Goal: Task Accomplishment & Management: Complete application form

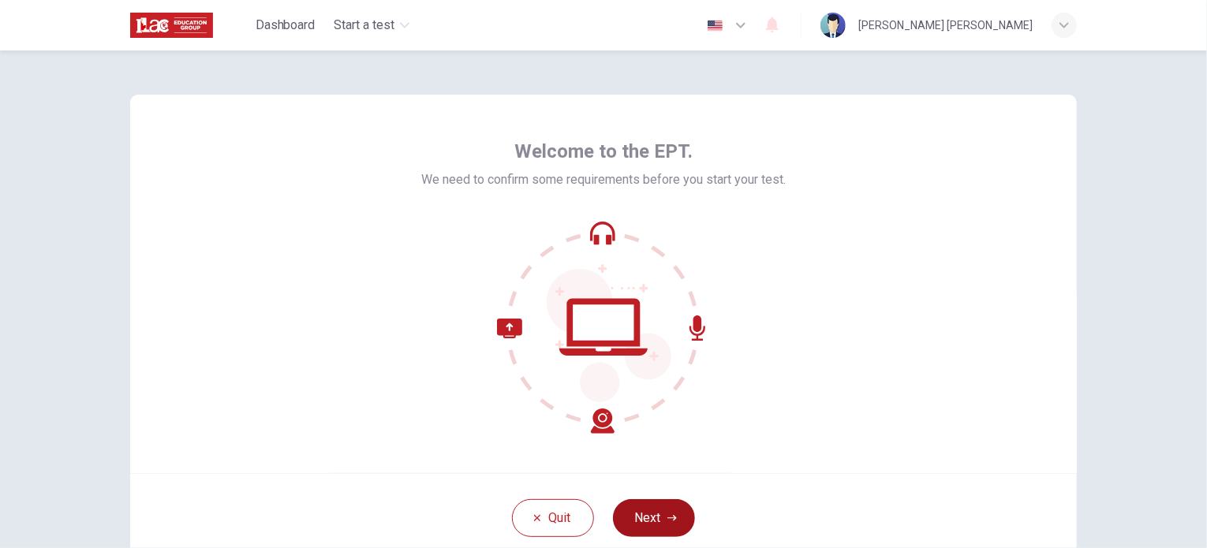
click at [657, 517] on button "Next" at bounding box center [654, 518] width 82 height 38
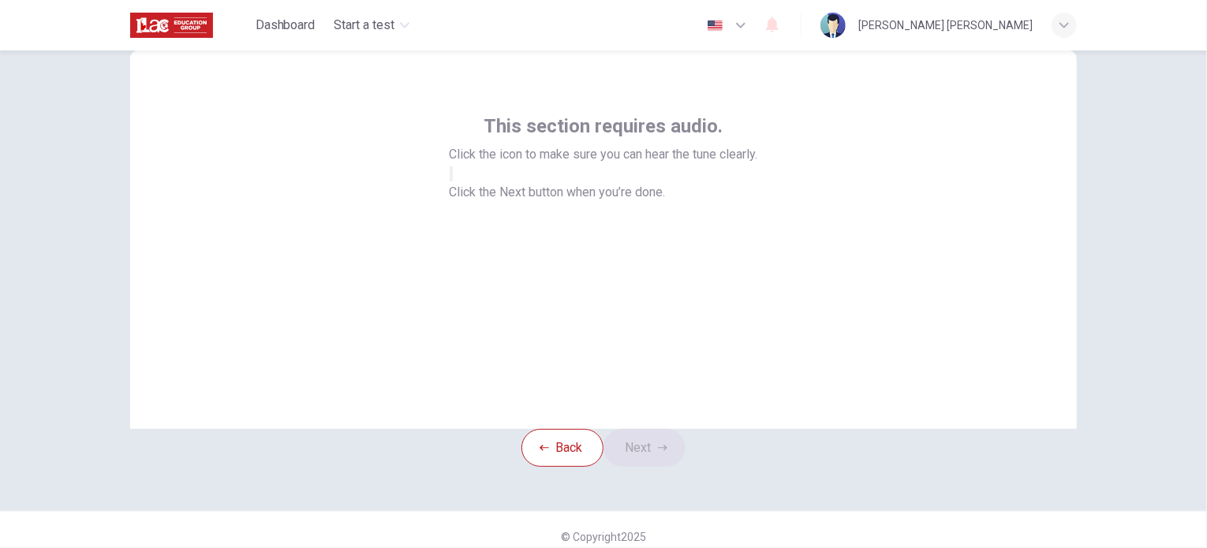
scroll to position [36, 0]
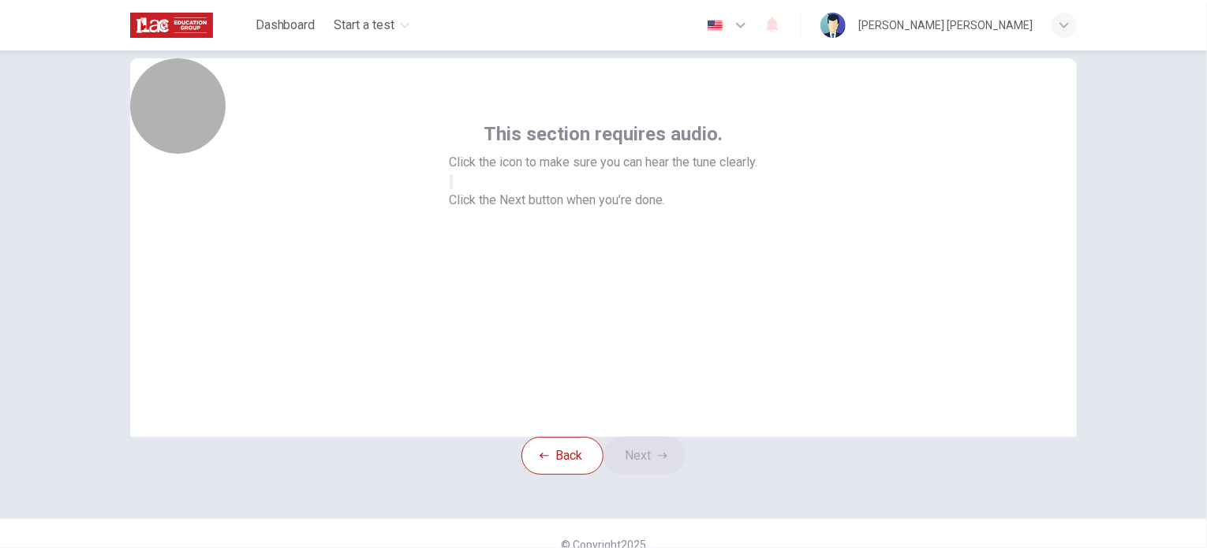
click at [453, 189] on button "button" at bounding box center [451, 181] width 3 height 15
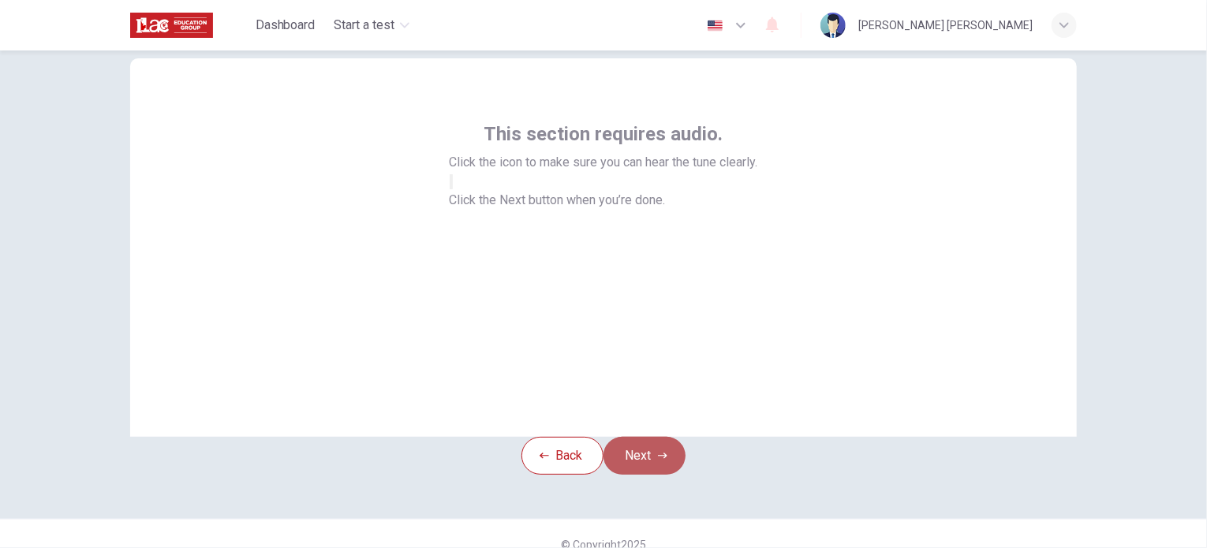
click at [650, 475] on button "Next" at bounding box center [645, 456] width 82 height 38
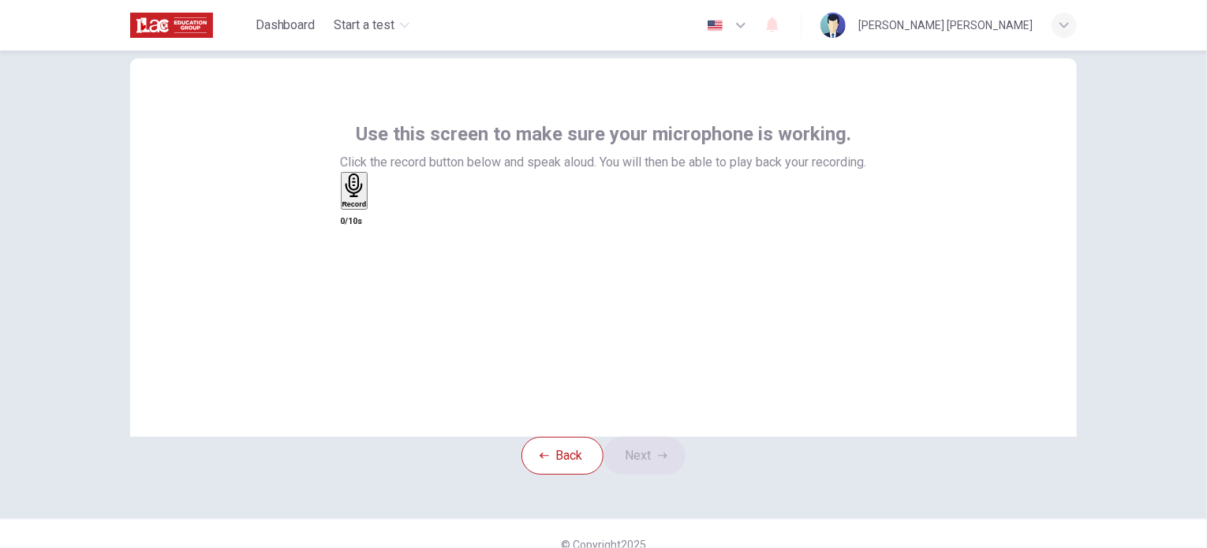
click at [367, 198] on icon "button" at bounding box center [354, 186] width 24 height 24
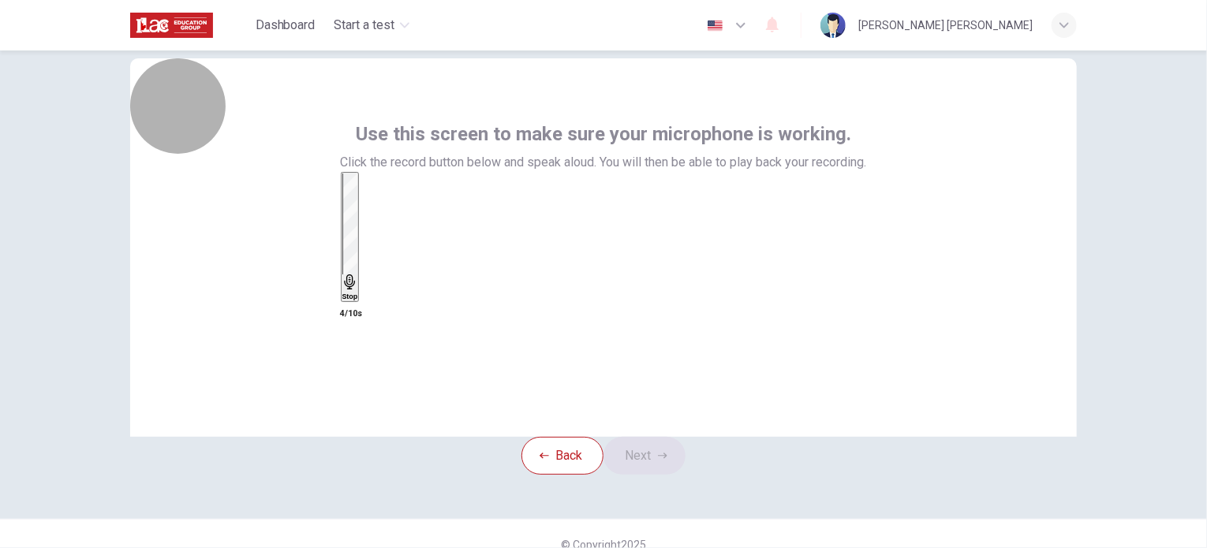
click at [358, 264] on div "Stop" at bounding box center [350, 237] width 16 height 127
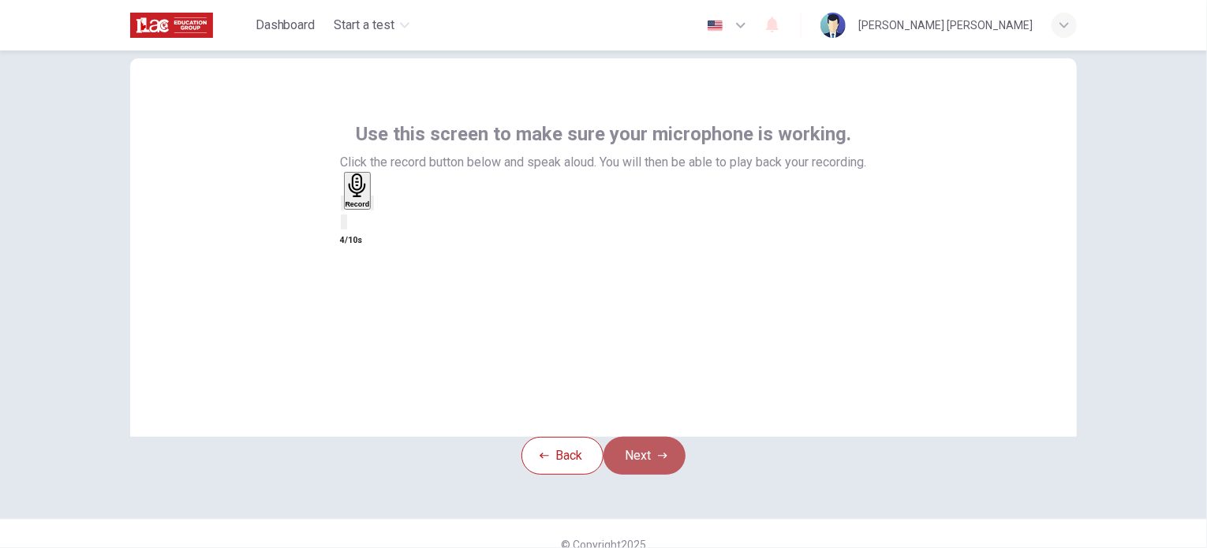
click at [639, 475] on button "Next" at bounding box center [645, 456] width 82 height 38
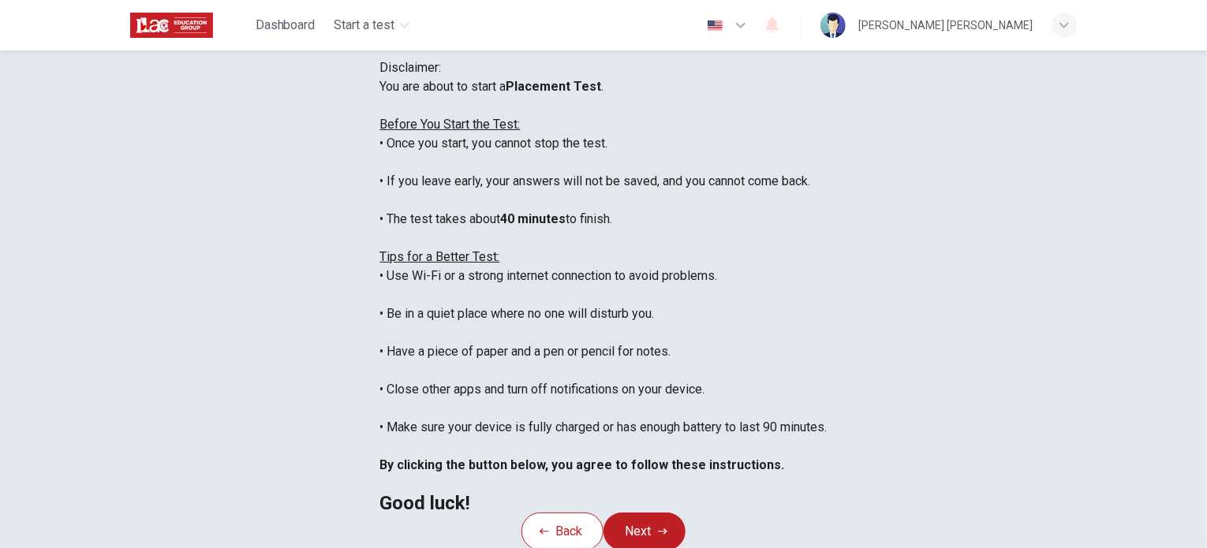
scroll to position [328, 0]
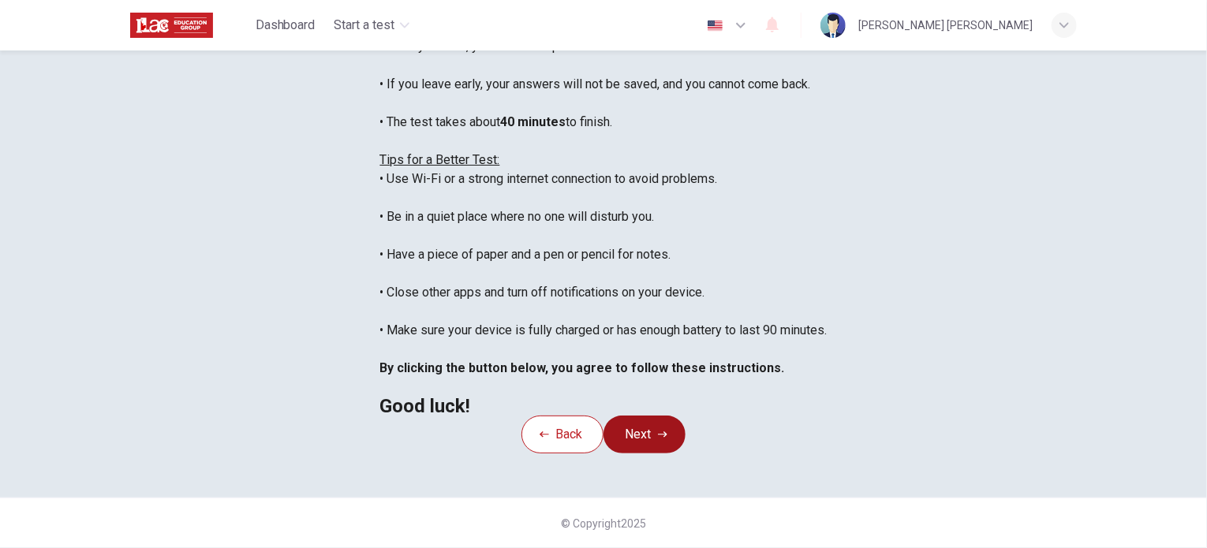
click at [656, 421] on button "Next" at bounding box center [645, 435] width 82 height 38
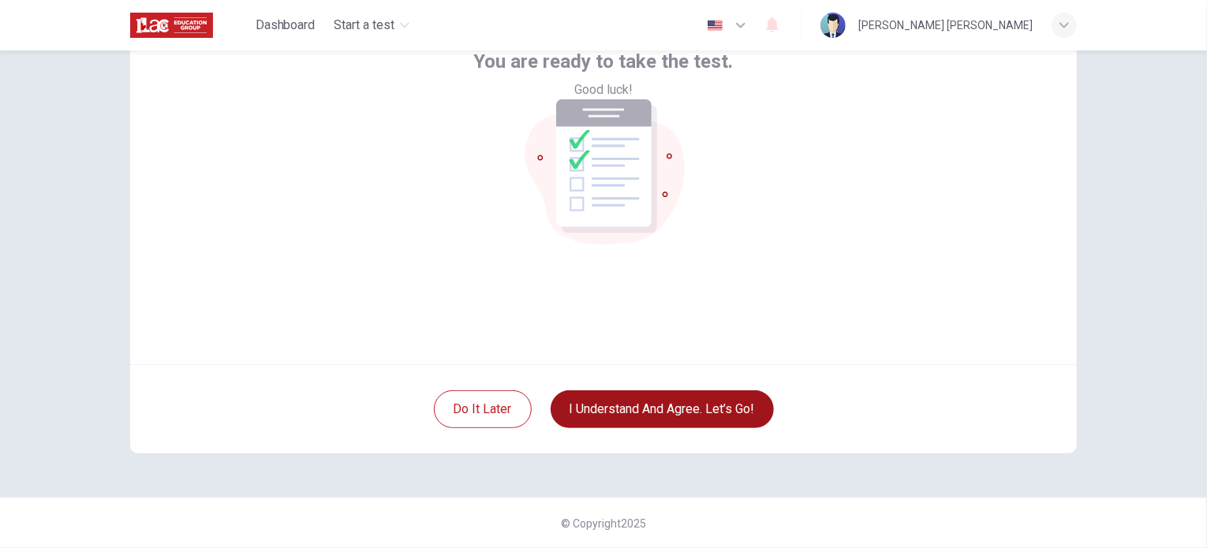
scroll to position [108, 0]
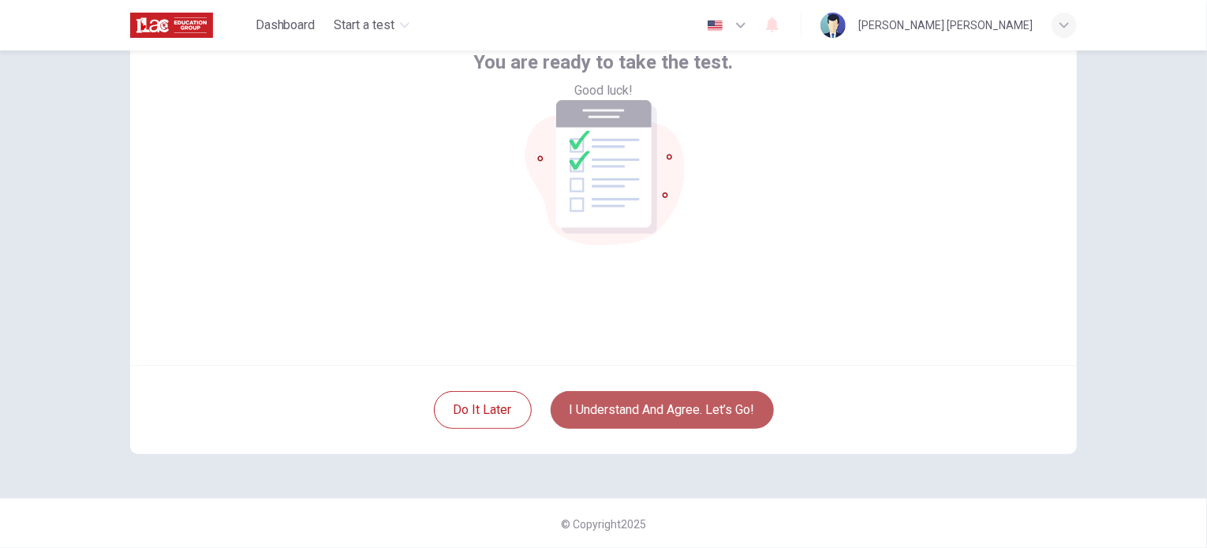
click at [649, 405] on button "I understand and agree. Let’s go!" at bounding box center [662, 410] width 223 height 38
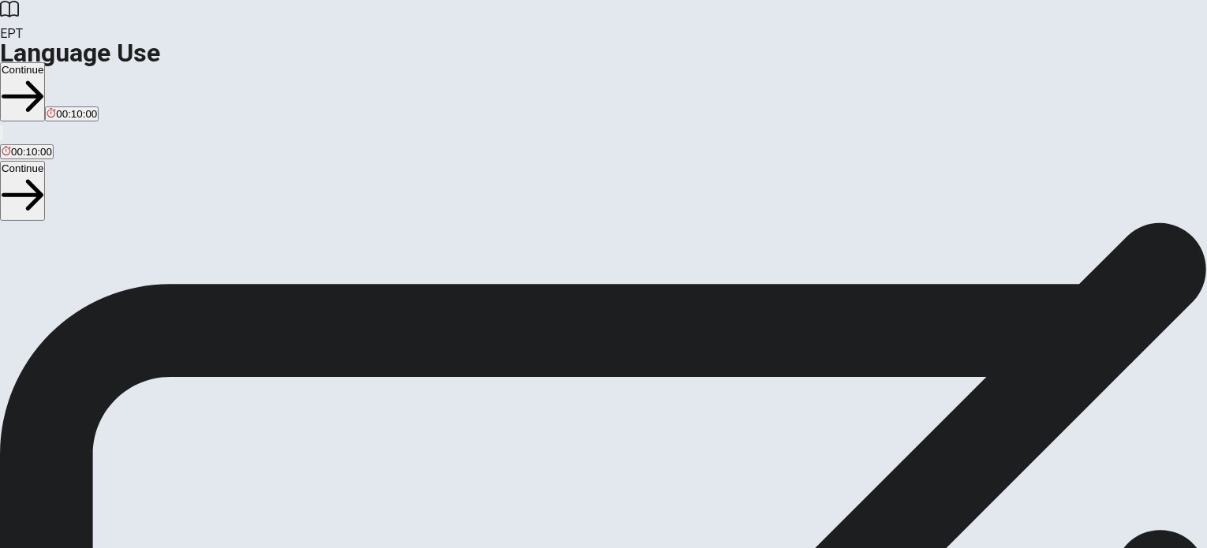
click at [45, 62] on button "Continue" at bounding box center [22, 91] width 45 height 59
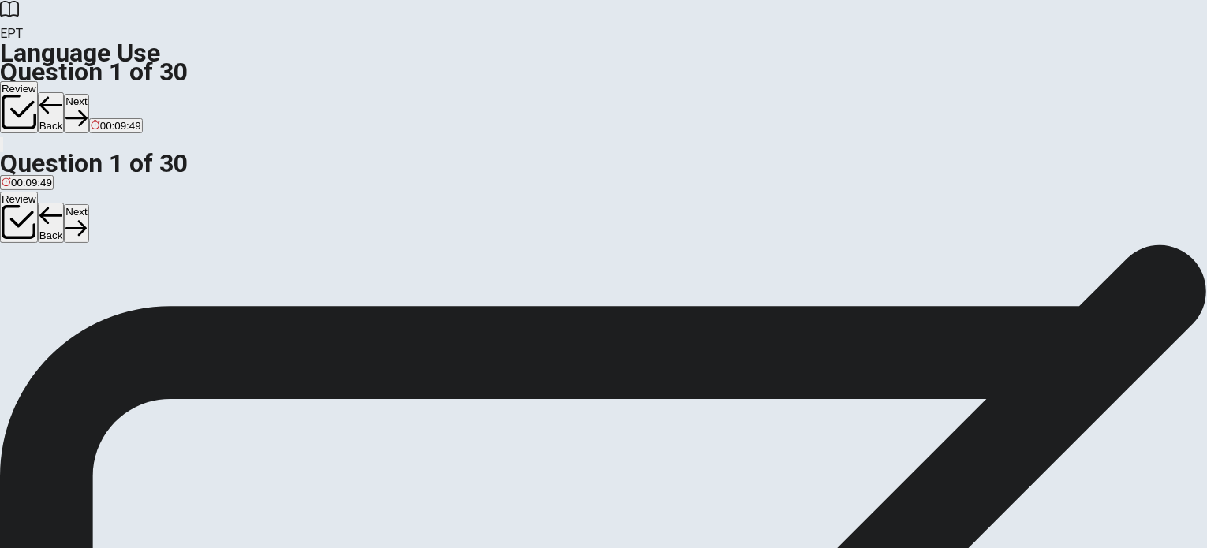
click at [169, 296] on div "C" at bounding box center [142, 290] width 54 height 12
click at [88, 94] on button "Next" at bounding box center [76, 113] width 24 height 39
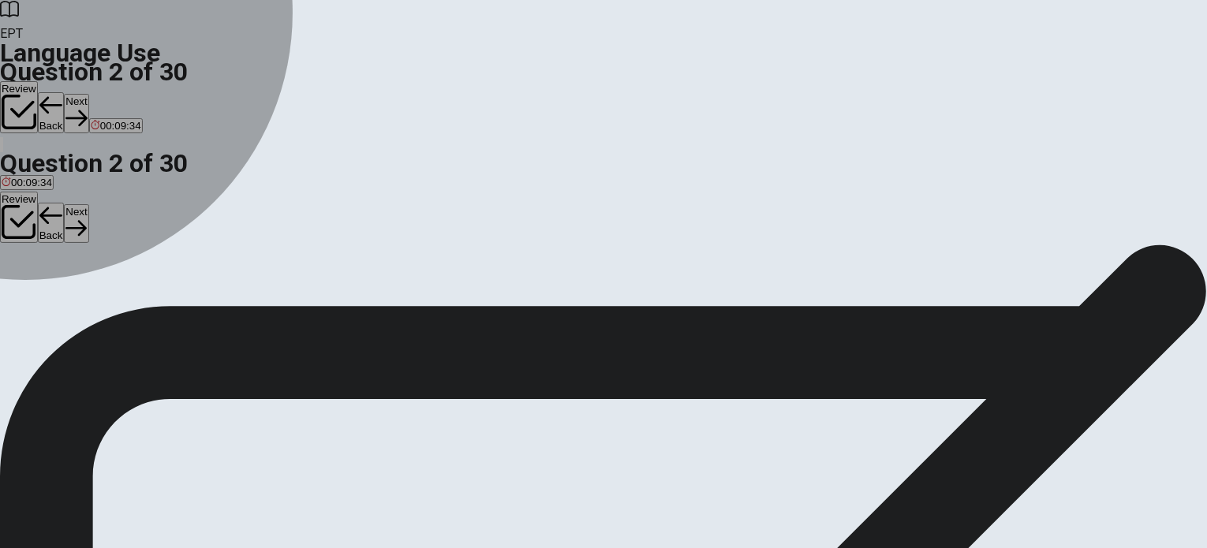
click at [90, 267] on div "C" at bounding box center [78, 262] width 23 height 12
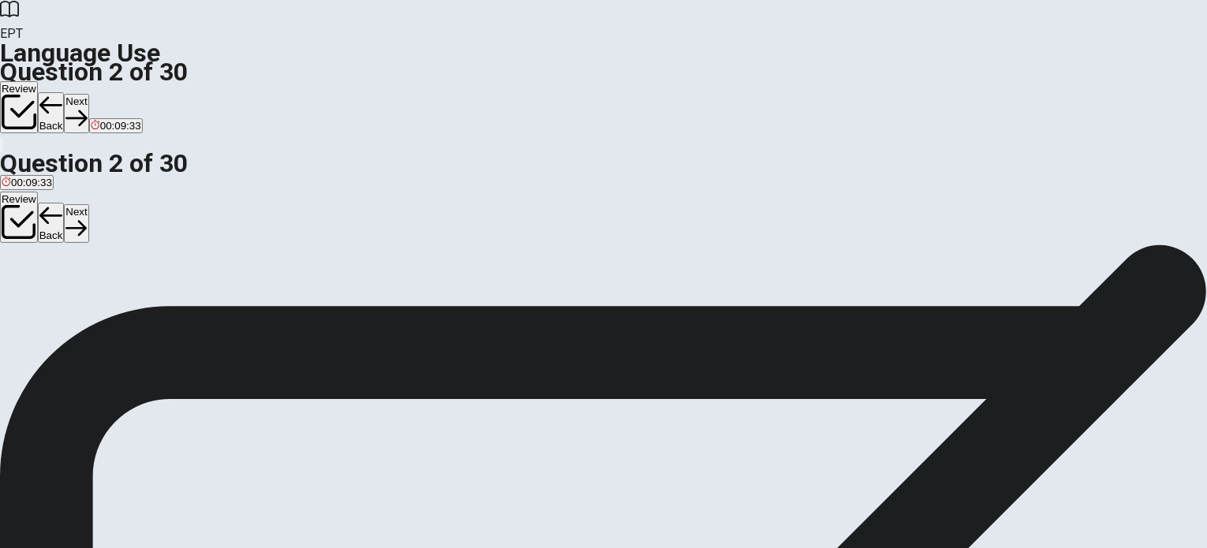
scroll to position [164, 0]
click at [88, 94] on button "Next" at bounding box center [76, 113] width 24 height 39
click at [57, 296] on div "C" at bounding box center [47, 290] width 19 height 12
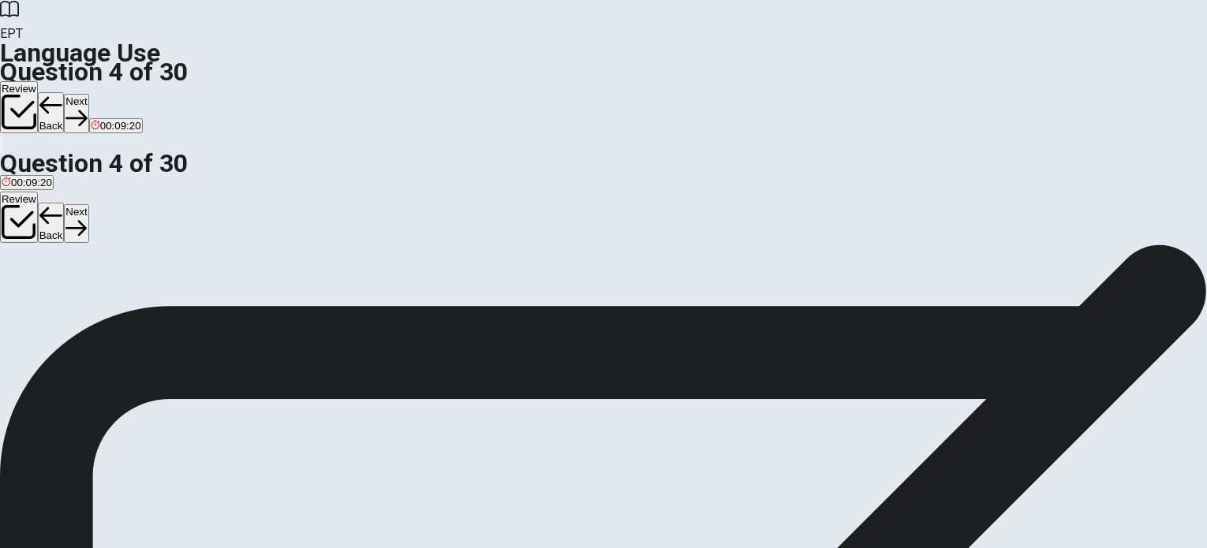
click at [88, 94] on button "Next" at bounding box center [76, 113] width 24 height 39
click at [84, 296] on div "C" at bounding box center [70, 290] width 28 height 12
click at [88, 94] on button "Next" at bounding box center [76, 113] width 24 height 39
click at [89, 308] on span "store" at bounding box center [77, 302] width 24 height 12
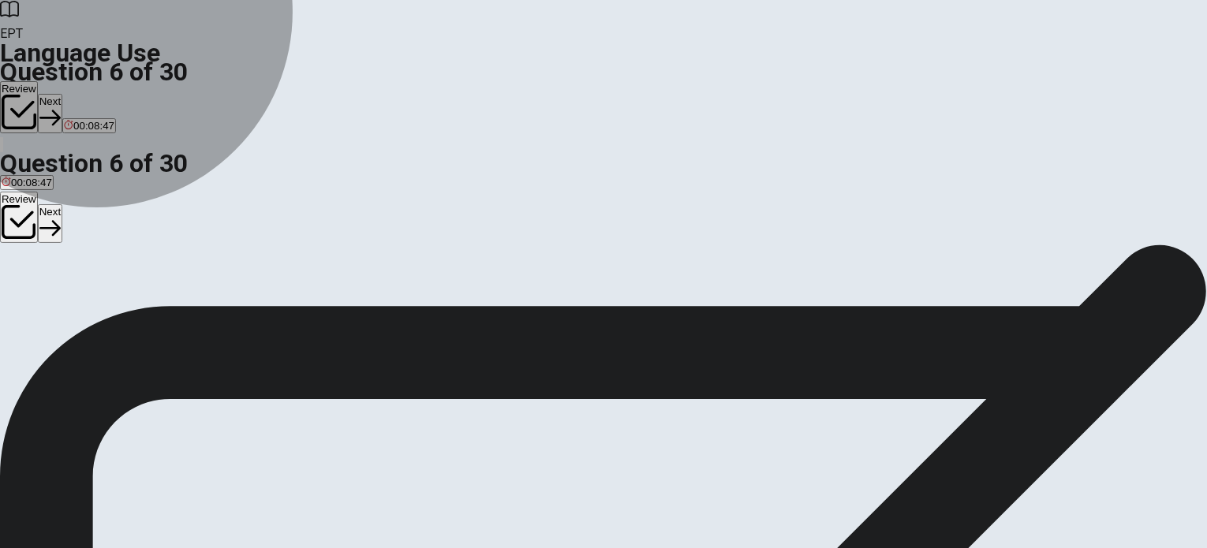
click at [114, 309] on button "D park" at bounding box center [103, 295] width 24 height 27
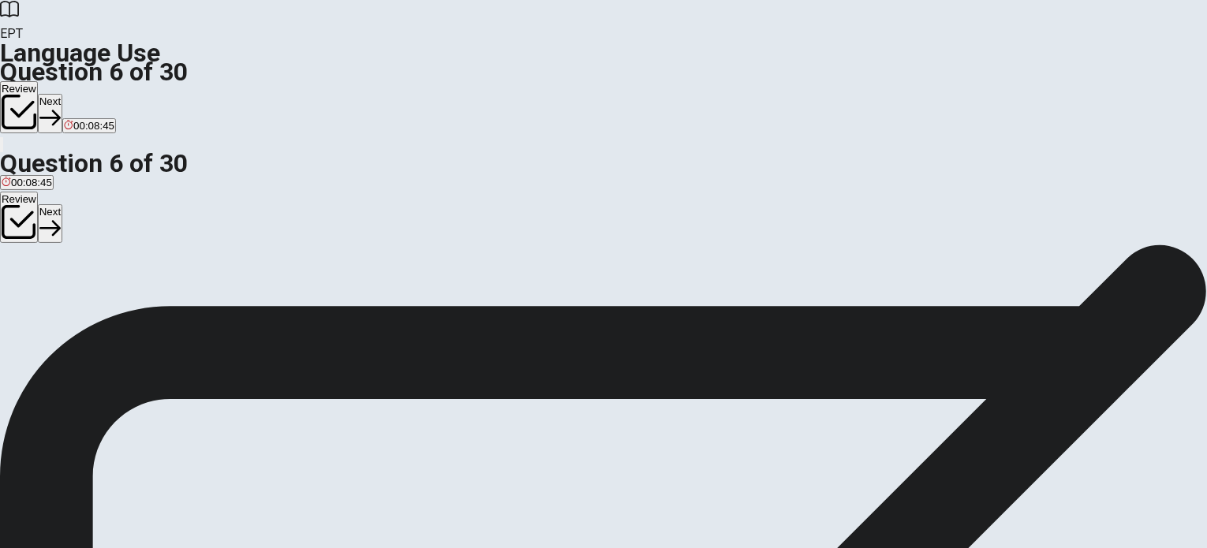
click at [62, 94] on button "Next" at bounding box center [50, 113] width 24 height 39
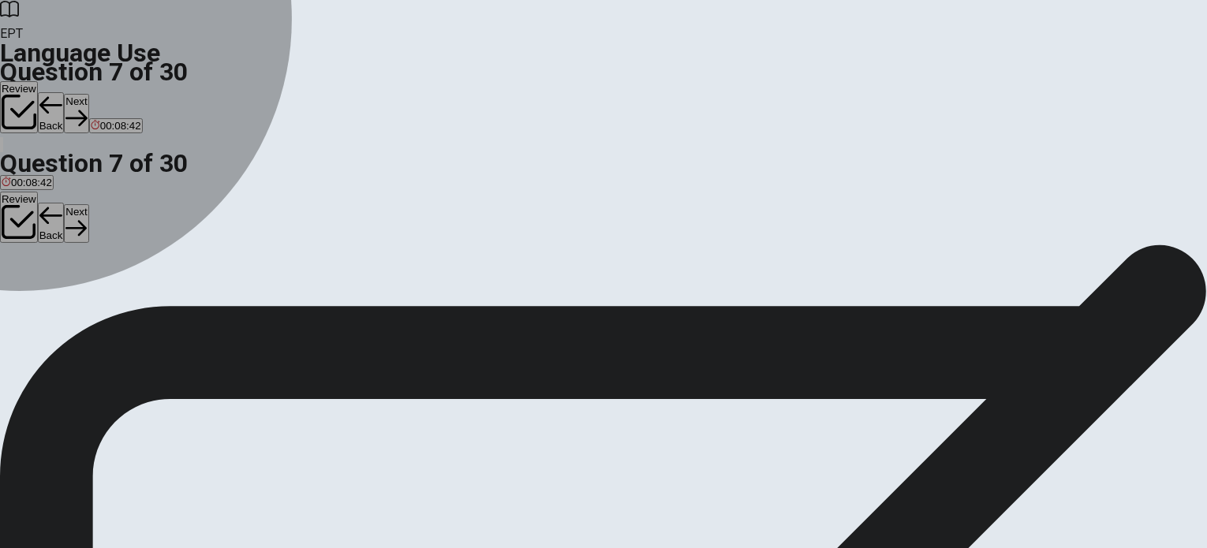
click at [69, 296] on div "C" at bounding box center [61, 290] width 13 height 12
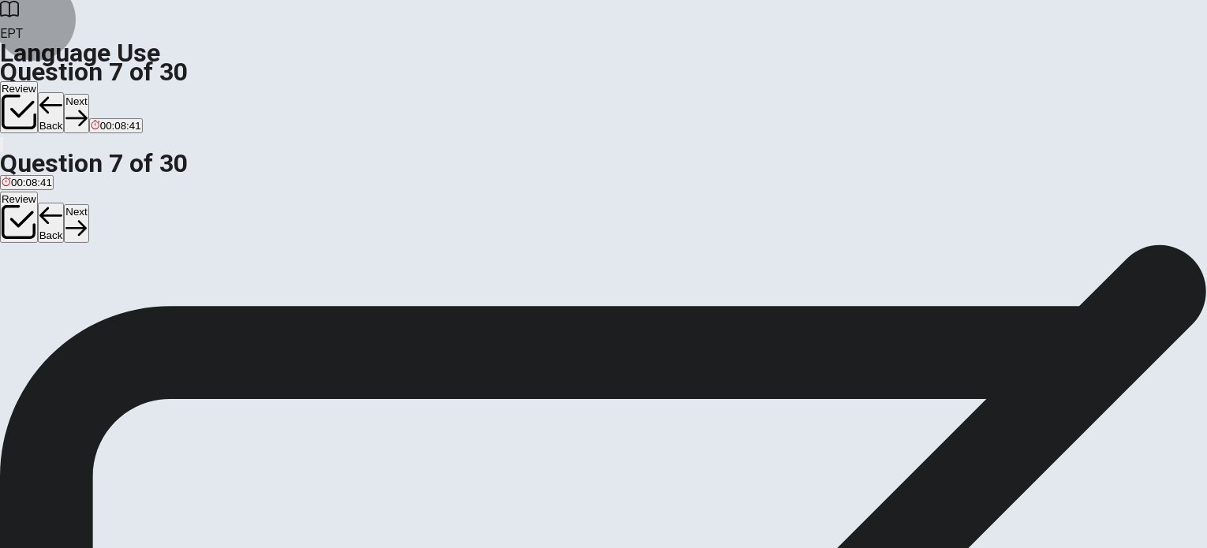
click at [88, 94] on button "Next" at bounding box center [76, 113] width 24 height 39
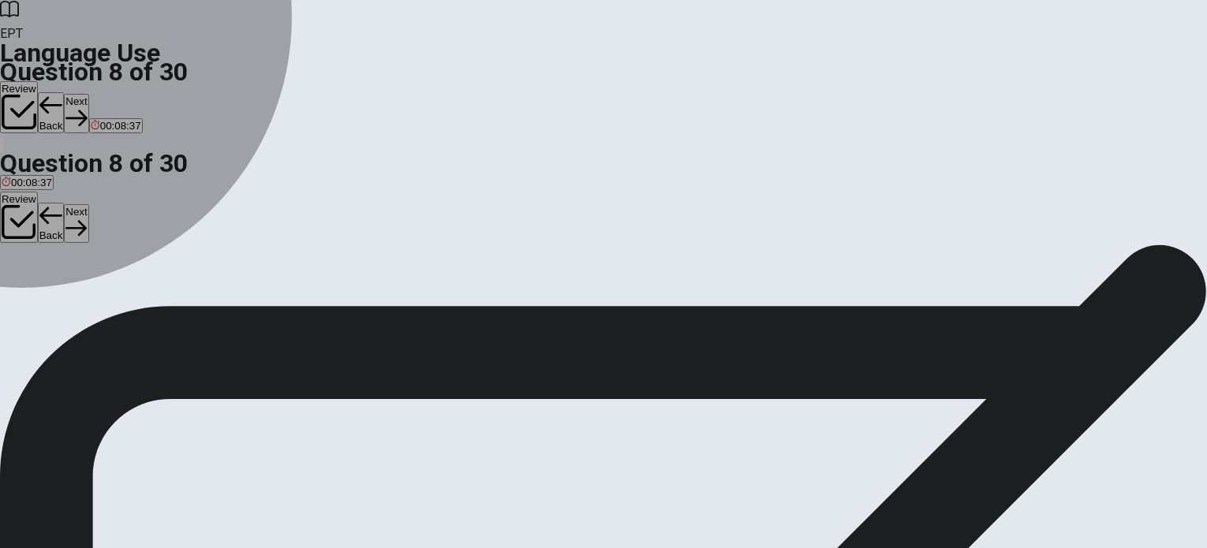
click at [69, 296] on div "C" at bounding box center [57, 290] width 21 height 12
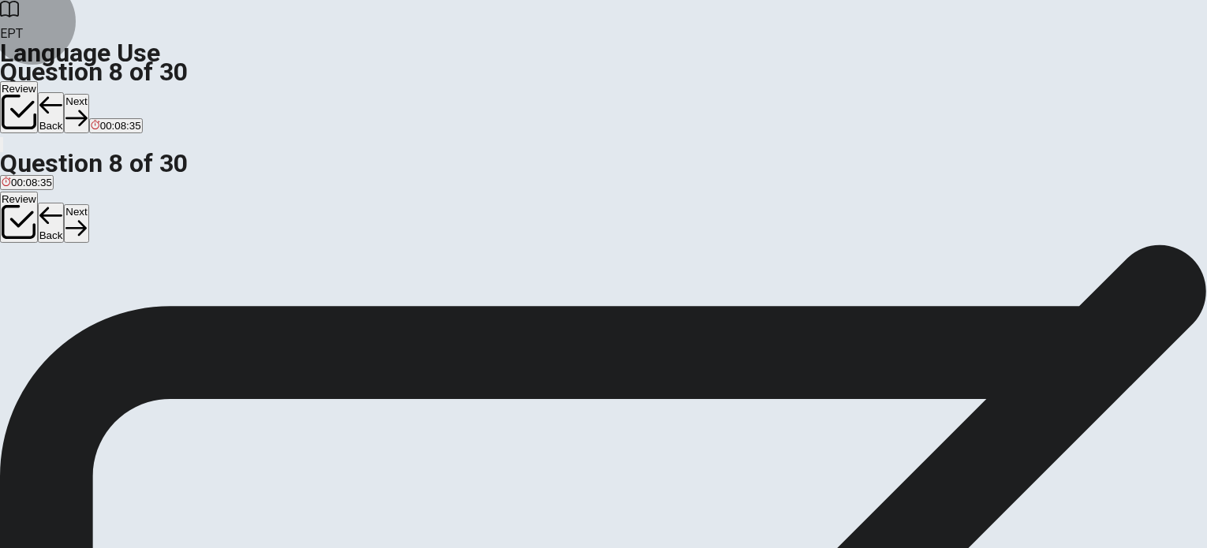
click at [88, 94] on button "Next" at bounding box center [76, 113] width 24 height 39
click at [53, 296] on div "B" at bounding box center [42, 290] width 22 height 12
click at [88, 94] on button "Next" at bounding box center [76, 113] width 24 height 39
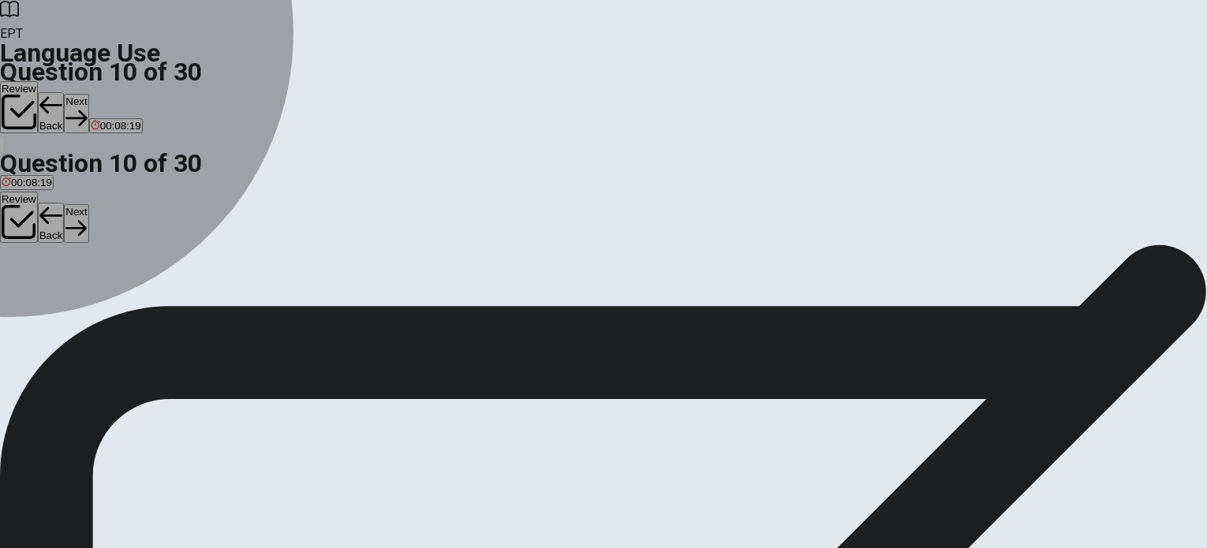
click at [128, 309] on button "D read" at bounding box center [115, 295] width 24 height 27
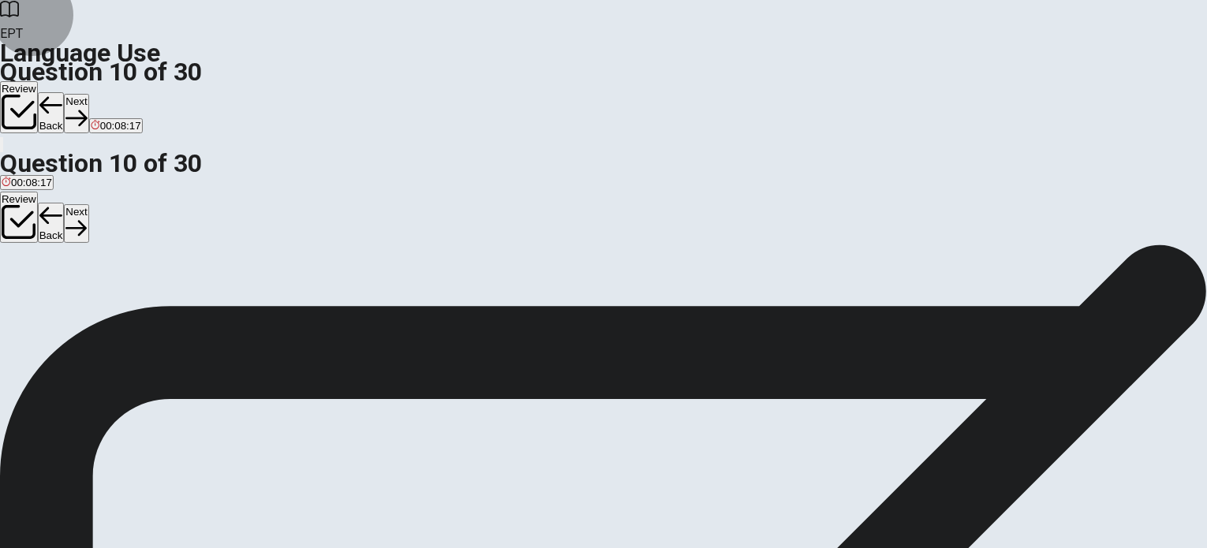
click at [88, 94] on button "Next" at bounding box center [76, 113] width 24 height 39
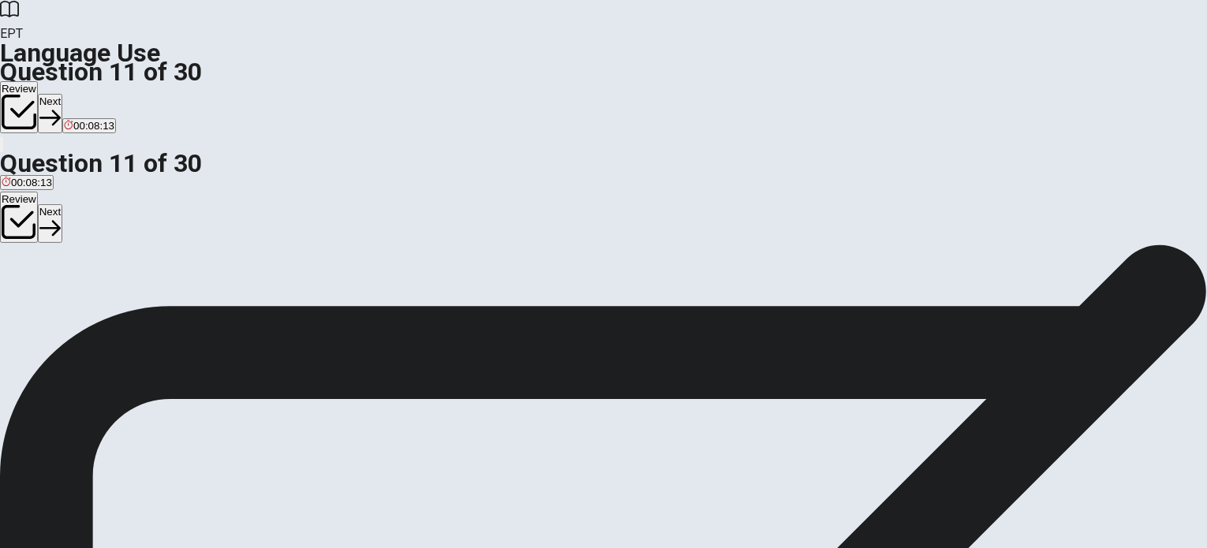
click at [81, 296] on div "D" at bounding box center [74, 290] width 13 height 12
click at [62, 94] on button "Next" at bounding box center [50, 113] width 24 height 39
click at [147, 296] on div "C" at bounding box center [122, 290] width 50 height 12
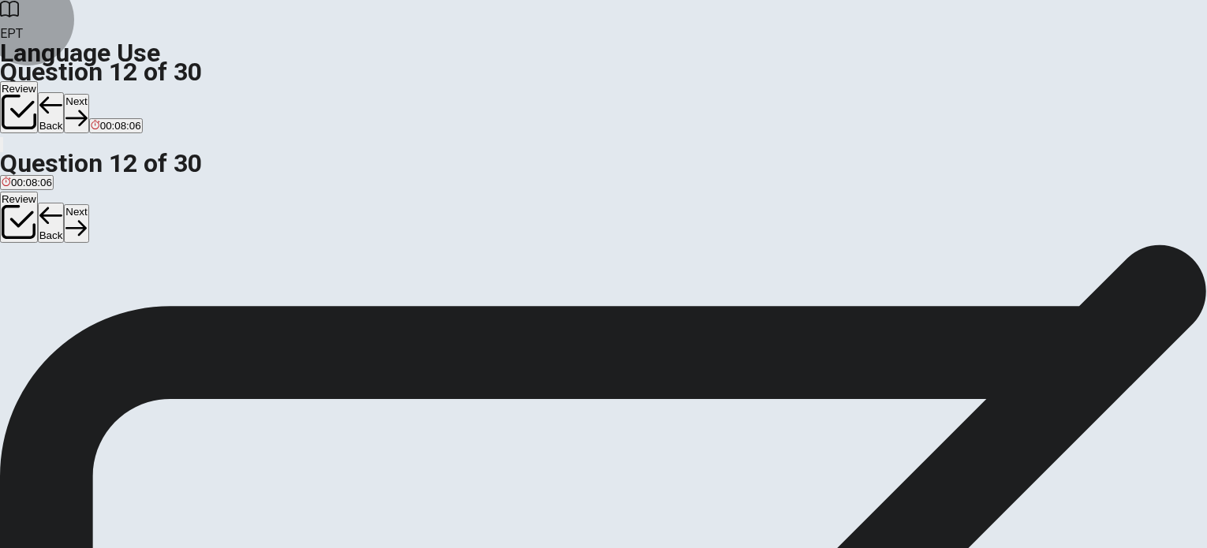
click at [88, 94] on button "Next" at bounding box center [76, 113] width 24 height 39
click at [18, 284] on div "A" at bounding box center [10, 290] width 17 height 12
click at [88, 94] on button "Next" at bounding box center [76, 113] width 24 height 39
click at [548, 311] on div "A read B have read C reads D reading" at bounding box center [603, 296] width 1207 height 28
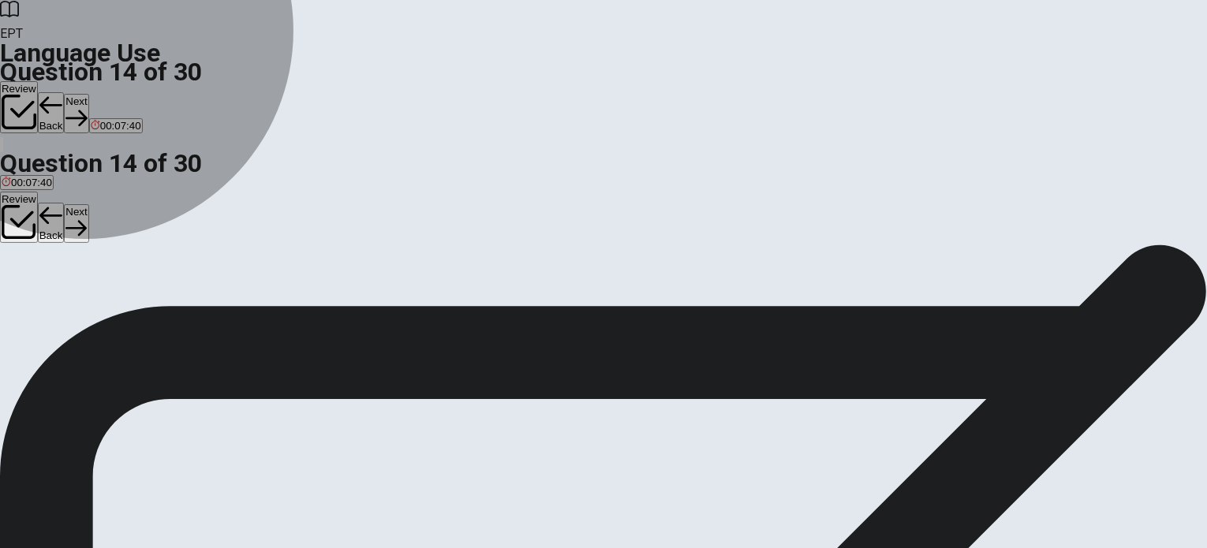
click at [74, 309] on button "B have read" at bounding box center [49, 295] width 50 height 27
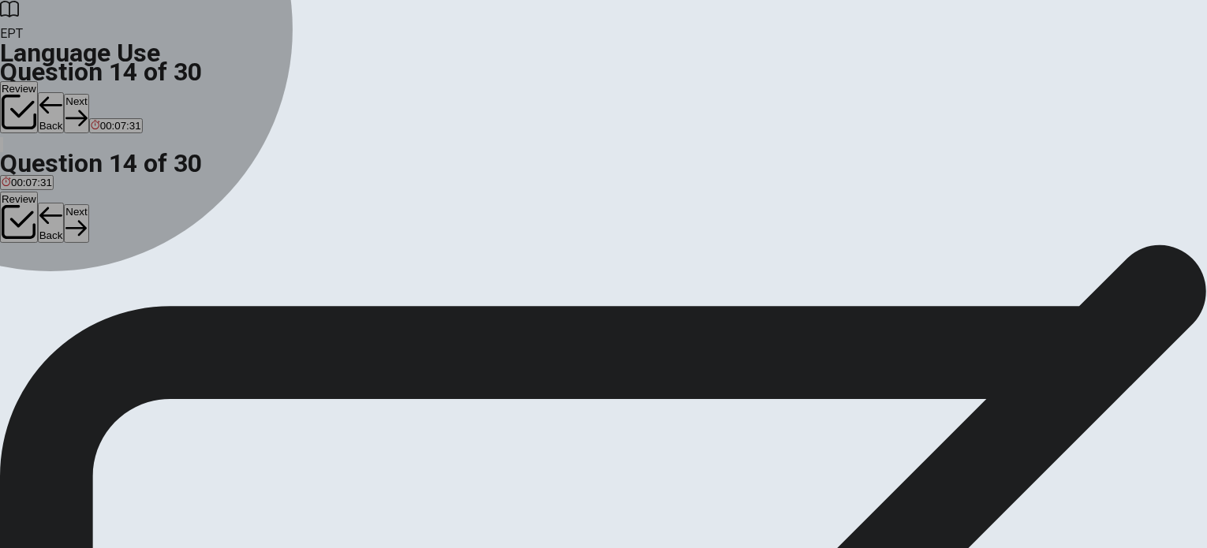
click at [141, 309] on button "D reading" at bounding box center [122, 295] width 38 height 27
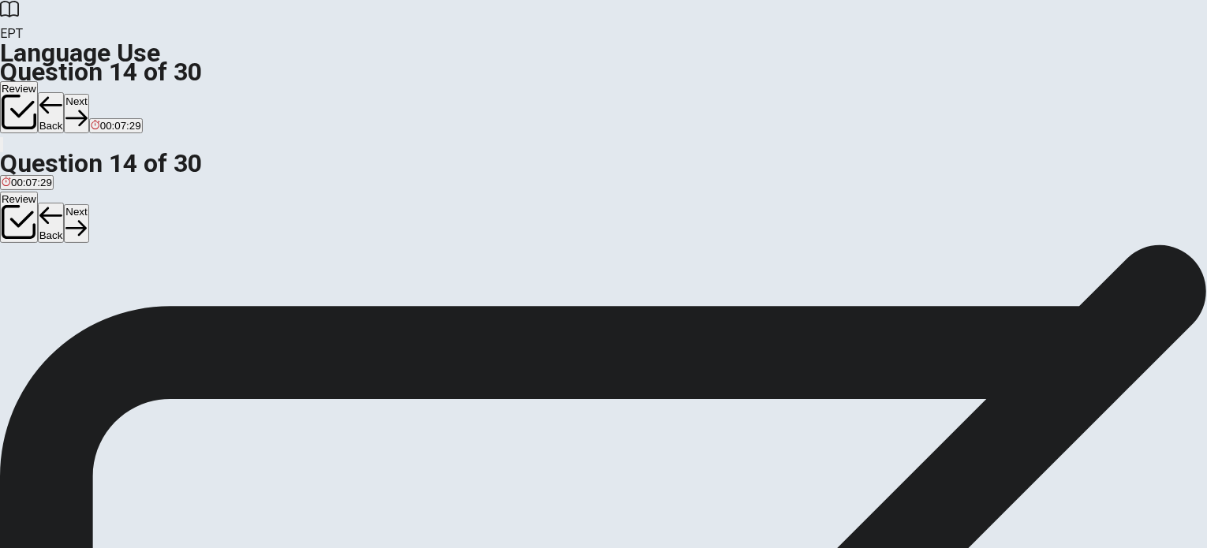
click at [88, 94] on button "Next" at bounding box center [76, 113] width 24 height 39
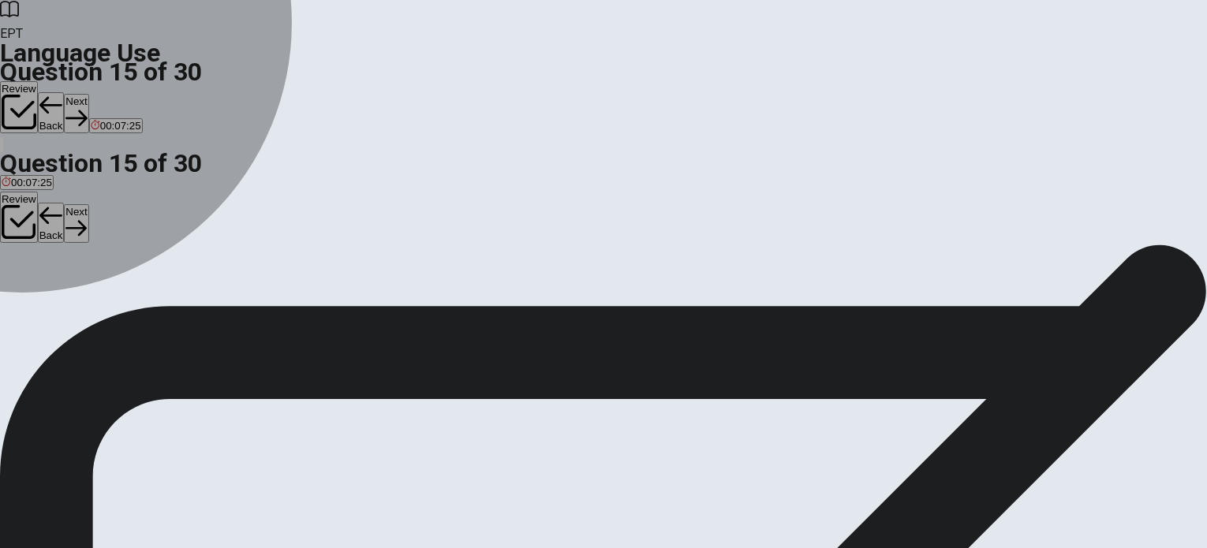
click at [47, 296] on div "B" at bounding box center [34, 290] width 26 height 12
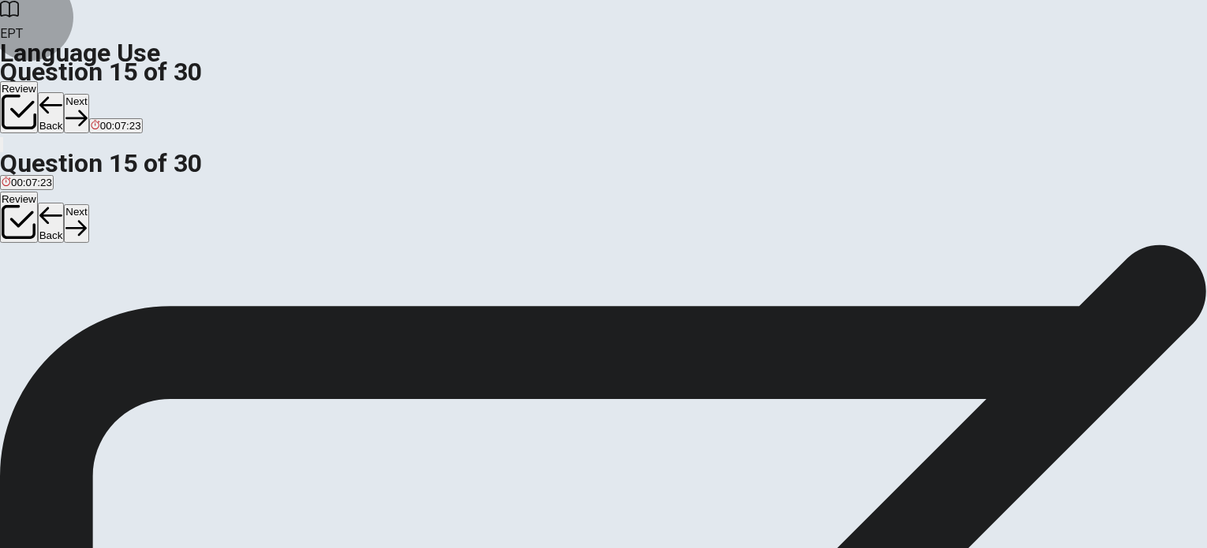
click at [88, 94] on button "Next" at bounding box center [76, 113] width 24 height 39
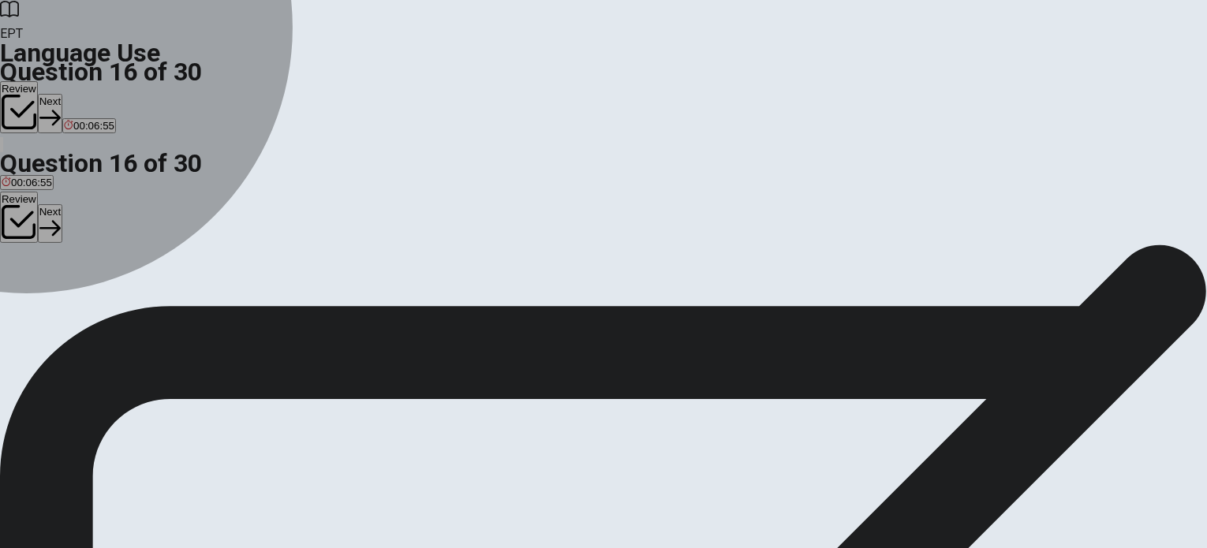
click at [101, 296] on div "D" at bounding box center [89, 290] width 23 height 12
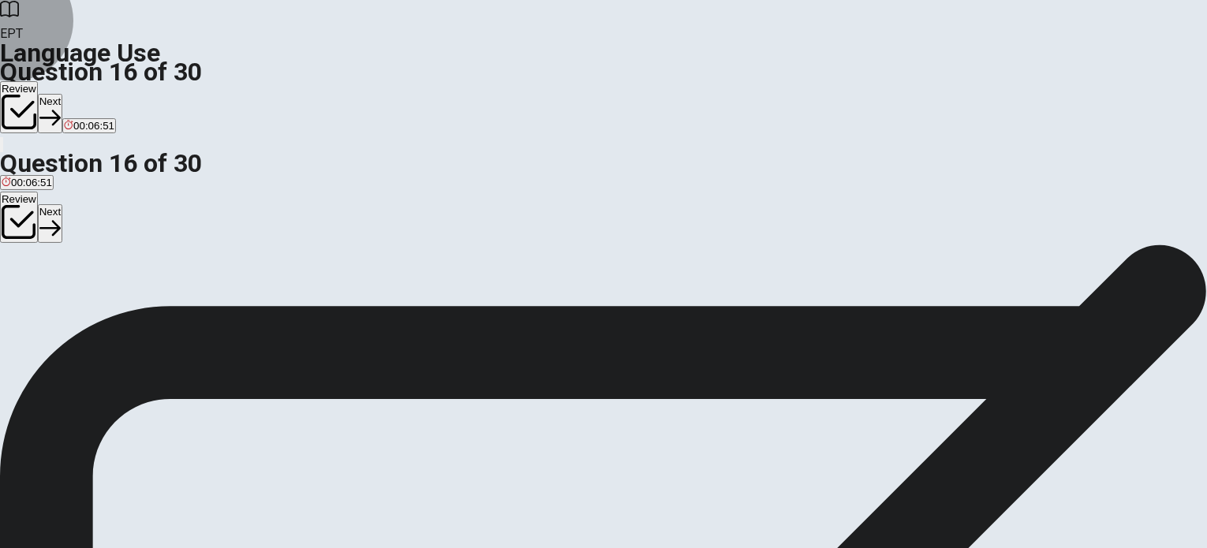
click at [62, 94] on button "Next" at bounding box center [50, 113] width 24 height 39
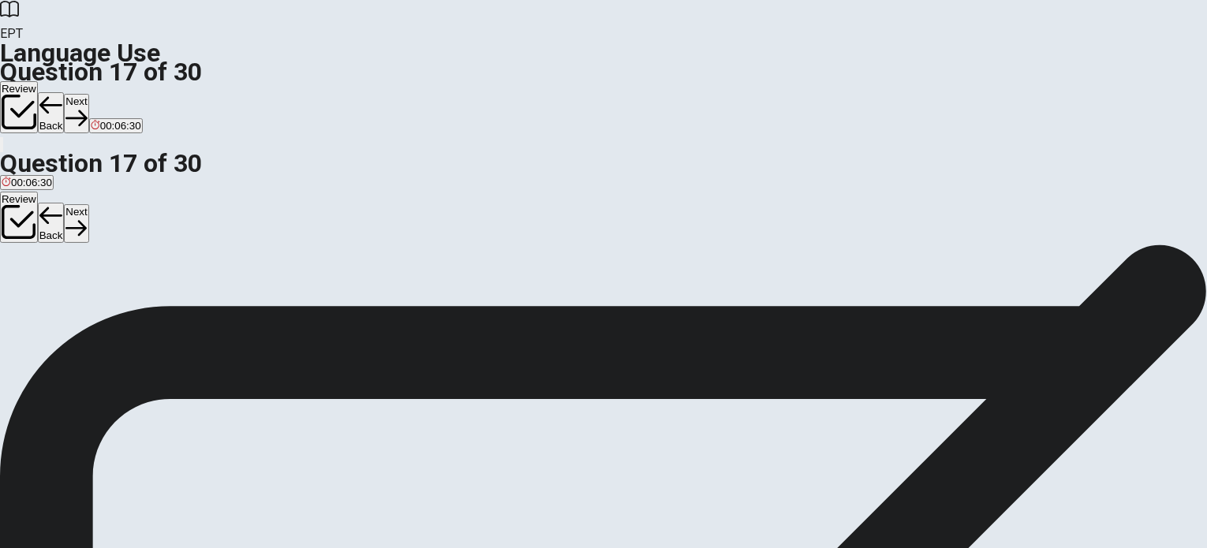
click at [48, 282] on button "A telescope" at bounding box center [24, 295] width 48 height 27
click at [88, 94] on button "Next" at bounding box center [76, 113] width 24 height 39
click at [56, 296] on div "B" at bounding box center [42, 290] width 28 height 12
click at [88, 94] on button "Next" at bounding box center [76, 113] width 24 height 39
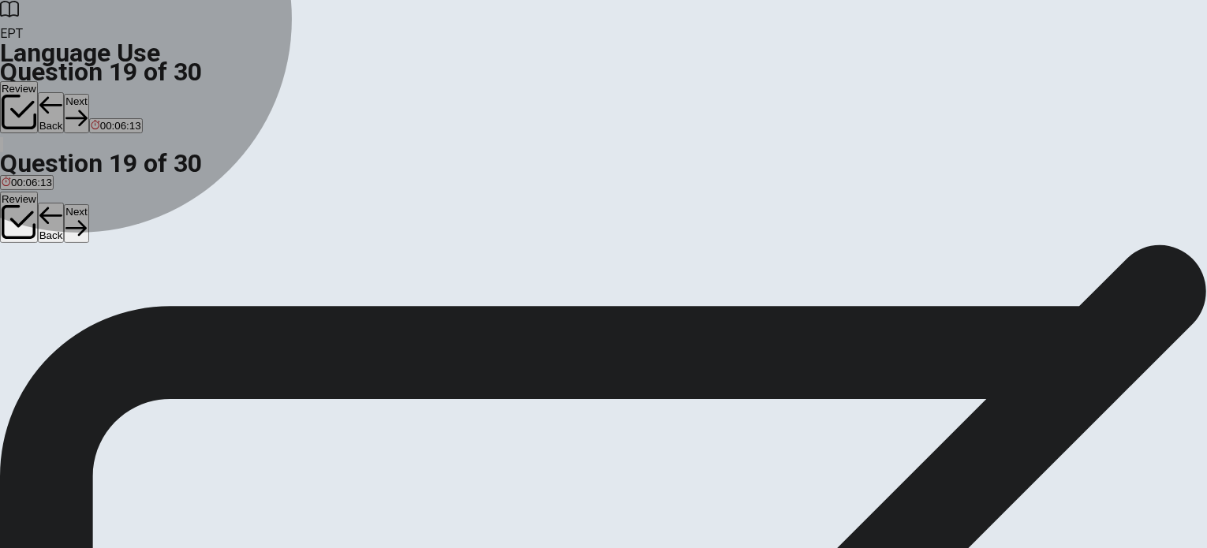
click at [58, 306] on button "B narrow" at bounding box center [41, 295] width 36 height 27
click at [85, 309] on button "C deep" at bounding box center [71, 295] width 27 height 27
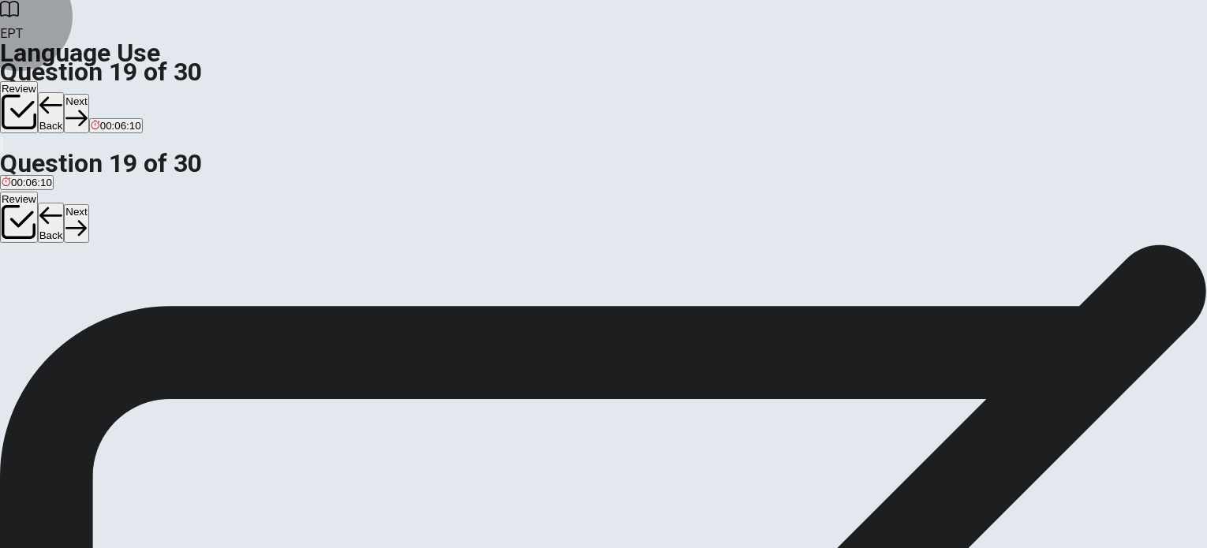
click at [88, 94] on button "Next" at bounding box center [76, 113] width 24 height 39
click at [453, 311] on div "A be B were C am D was" at bounding box center [603, 296] width 1207 height 28
click at [59, 309] on button "C am" at bounding box center [50, 295] width 18 height 27
click at [88, 94] on button "Next" at bounding box center [76, 113] width 24 height 39
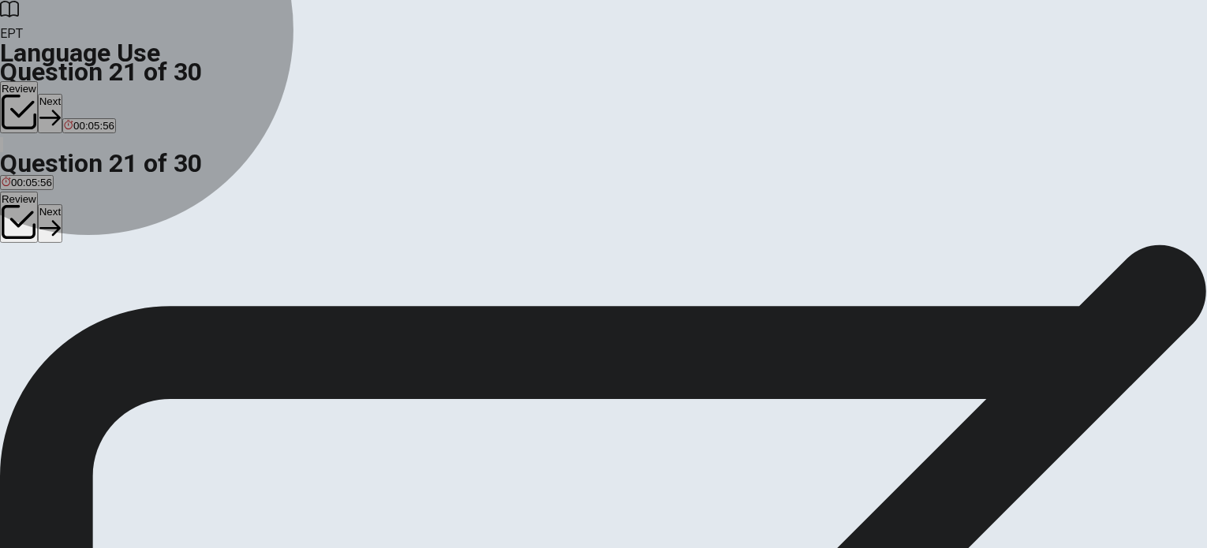
click at [56, 282] on button "A are walking" at bounding box center [28, 295] width 56 height 27
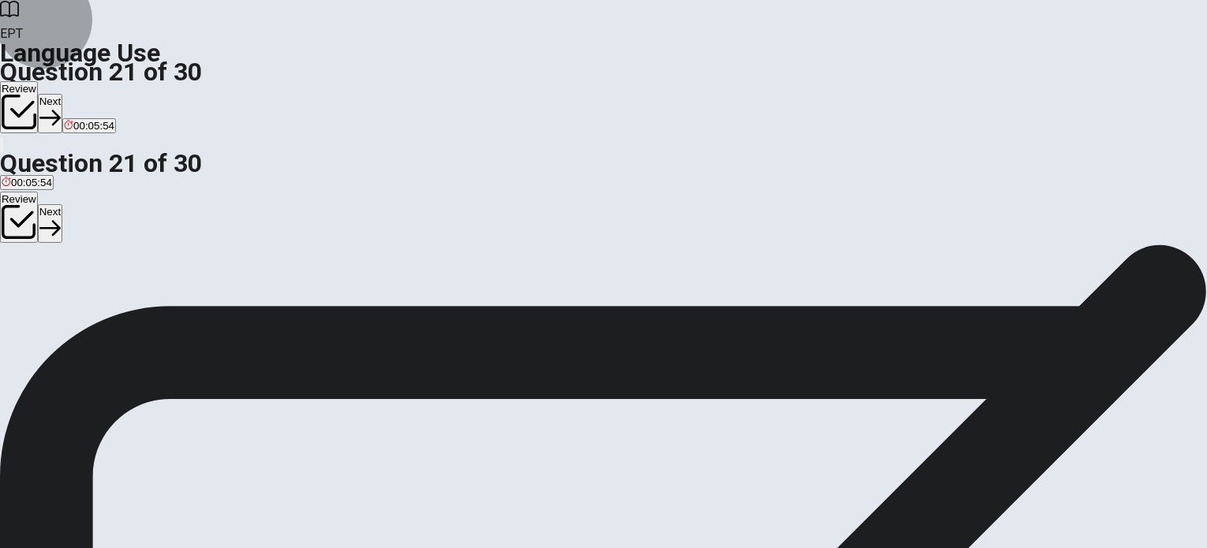
click at [62, 94] on button "Next" at bounding box center [50, 113] width 24 height 39
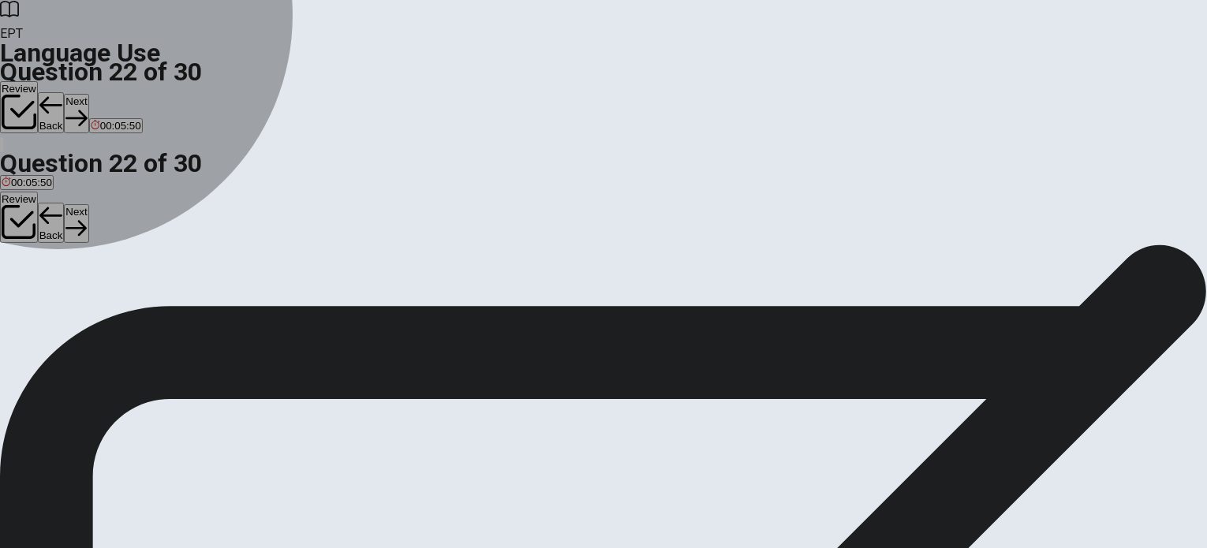
click at [146, 308] on span "wash" at bounding box center [134, 302] width 24 height 12
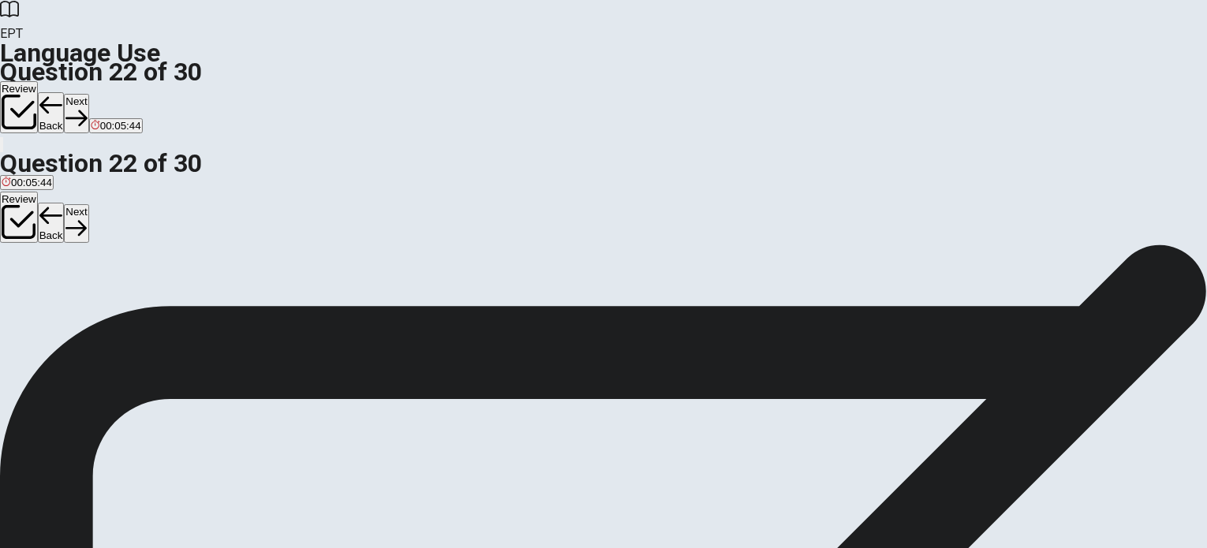
click at [88, 94] on button "Next" at bounding box center [76, 113] width 24 height 39
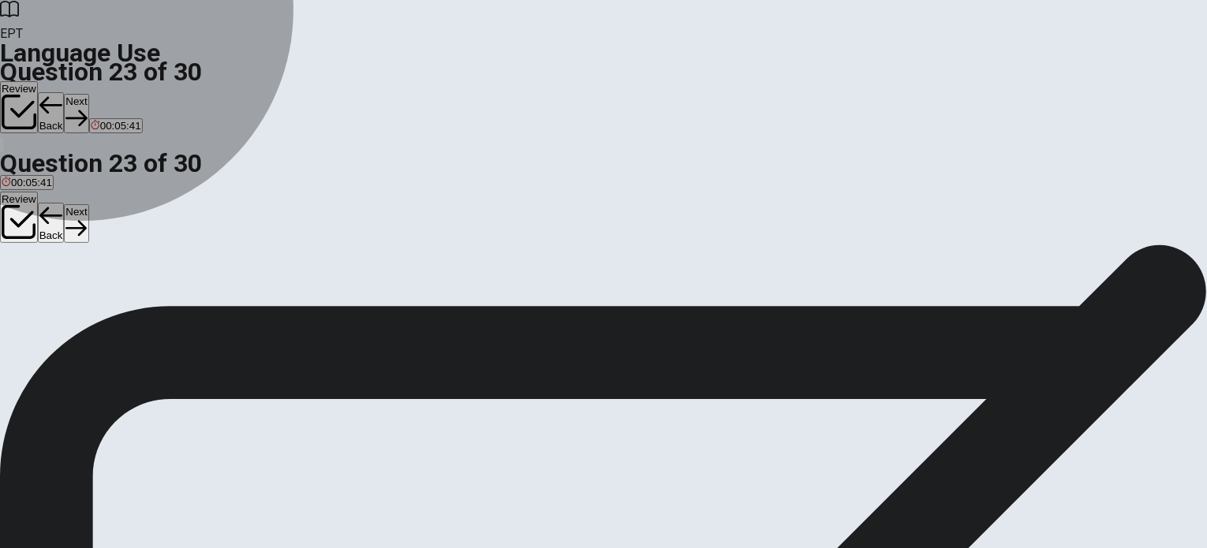
click at [65, 297] on button "B writing" at bounding box center [48, 295] width 34 height 27
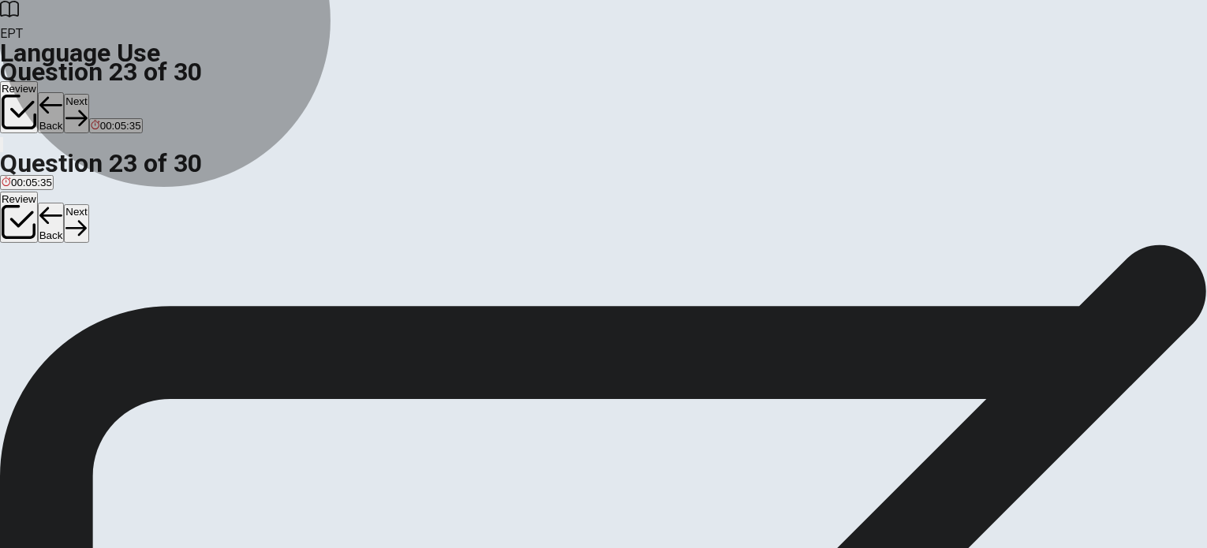
click at [118, 309] on button "D write" at bounding box center [105, 295] width 25 height 27
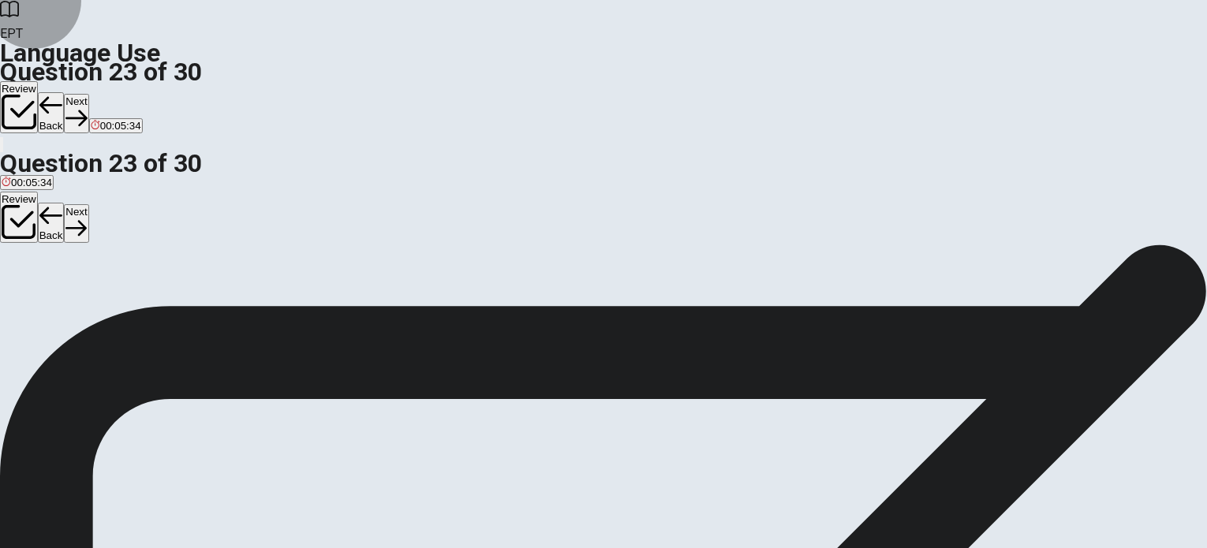
click at [88, 94] on button "Next" at bounding box center [76, 113] width 24 height 39
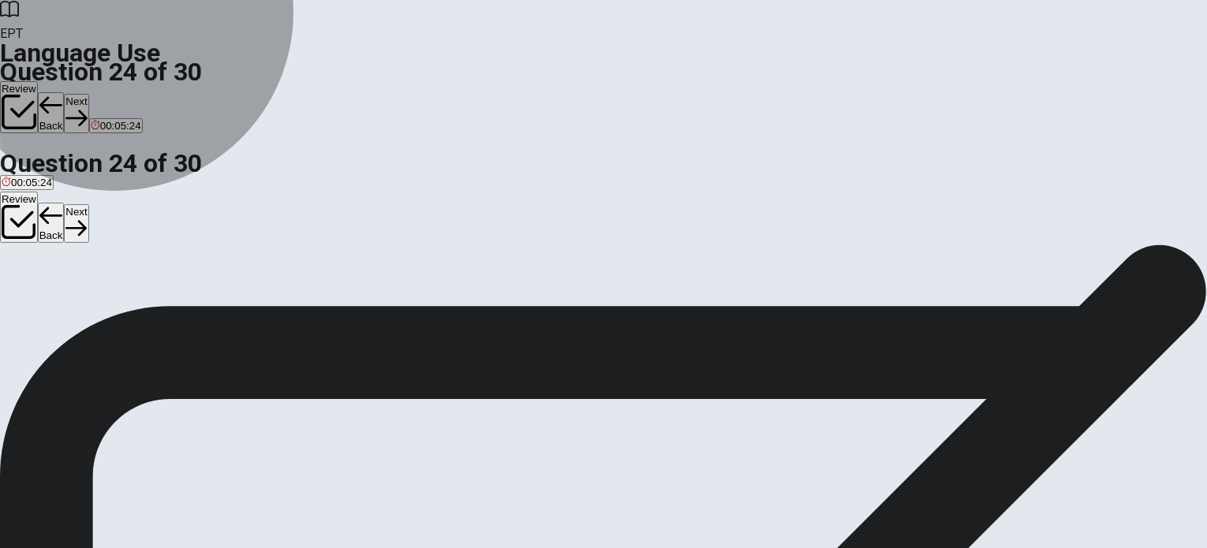
click at [98, 299] on button "B is shopping" at bounding box center [70, 295] width 56 height 27
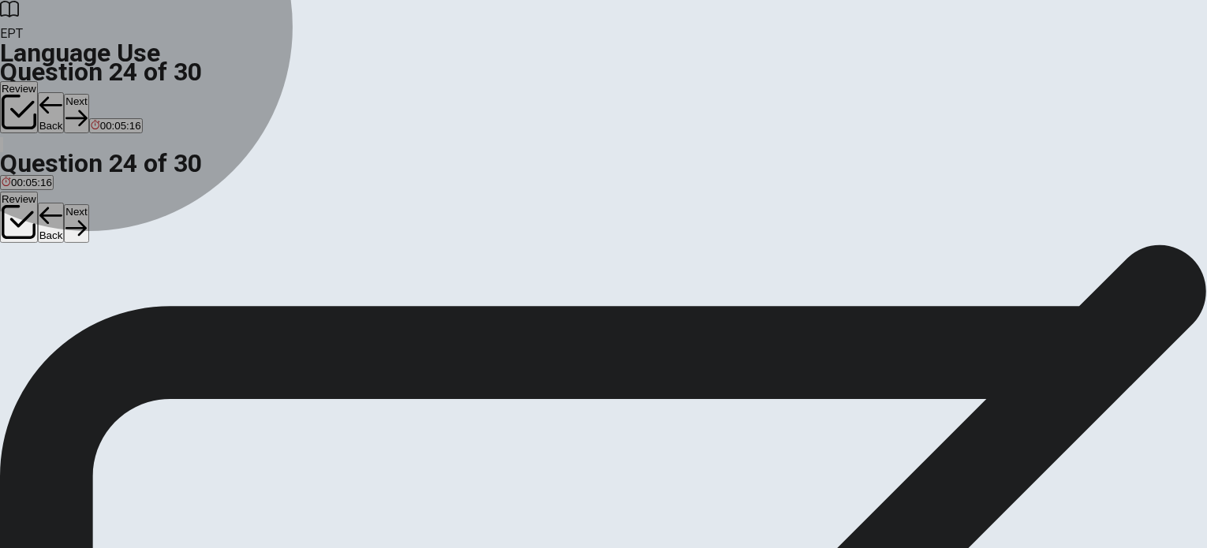
click at [162, 308] on span "was shopped" at bounding box center [130, 302] width 62 height 12
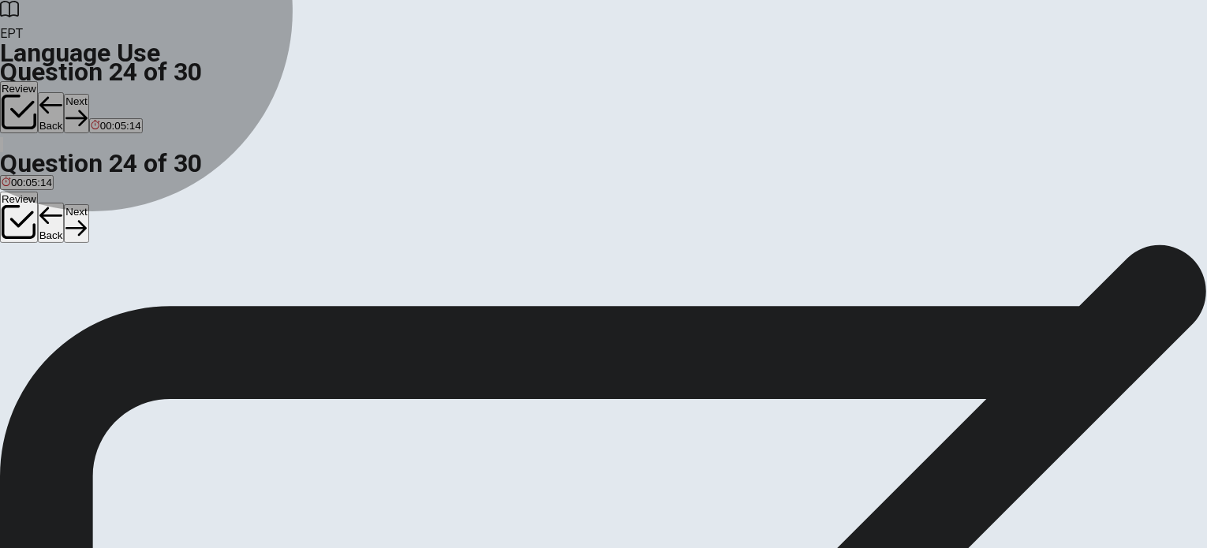
click at [96, 298] on span "is shopping" at bounding box center [69, 302] width 53 height 12
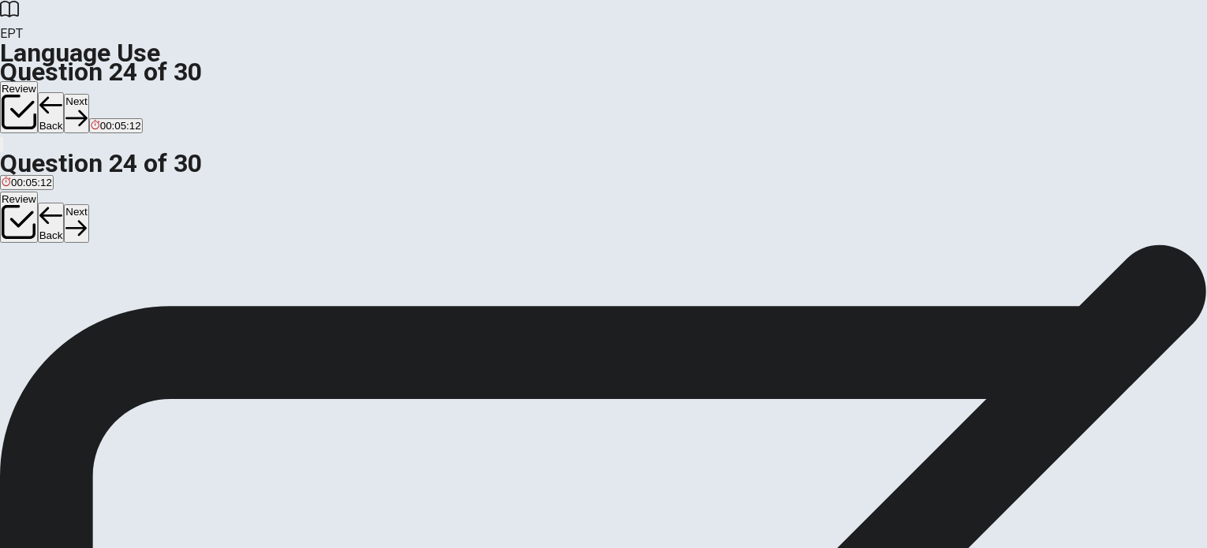
click at [162, 308] on span "was shopped" at bounding box center [130, 302] width 62 height 12
click at [88, 94] on button "Next" at bounding box center [76, 113] width 24 height 39
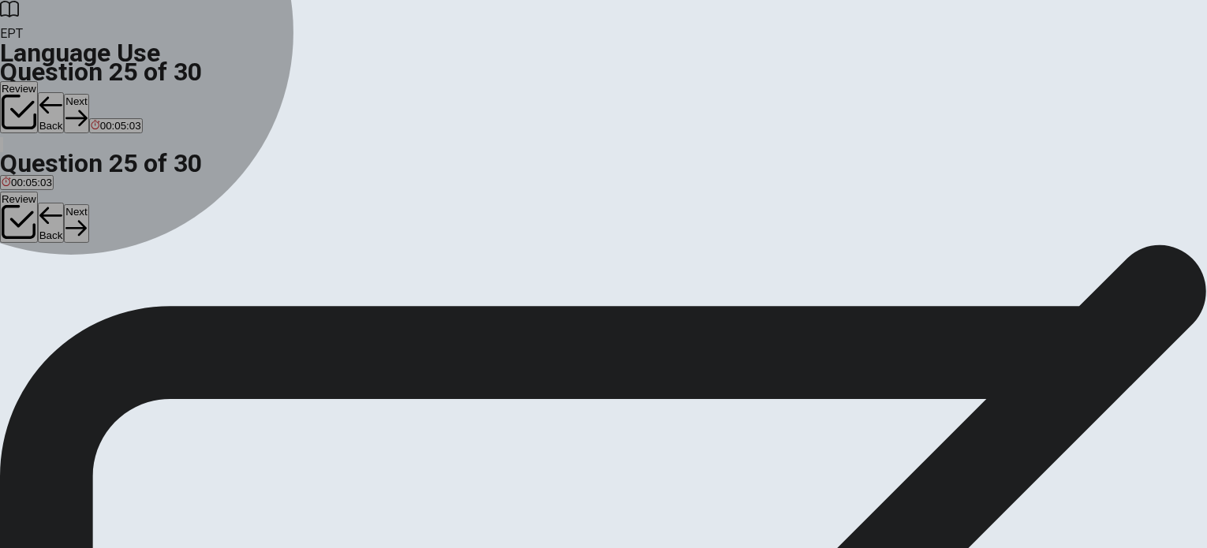
click at [71, 309] on button "B scarves" at bounding box center [51, 295] width 39 height 27
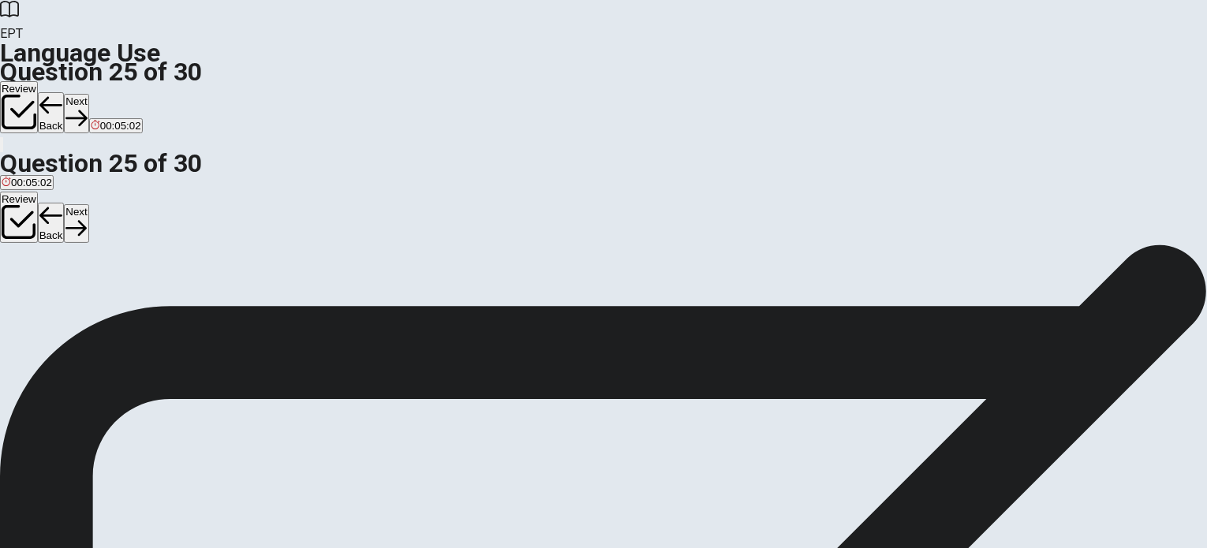
click at [88, 94] on button "Next" at bounding box center [76, 113] width 24 height 39
click at [71, 299] on span "glasses" at bounding box center [54, 302] width 36 height 12
click at [62, 94] on button "Next" at bounding box center [50, 113] width 24 height 39
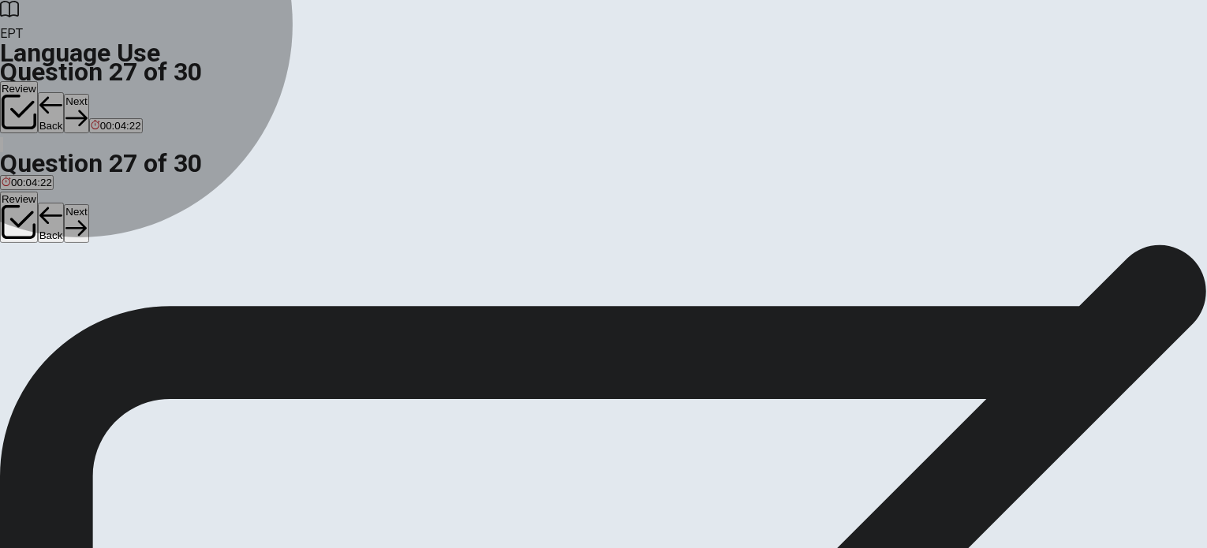
click at [139, 308] on span "take a shower" at bounding box center [105, 302] width 65 height 12
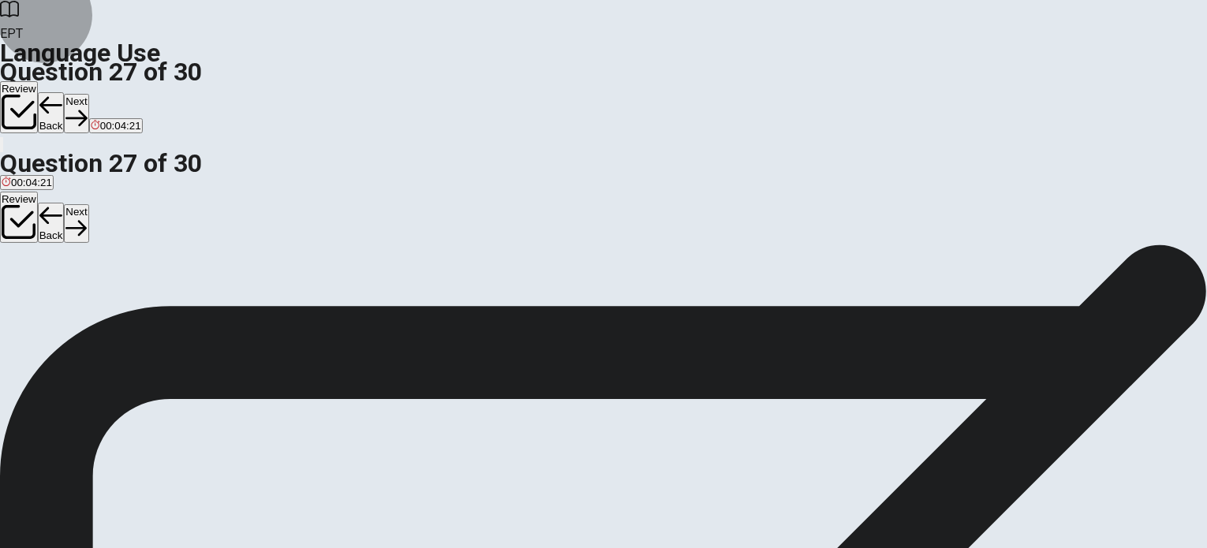
click at [88, 94] on button "Next" at bounding box center [76, 113] width 24 height 39
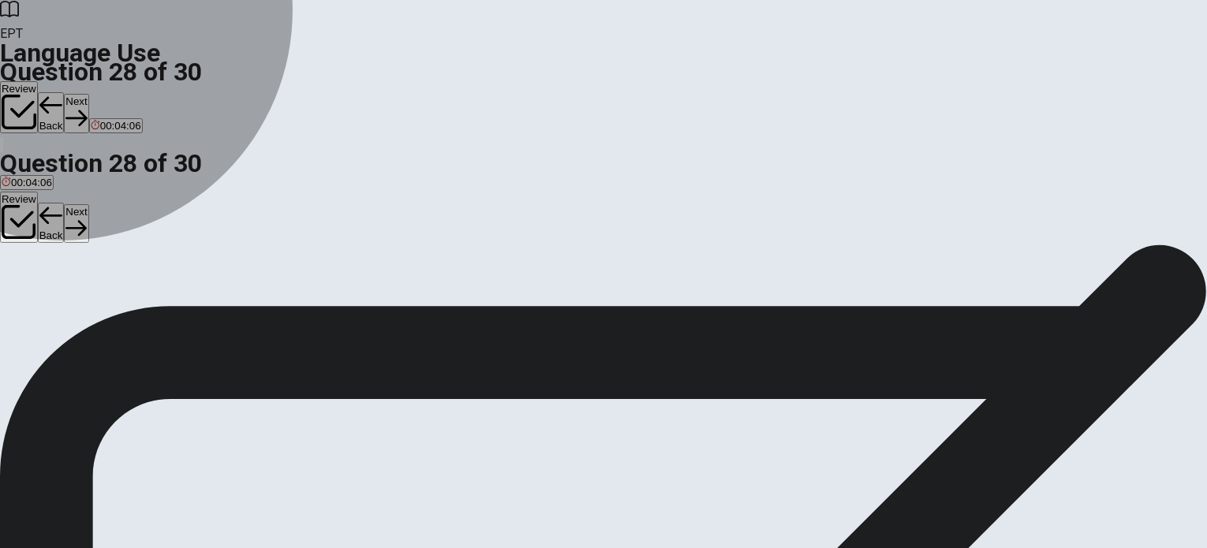
click at [99, 309] on button "D bee" at bounding box center [88, 295] width 21 height 27
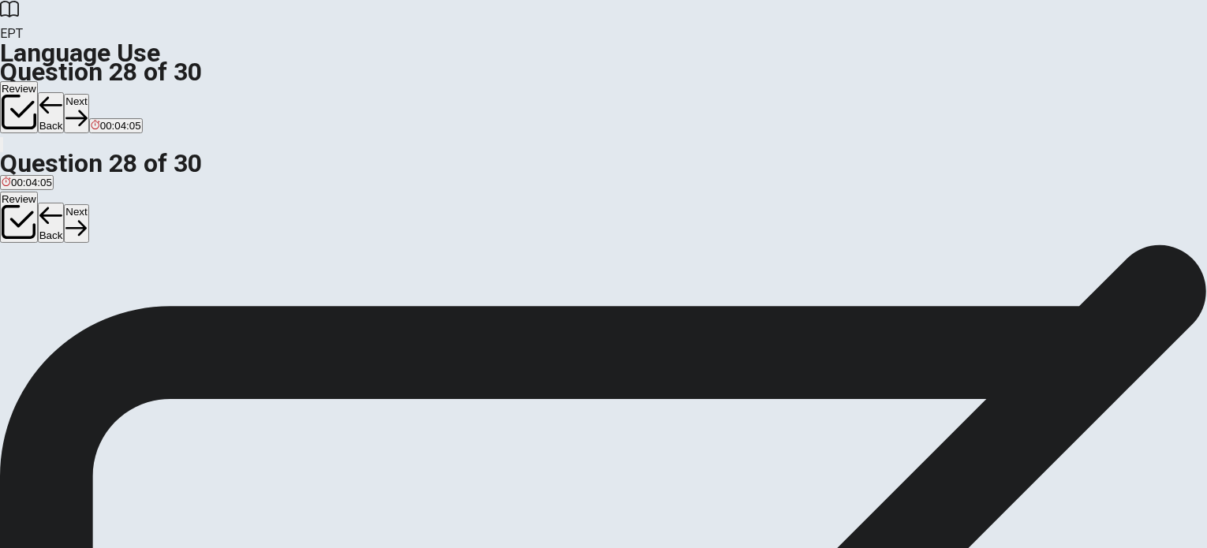
click at [88, 94] on button "Next" at bounding box center [76, 113] width 24 height 39
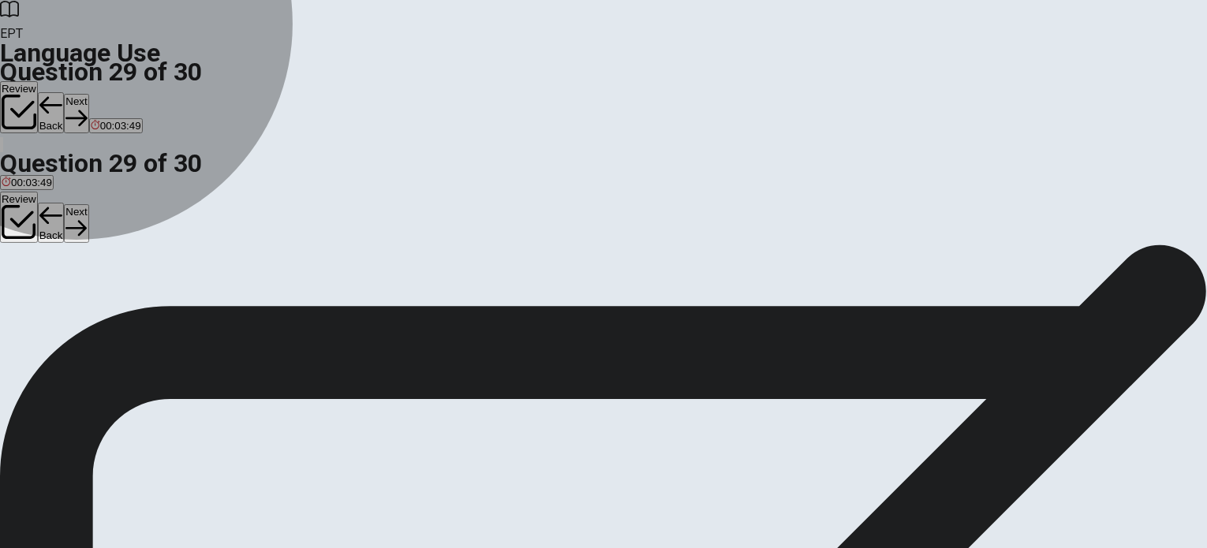
click at [18, 282] on button "A hat" at bounding box center [9, 295] width 18 height 27
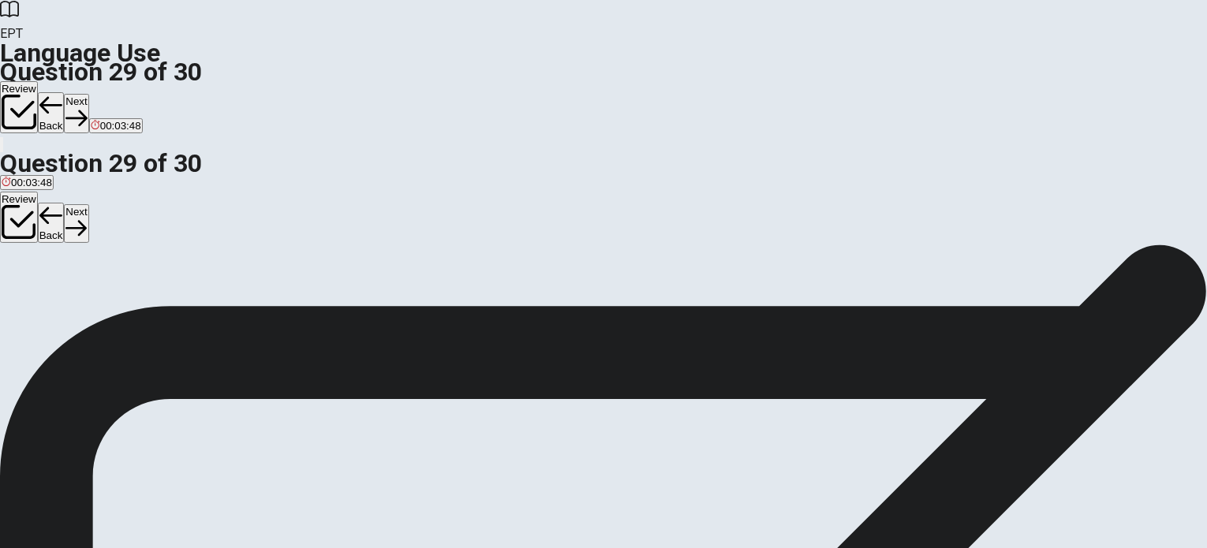
click at [88, 94] on button "Next" at bounding box center [76, 113] width 24 height 39
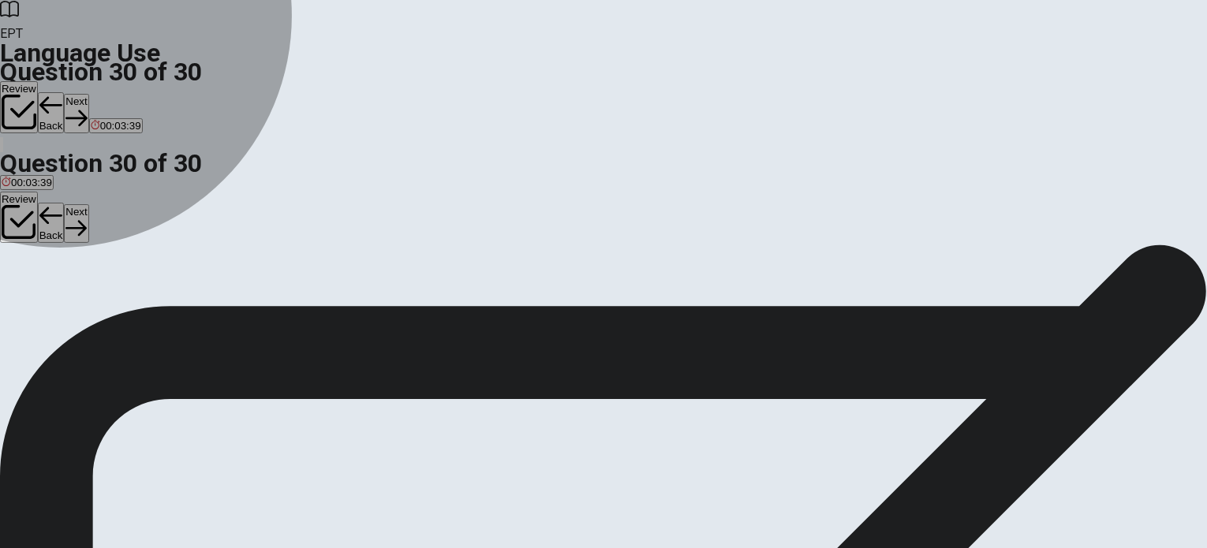
click at [93, 309] on button "D was" at bounding box center [82, 295] width 22 height 27
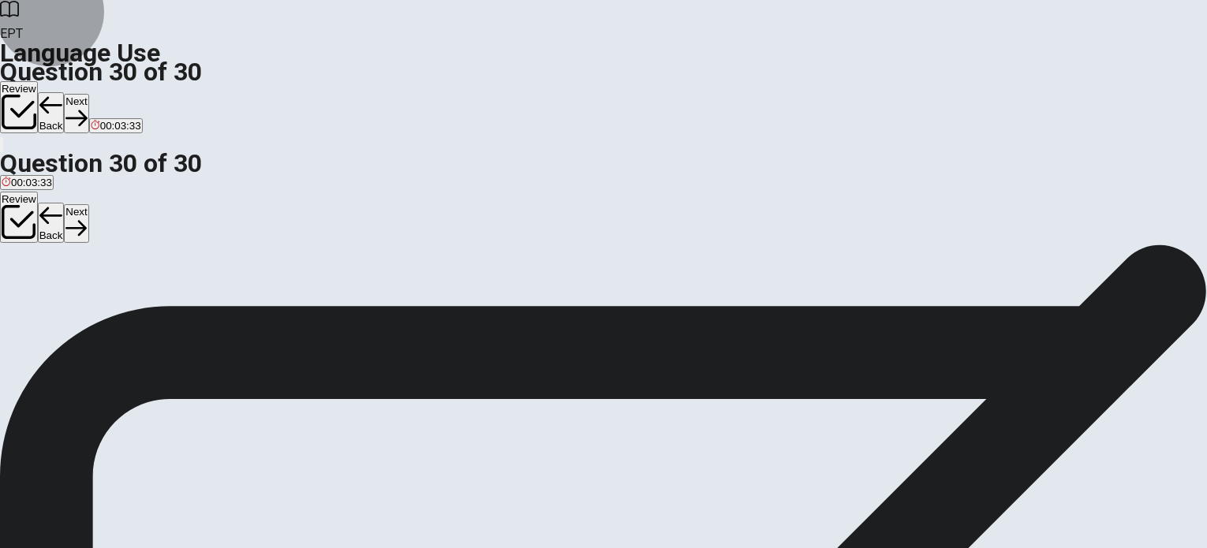
click at [87, 107] on icon "button" at bounding box center [75, 117] width 21 height 21
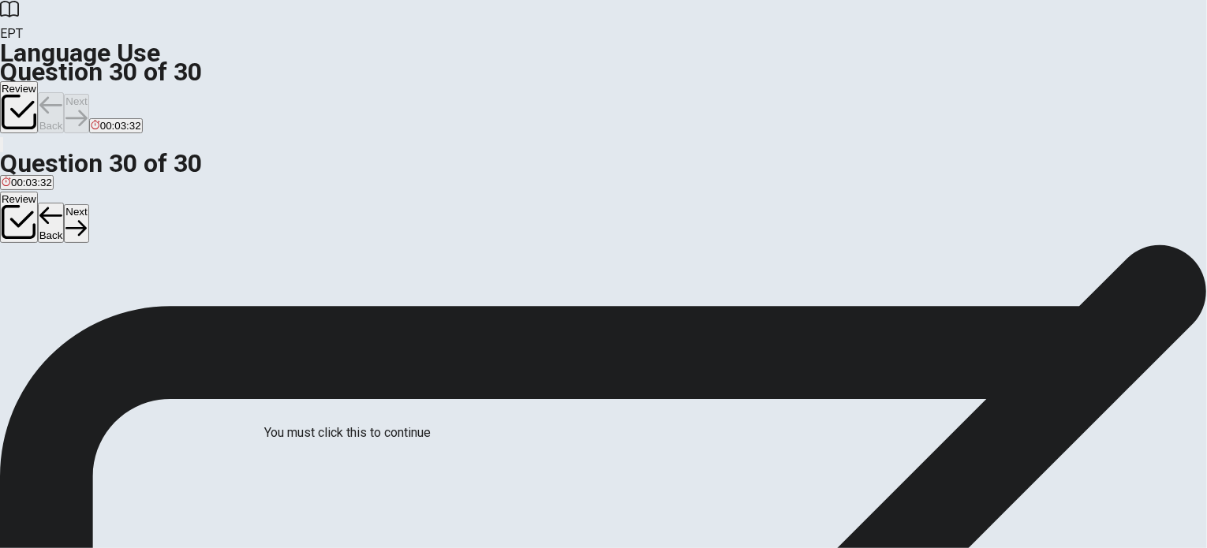
scroll to position [58, 0]
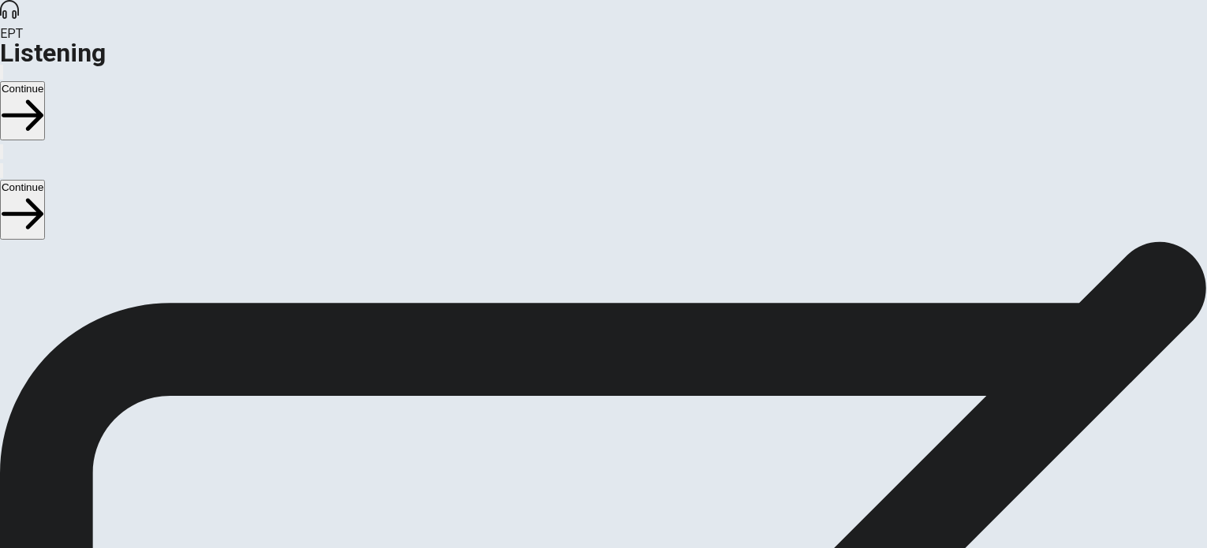
scroll to position [0, 0]
click at [45, 81] on button "Continue" at bounding box center [22, 110] width 45 height 59
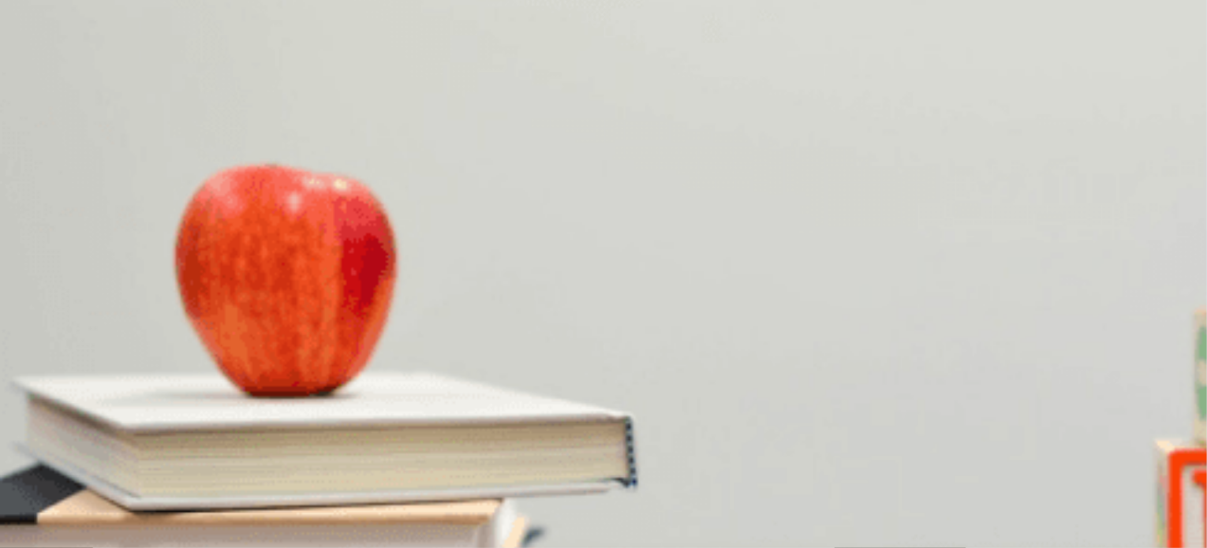
click at [332, 325] on button "D Credit cards" at bounding box center [302, 311] width 60 height 27
click at [830, 260] on h4 "Question 1" at bounding box center [603, 269] width 1207 height 19
drag, startPoint x: 181, startPoint y: 227, endPoint x: 211, endPoint y: 231, distance: 31.0
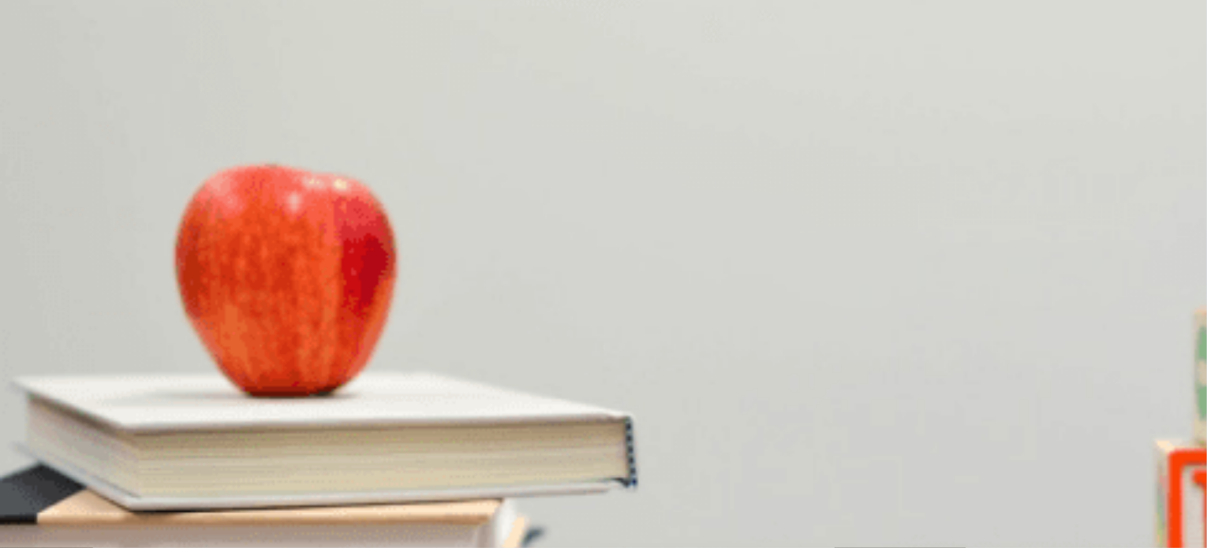
click at [222, 298] on button "B Exact change or a bus pass" at bounding box center [155, 311] width 133 height 27
click at [89, 298] on button "A Exact change only" at bounding box center [44, 311] width 89 height 27
click at [222, 298] on button "B Exact change or a bus pass" at bounding box center [155, 311] width 133 height 27
click at [108, 365] on button "A In front of the museum" at bounding box center [54, 378] width 108 height 27
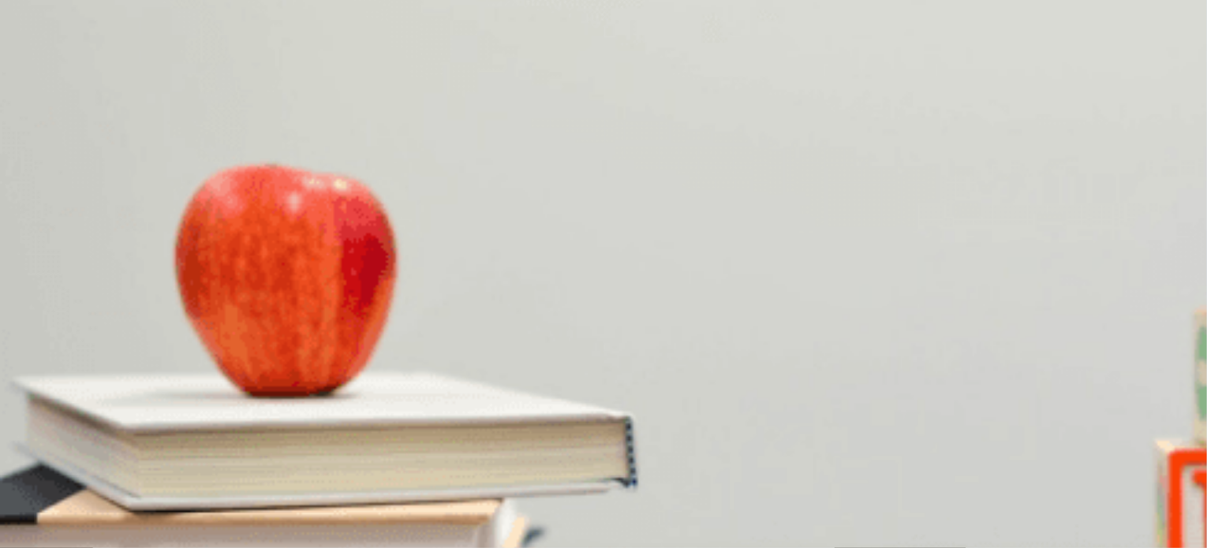
scroll to position [164, 0]
click at [181, 399] on button "C The city museum" at bounding box center [139, 412] width 83 height 27
click at [142, 360] on button "D By bus" at bounding box center [125, 346] width 36 height 27
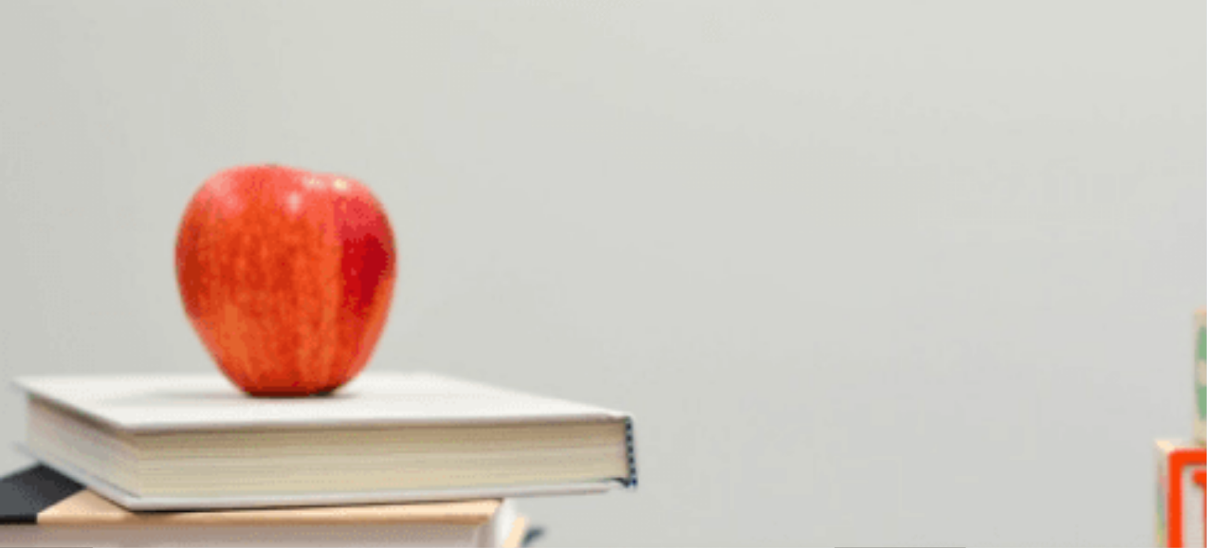
click at [119, 424] on button "C Confused" at bounding box center [95, 437] width 48 height 27
click at [45, 81] on button "Continue" at bounding box center [22, 110] width 45 height 59
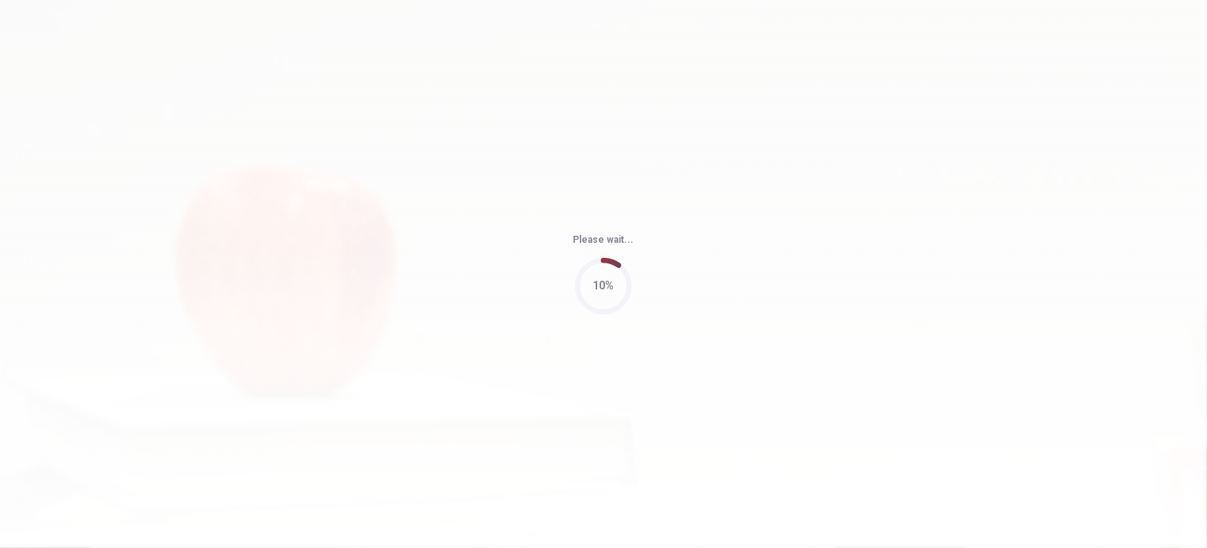
type input "77"
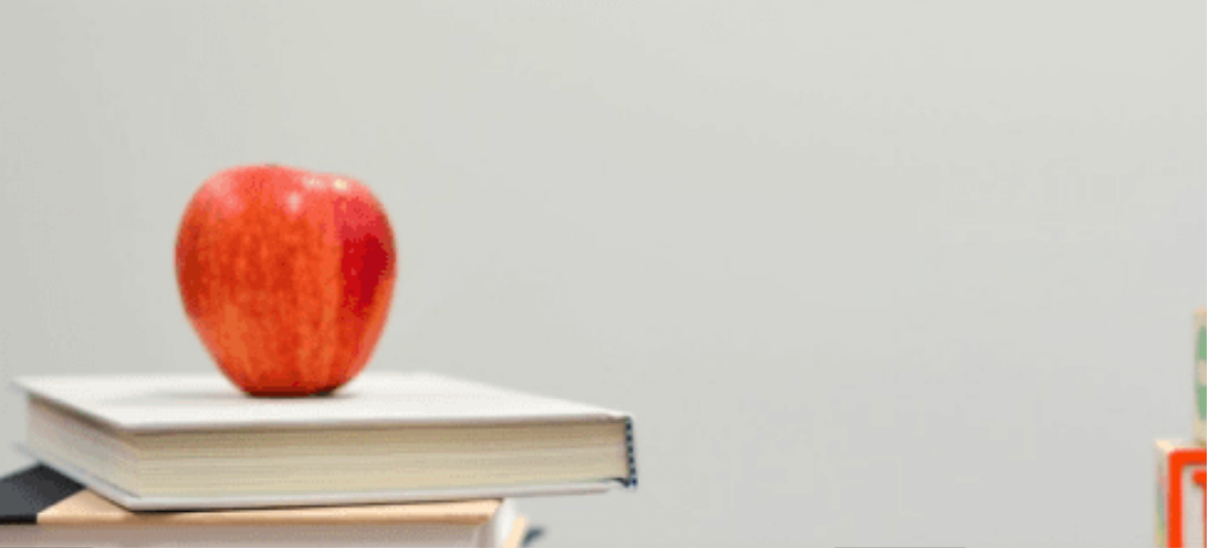
scroll to position [0, 0]
click at [271, 325] on button "C Go straight, then turn right" at bounding box center [207, 311] width 125 height 27
click at [40, 365] on button "A Gate 15" at bounding box center [20, 378] width 40 height 27
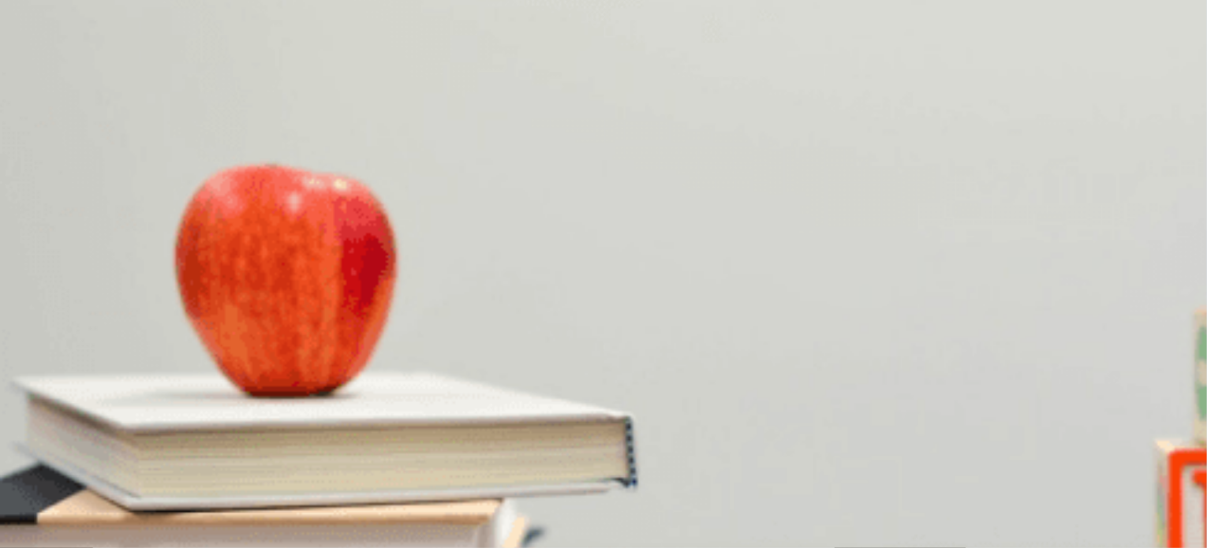
click at [105, 444] on span "Thank you very much." at bounding box center [53, 450] width 103 height 12
click at [187, 497] on button "C She isn’t sure" at bounding box center [153, 510] width 67 height 27
click at [173, 482] on button "C At an airport" at bounding box center [142, 495] width 61 height 27
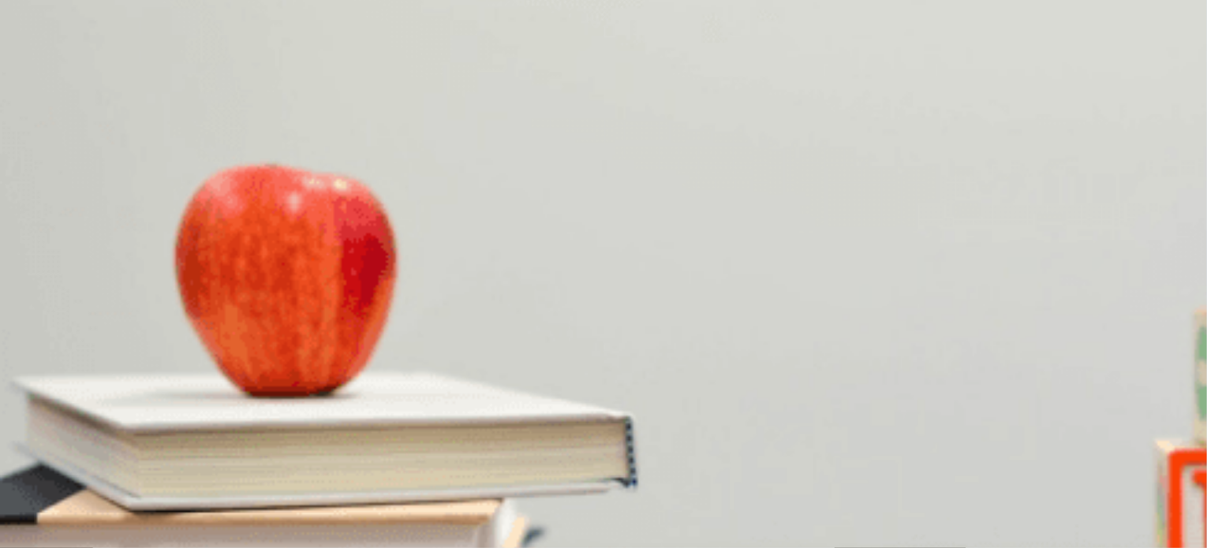
click at [45, 81] on button "Continue" at bounding box center [22, 110] width 45 height 59
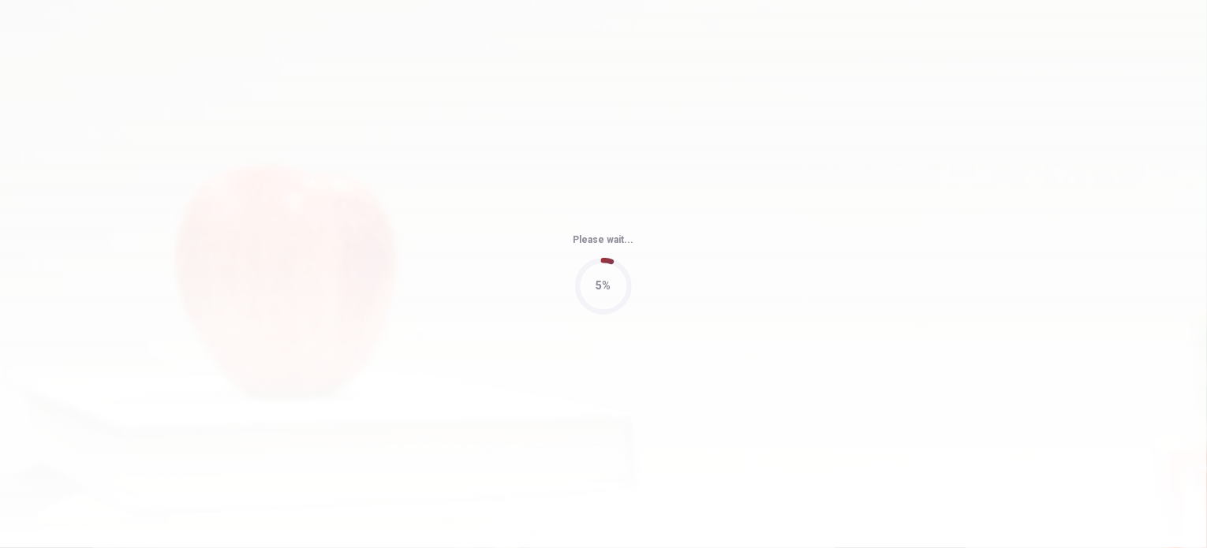
type input "57"
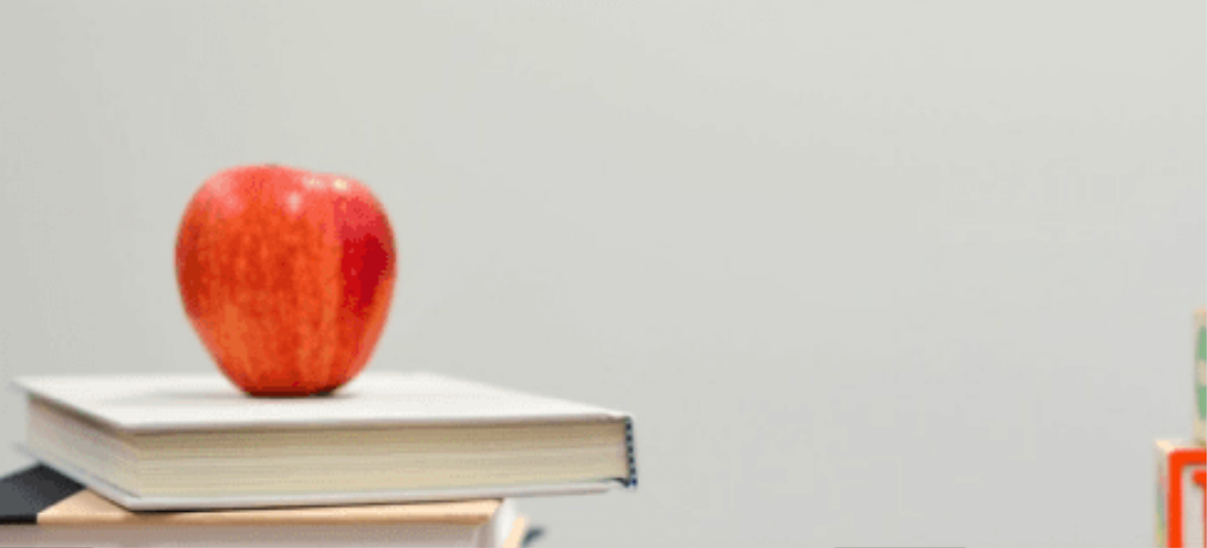
scroll to position [164, 0]
click at [71, 399] on button "A At a pharmacy" at bounding box center [35, 412] width 71 height 27
click at [168, 314] on span "A prescription" at bounding box center [136, 308] width 64 height 12
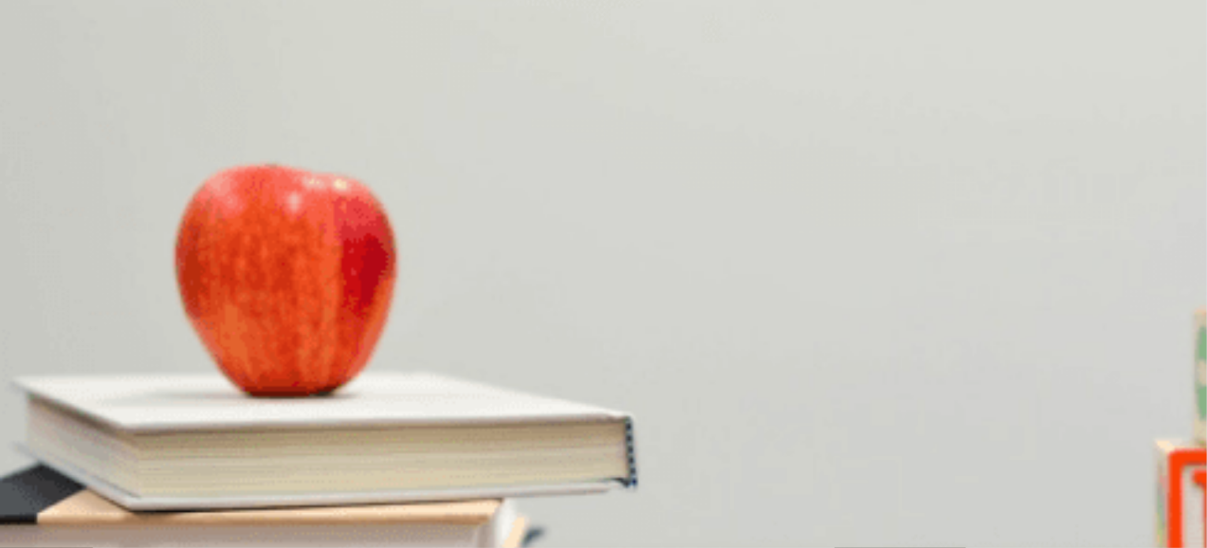
click at [89, 355] on button "A His phone number" at bounding box center [44, 368] width 89 height 27
click at [90, 421] on button "A [PERSON_NAME]" at bounding box center [45, 434] width 90 height 27
click at [61, 501] on span "He is unsure" at bounding box center [31, 507] width 59 height 12
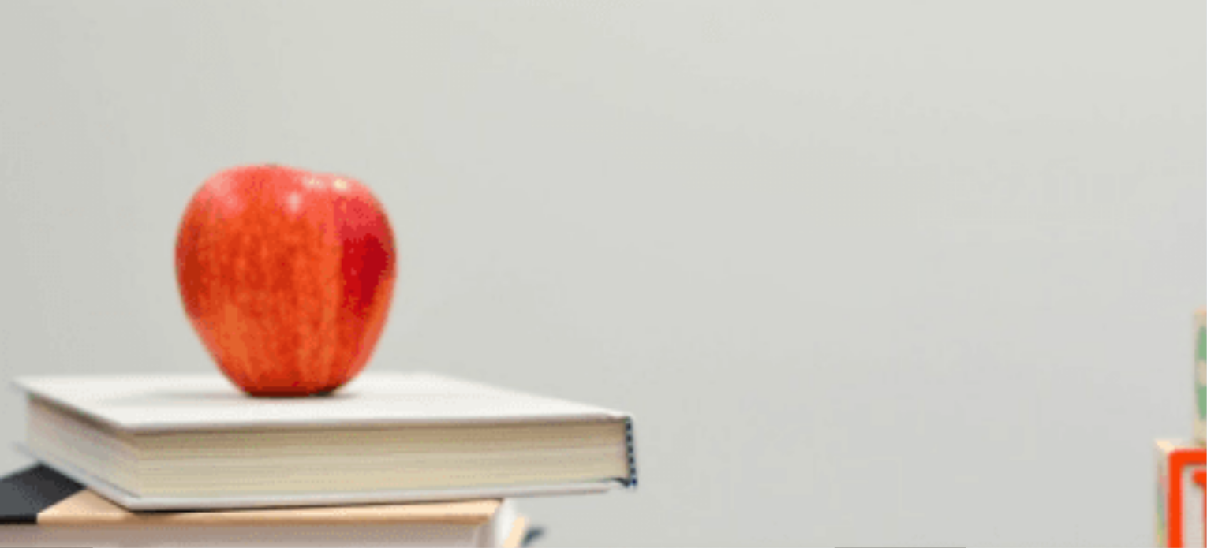
scroll to position [1464, 0]
click at [45, 81] on button "Continue" at bounding box center [22, 110] width 45 height 59
click at [429, 424] on div "You must click this to continue" at bounding box center [347, 415] width 166 height 19
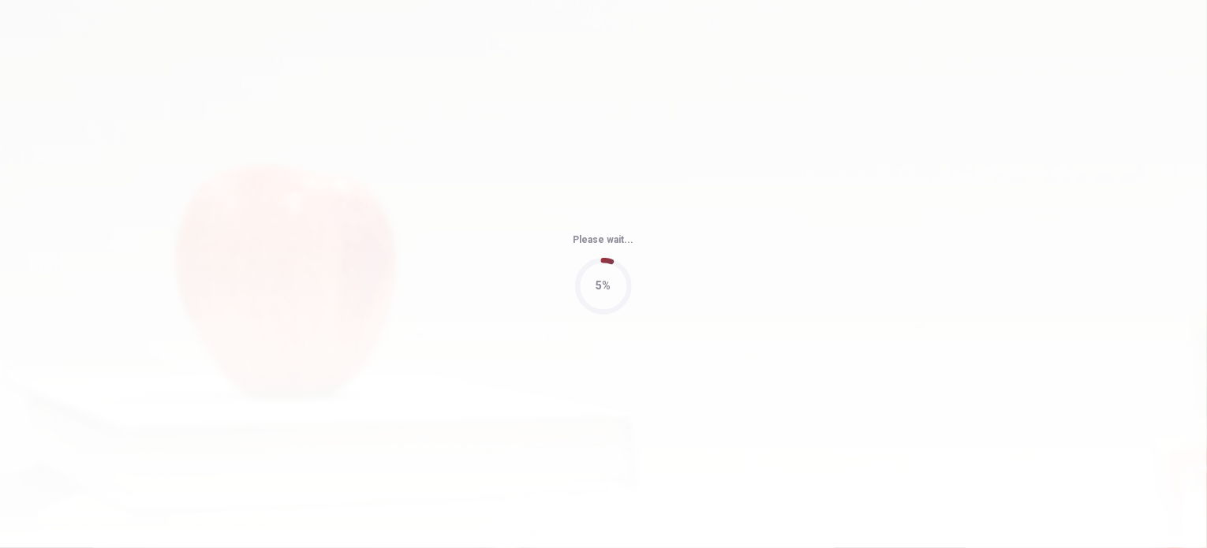
type input "78"
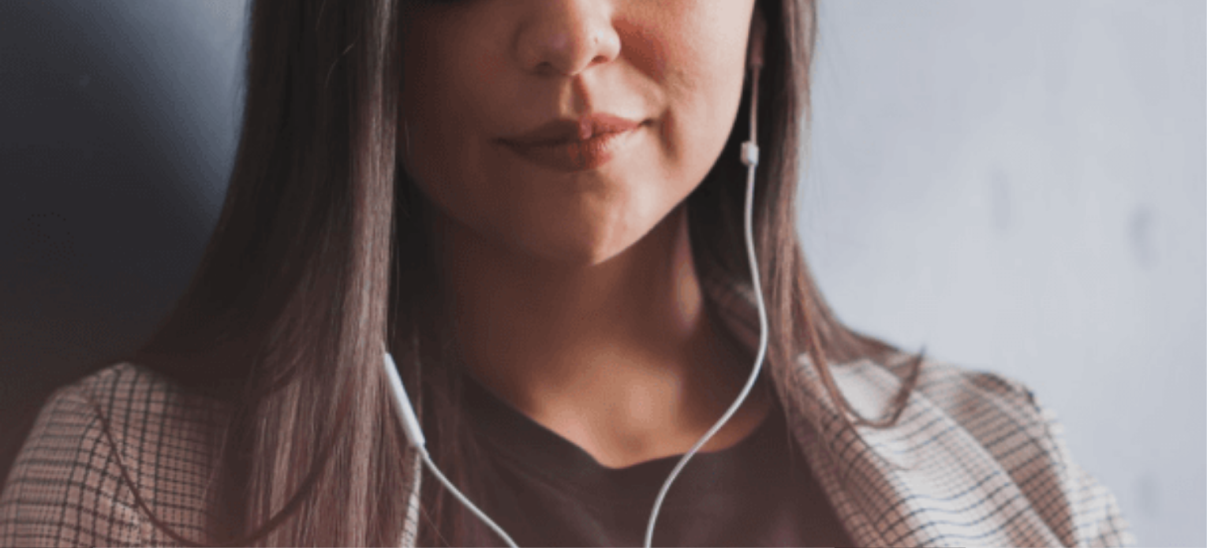
scroll to position [0, 0]
click at [45, 81] on button "Continue" at bounding box center [22, 110] width 45 height 59
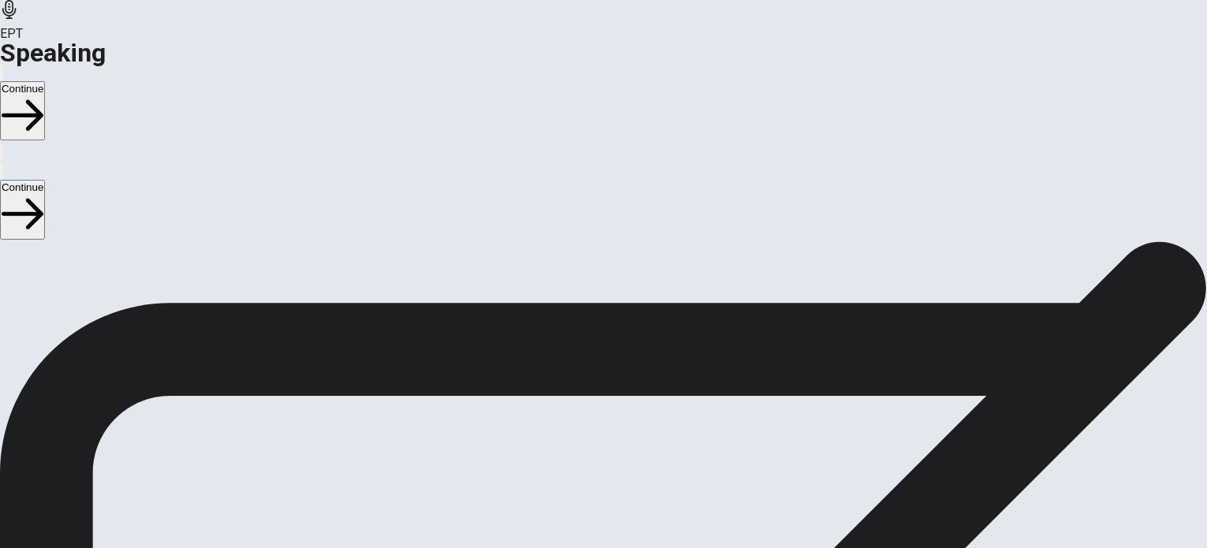
scroll to position [125, 0]
click at [632, 387] on div "Stop Recording" at bounding box center [604, 487] width 56 height 200
click at [45, 81] on button "Continue" at bounding box center [22, 110] width 45 height 59
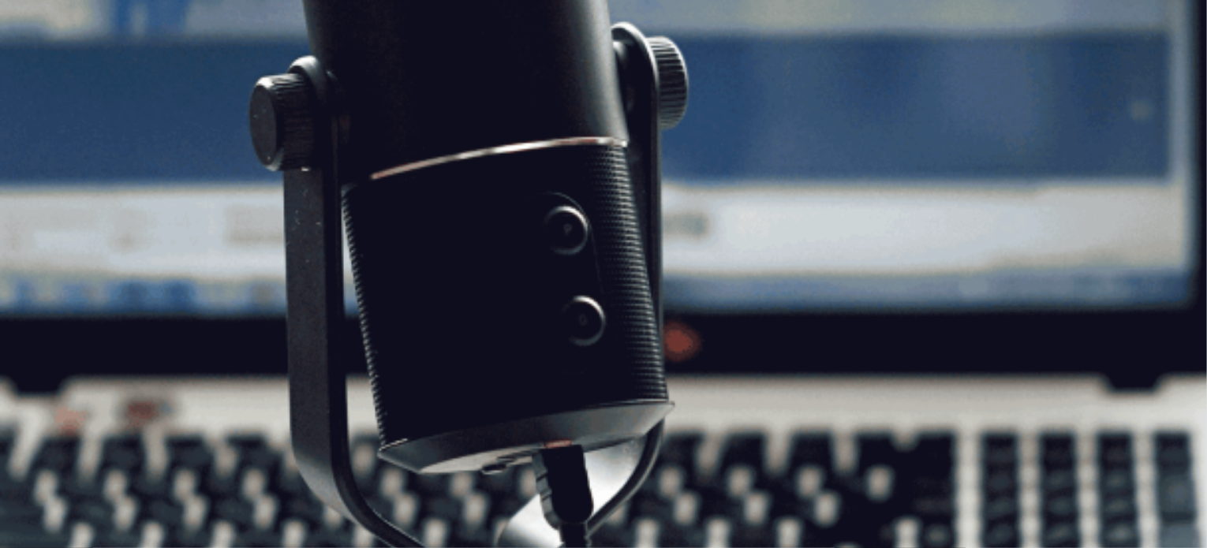
scroll to position [172, 0]
click at [45, 81] on button "Continue" at bounding box center [22, 110] width 45 height 59
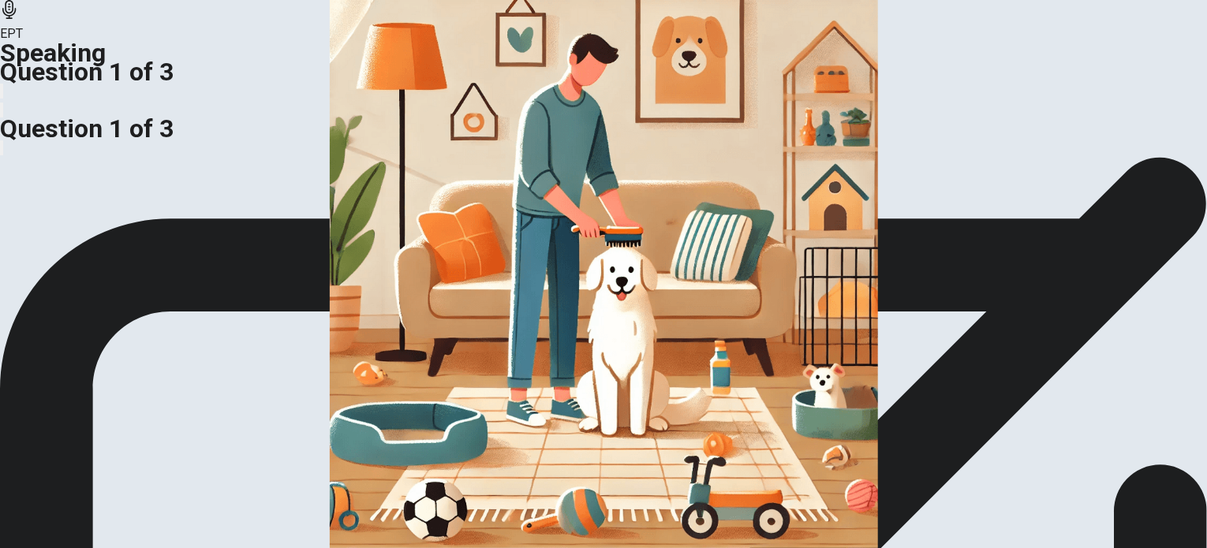
scroll to position [53, 0]
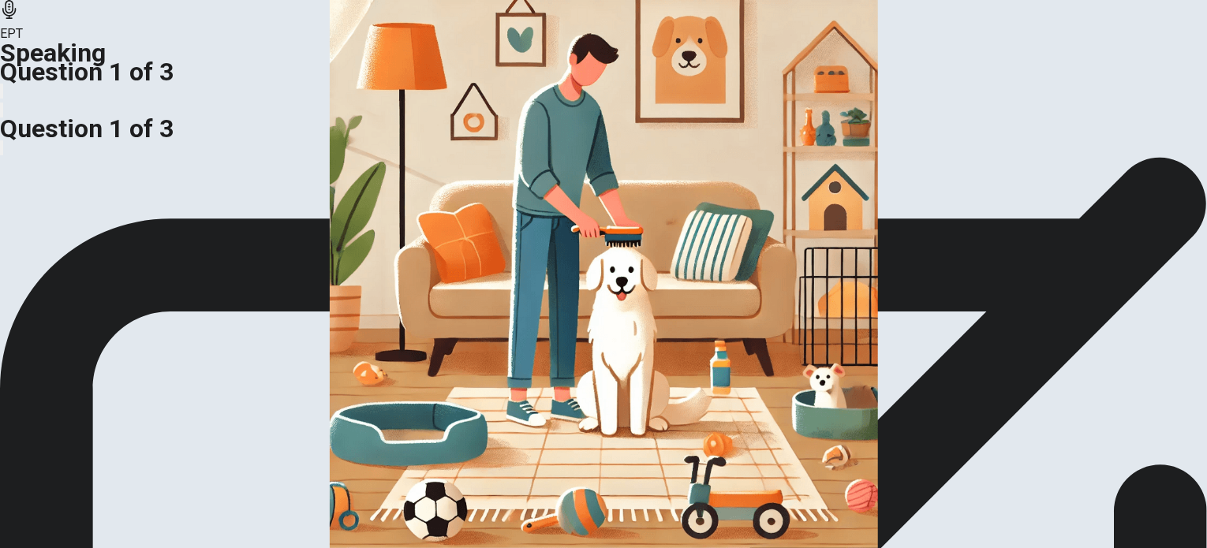
scroll to position [168, 0]
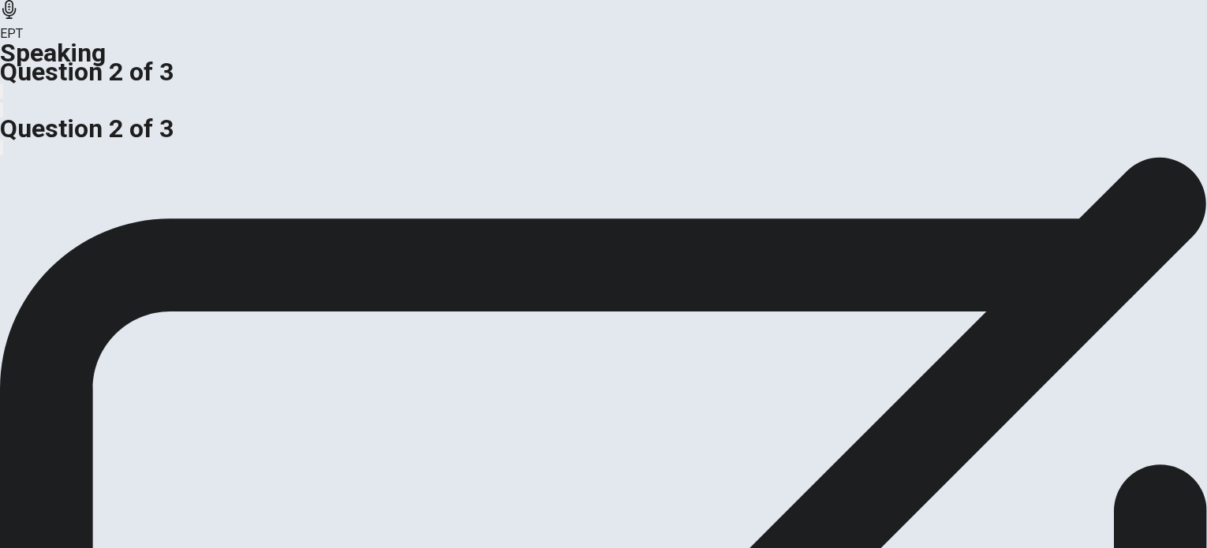
scroll to position [136, 0]
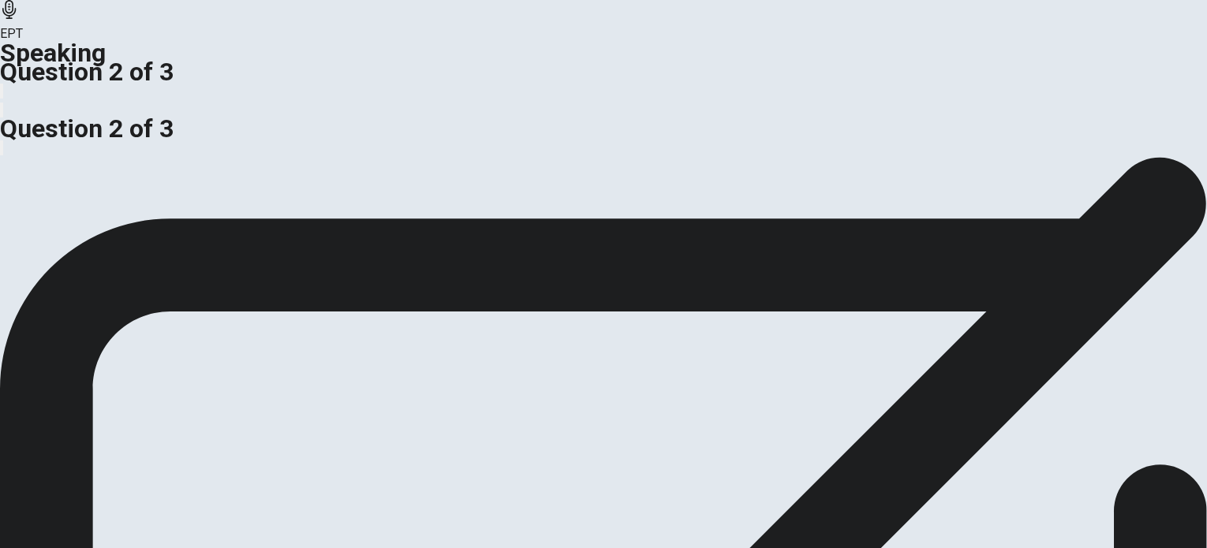
scroll to position [208, 0]
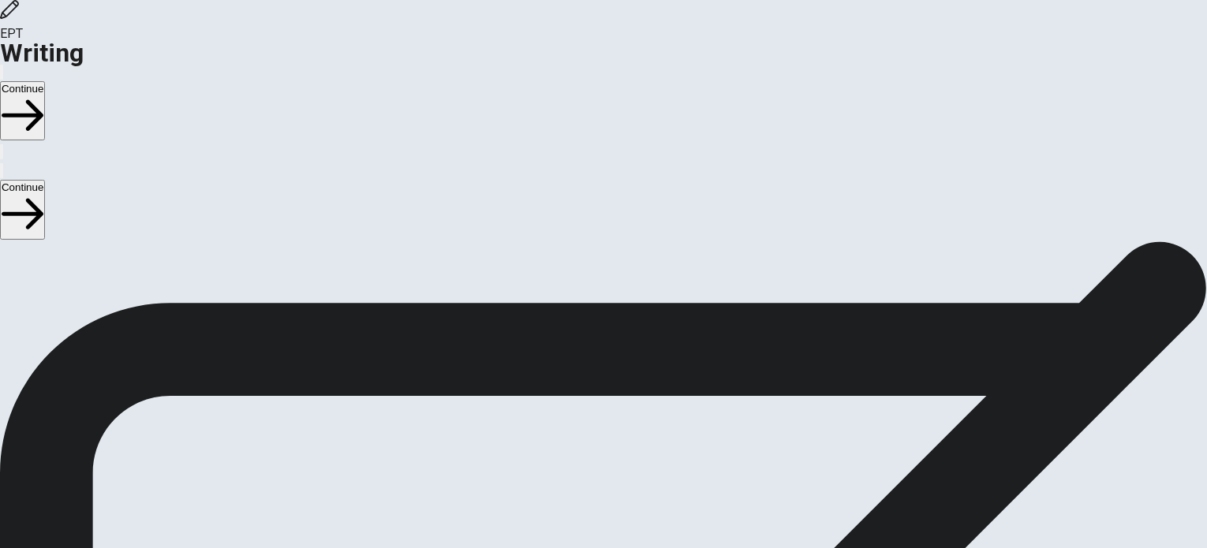
scroll to position [88, 0]
click at [45, 81] on button "Continue" at bounding box center [22, 110] width 45 height 59
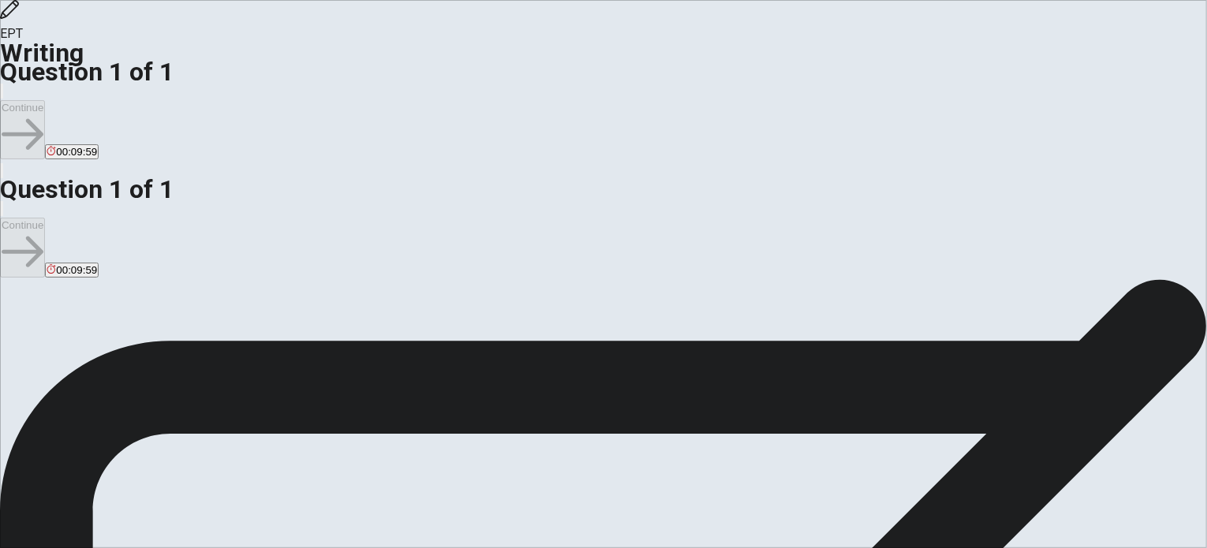
scroll to position [0, 0]
type textarea "i"
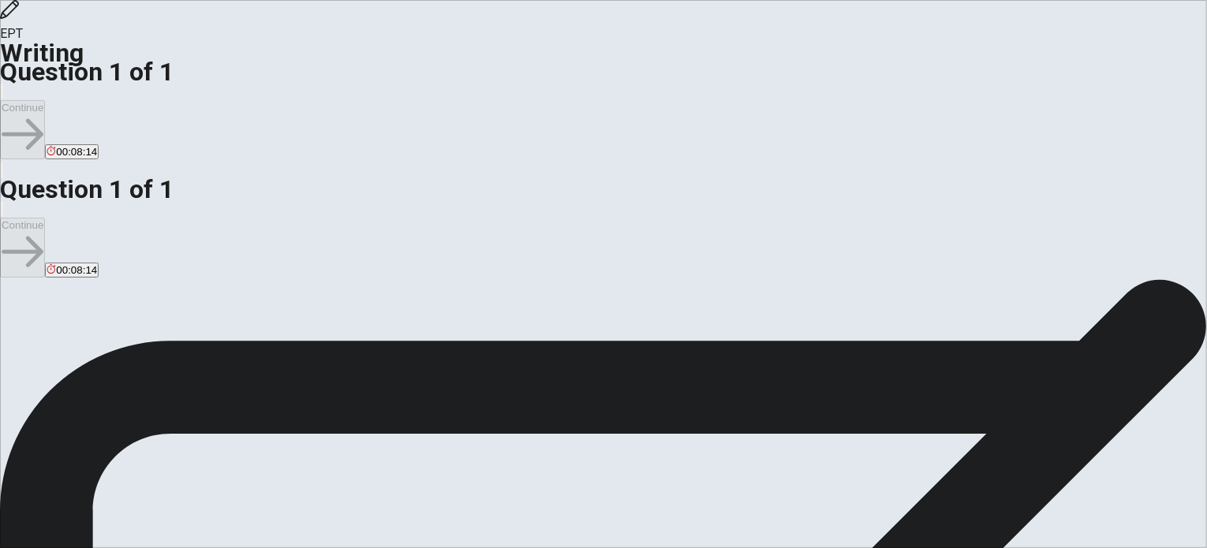
type textarea "x"
type textarea "in"
type textarea "x"
type textarea "in"
type textarea "x"
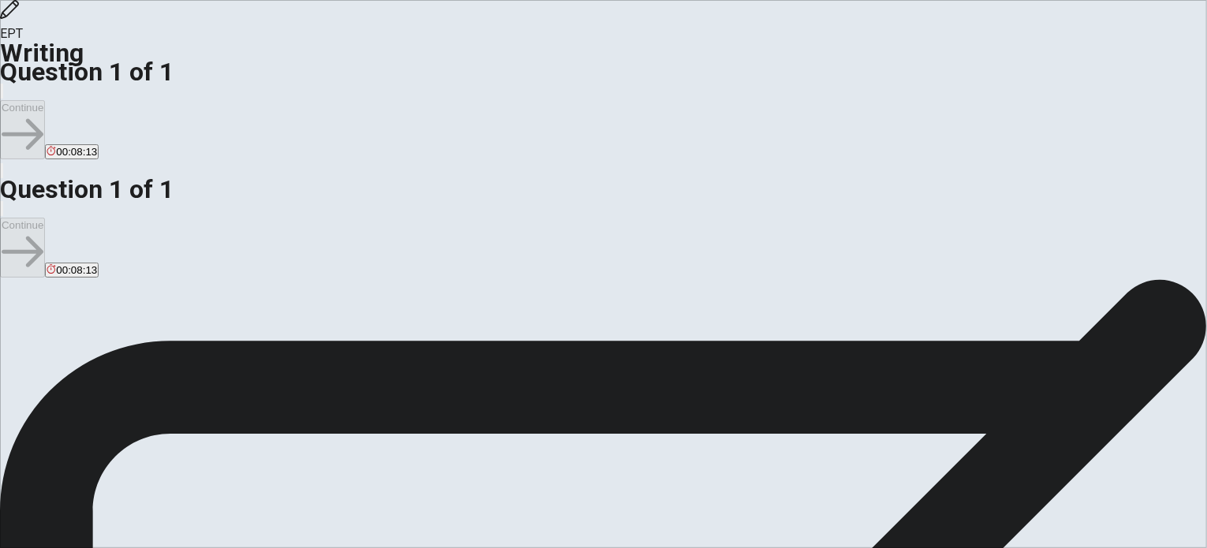
type textarea "in m"
type textarea "x"
type textarea "in my"
type textarea "x"
type textarea "in my"
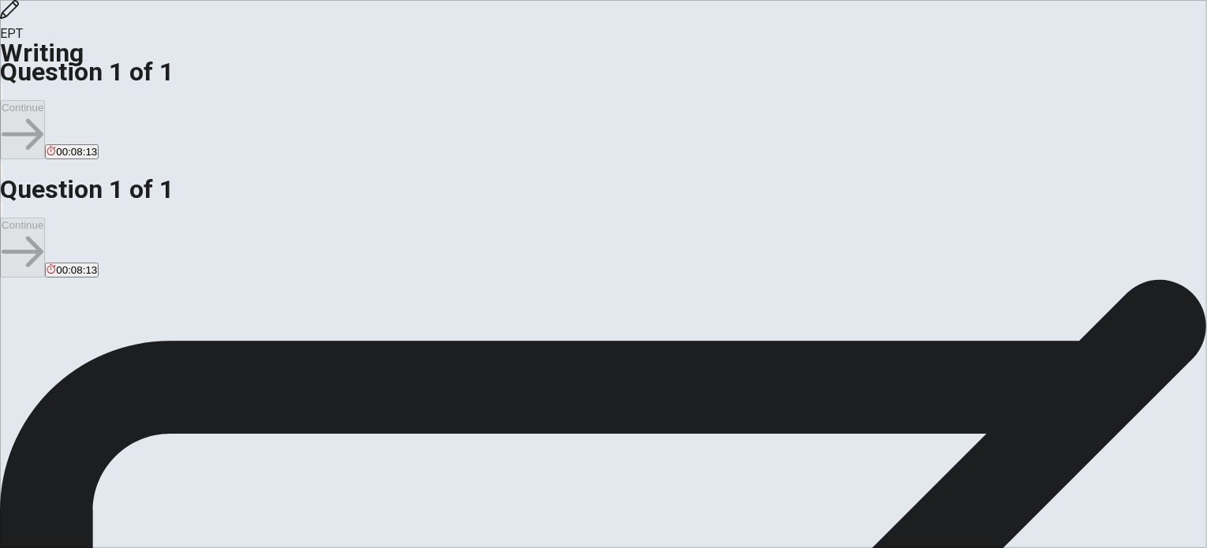
type textarea "x"
type textarea "in my o"
type textarea "x"
type textarea "in my op"
type textarea "x"
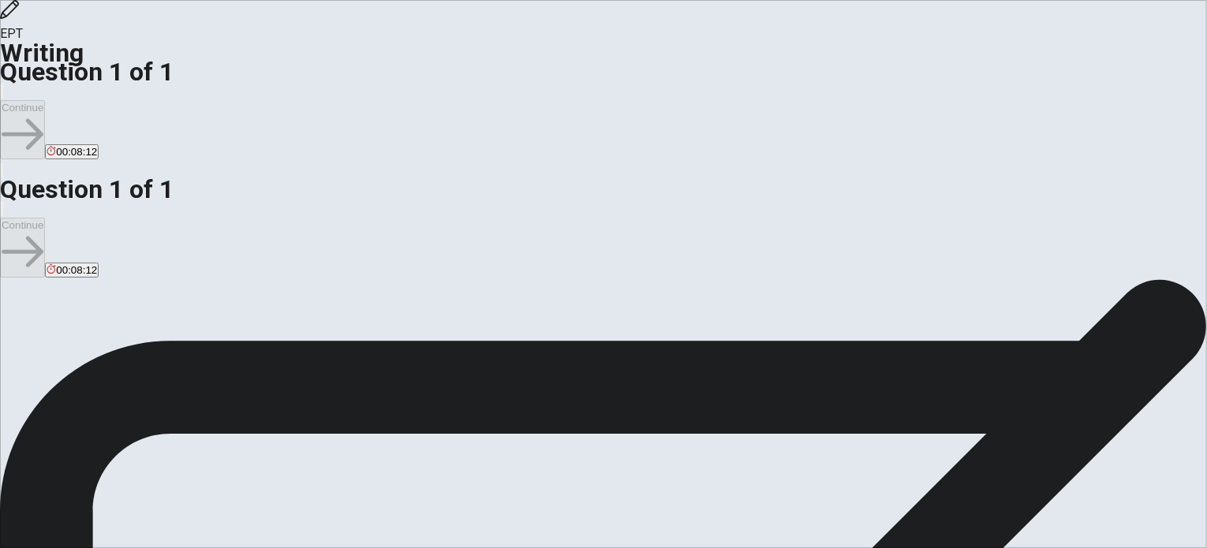
type textarea "in my opi"
type textarea "x"
type textarea "in my opin"
type textarea "x"
type textarea "in my opini"
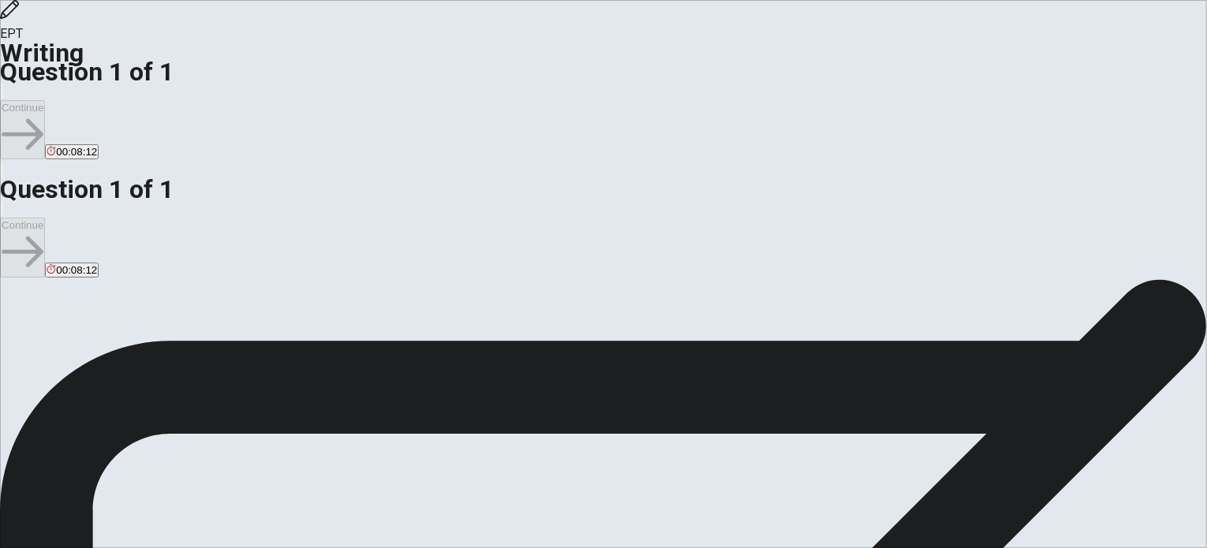
type textarea "x"
type textarea "in my opinio"
type textarea "x"
type textarea "in my opinion"
type textarea "x"
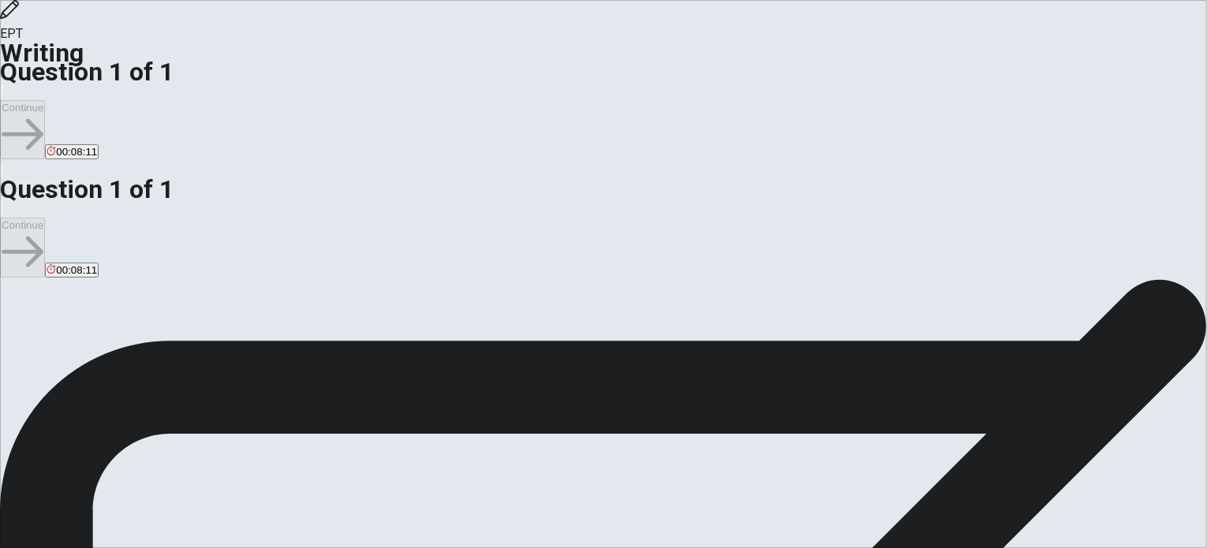
type textarea "in my opinion"
type textarea "x"
type textarea "in my opinion e"
type textarea "x"
type textarea "in my opinion ex"
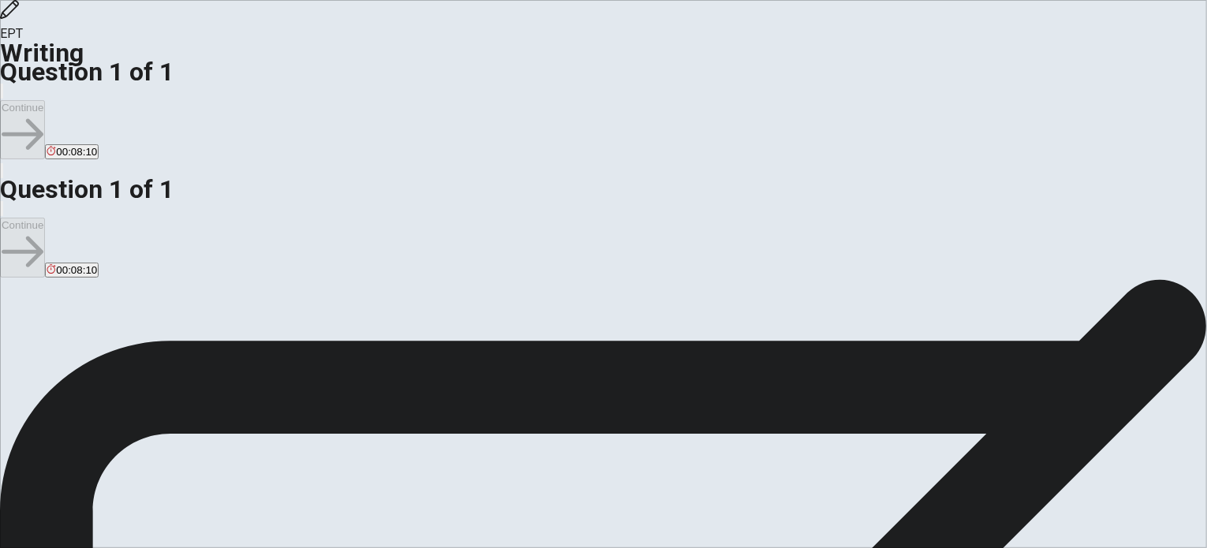
type textarea "x"
type textarea "in my opinion exe"
type textarea "x"
type textarea "in my opinion exer"
type textarea "x"
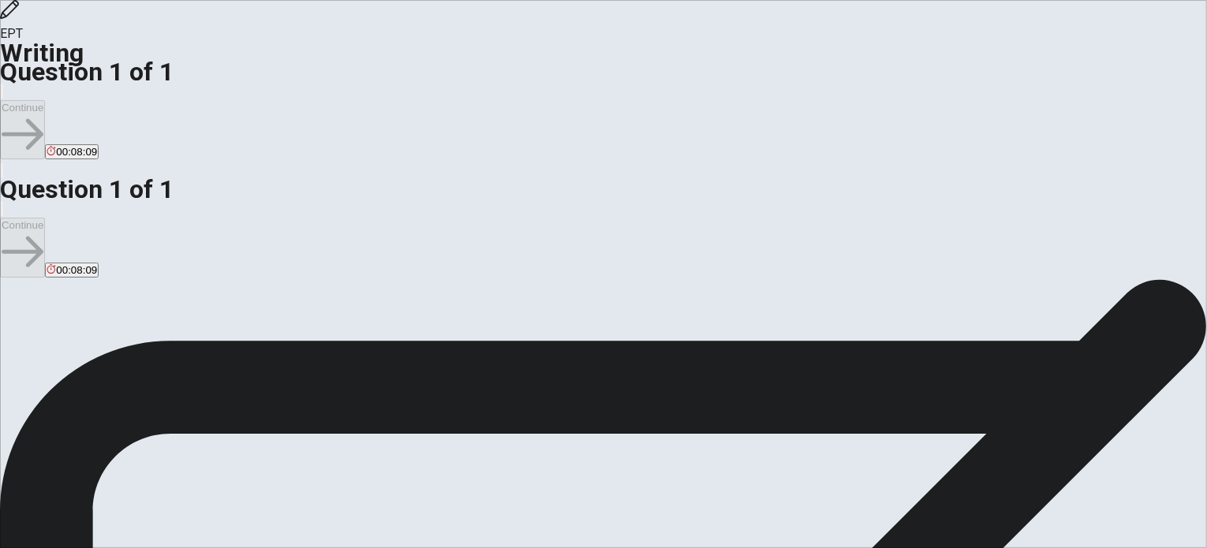
type textarea "in my opinion exerc"
type textarea "x"
type textarea "in my opinion exerci"
type textarea "x"
type textarea "in my opinion exercis"
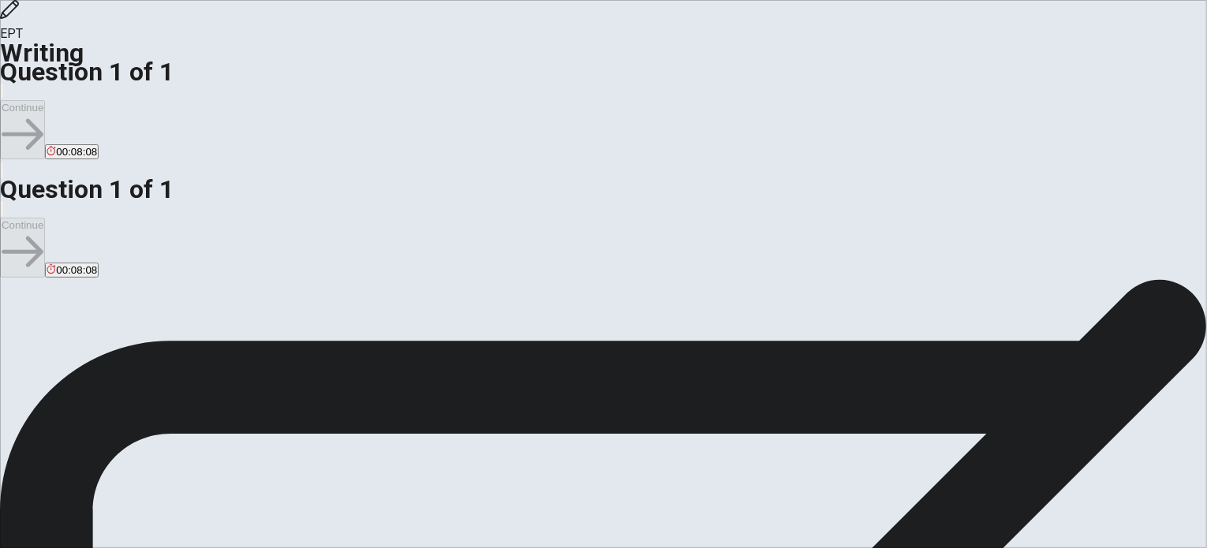
type textarea "x"
type textarea "in my opinion exercise"
type textarea "x"
type textarea "in my opinion exercise"
type textarea "x"
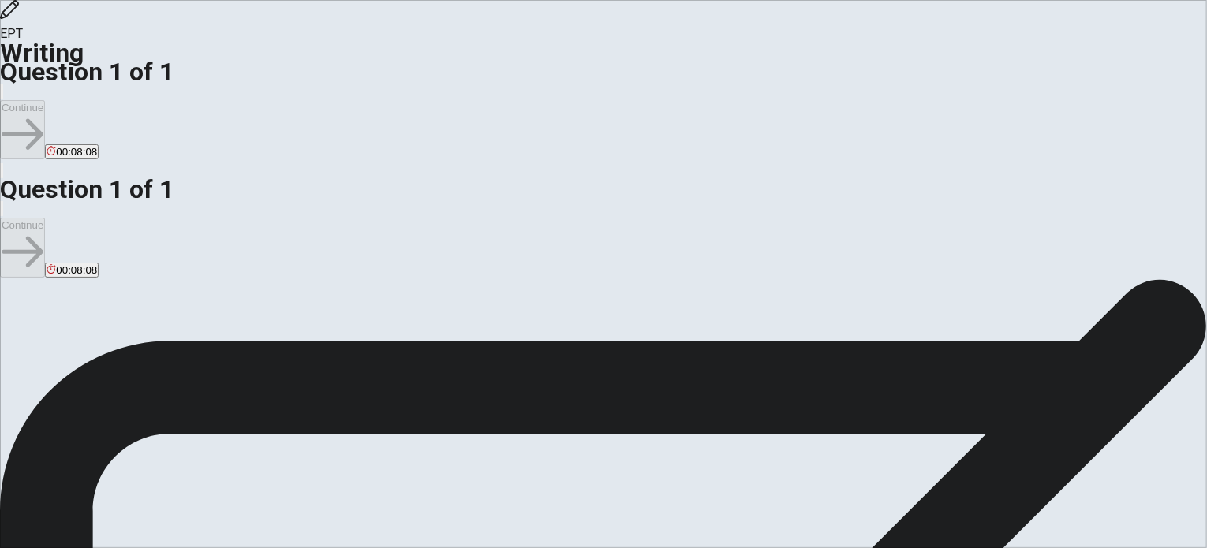
type textarea "in my opinion exercise s"
type textarea "x"
type textarea "in my opinion exercise s"
type textarea "x"
type textarea "in my opinion exercise s v"
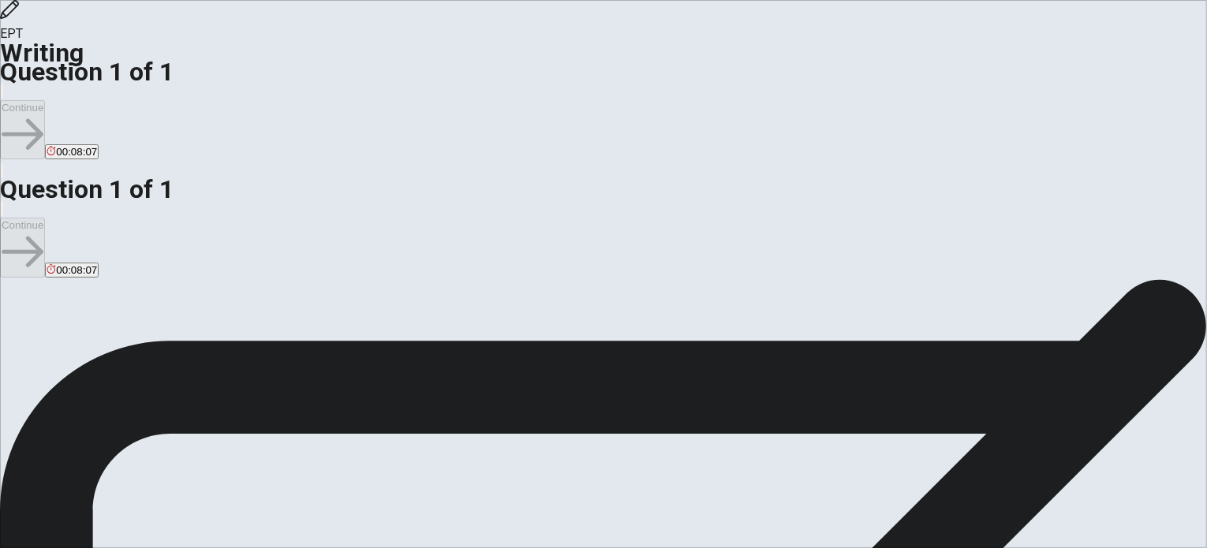
type textarea "x"
type textarea "in my opinion exercise s ve"
type textarea "x"
type textarea "in my opinion exercise s ver"
type textarea "x"
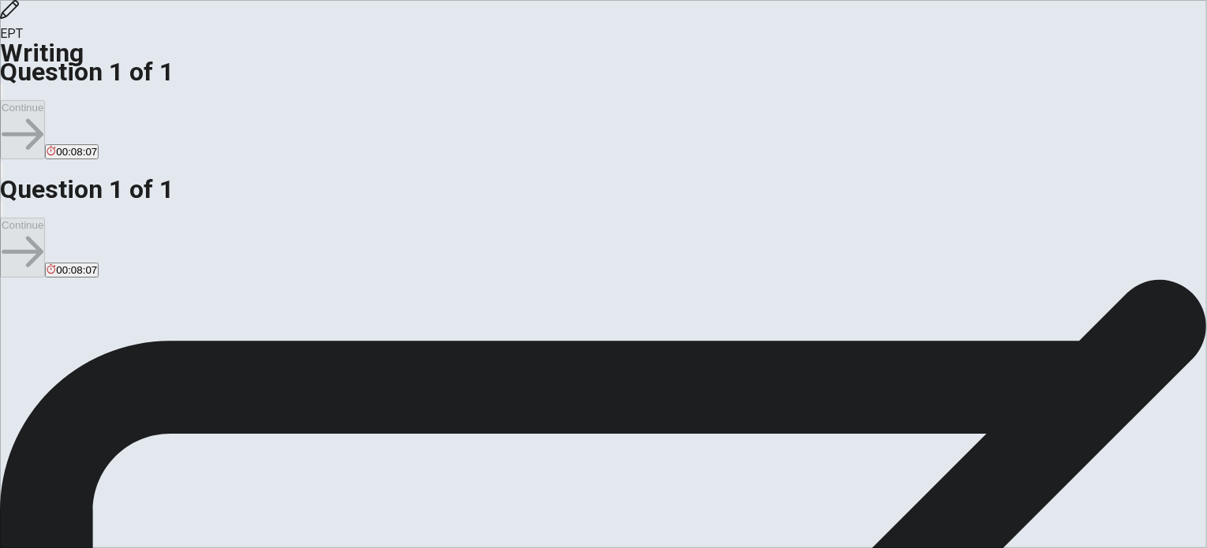
type textarea "in my opinion exercise s very"
type textarea "x"
type textarea "in my opinion exercise s very"
type textarea "x"
type textarea "in my opinion exercise s very i"
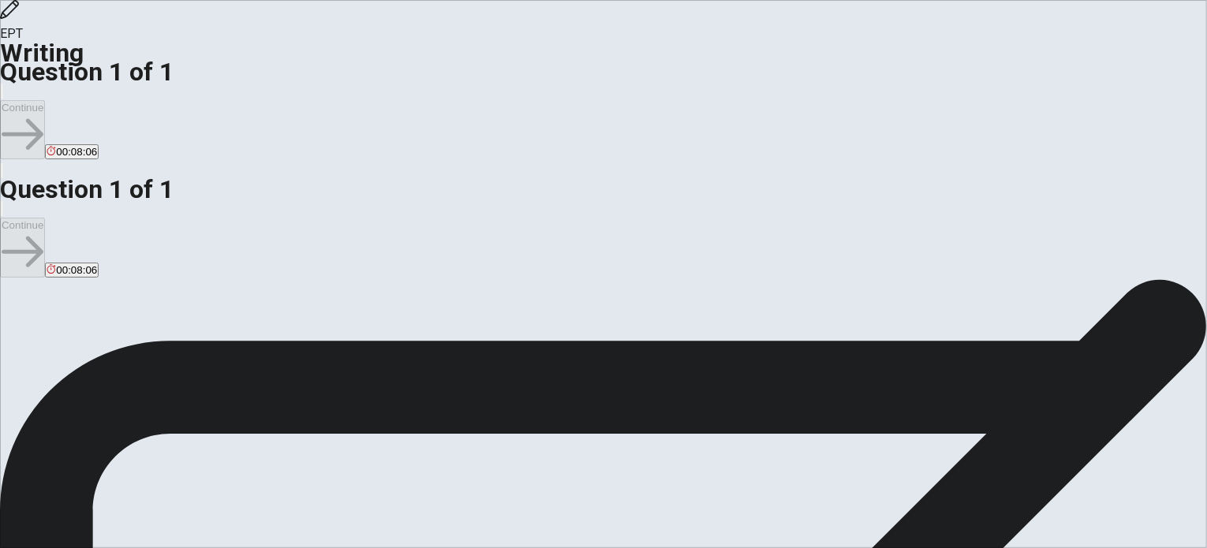
type textarea "x"
type textarea "in my opinion exercise s very im"
type textarea "x"
type textarea "in my opinion exercise s very imp"
type textarea "x"
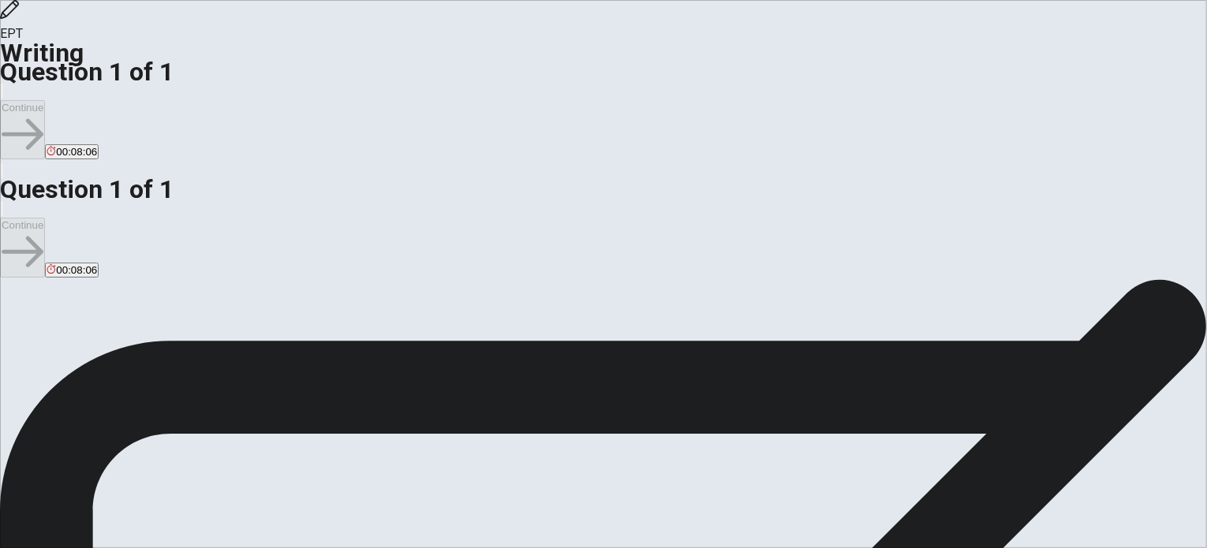
type textarea "in my opinion exercise s very impo"
type textarea "x"
type textarea "in my opinion exercise s very impor"
type textarea "x"
type textarea "in my opinion exercise s very import"
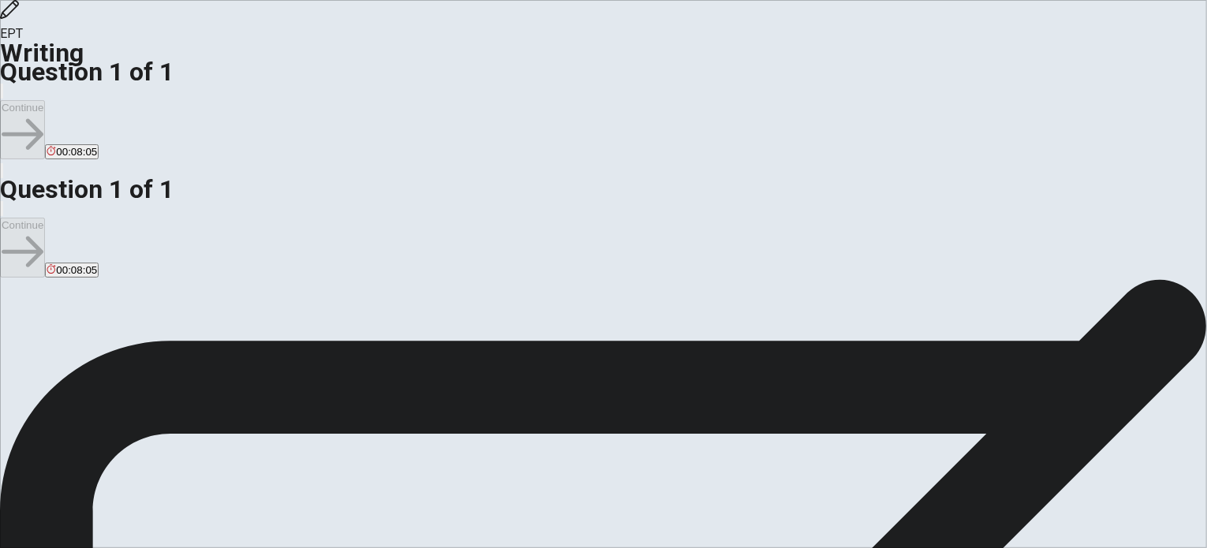
type textarea "x"
type textarea "in my opinion exercise s very importa"
type textarea "x"
type textarea "in my opinion exercise s very importan"
type textarea "x"
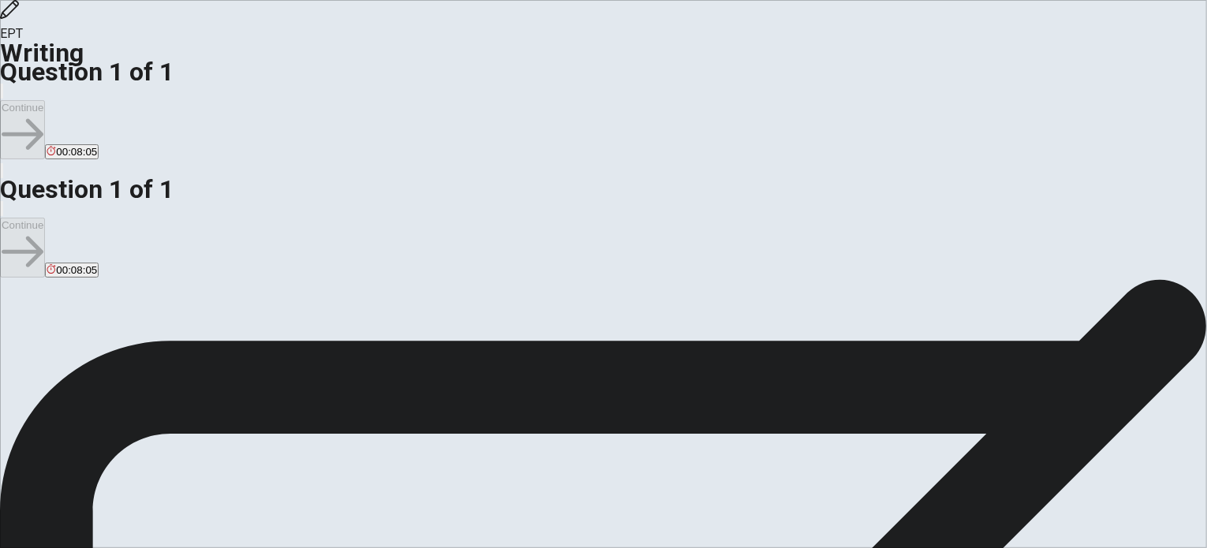
type textarea "in my opinion exercise s very important"
type textarea "x"
type textarea "in my opinion exercise s very important"
type textarea "x"
type textarea "in my opinion exercise s very important f"
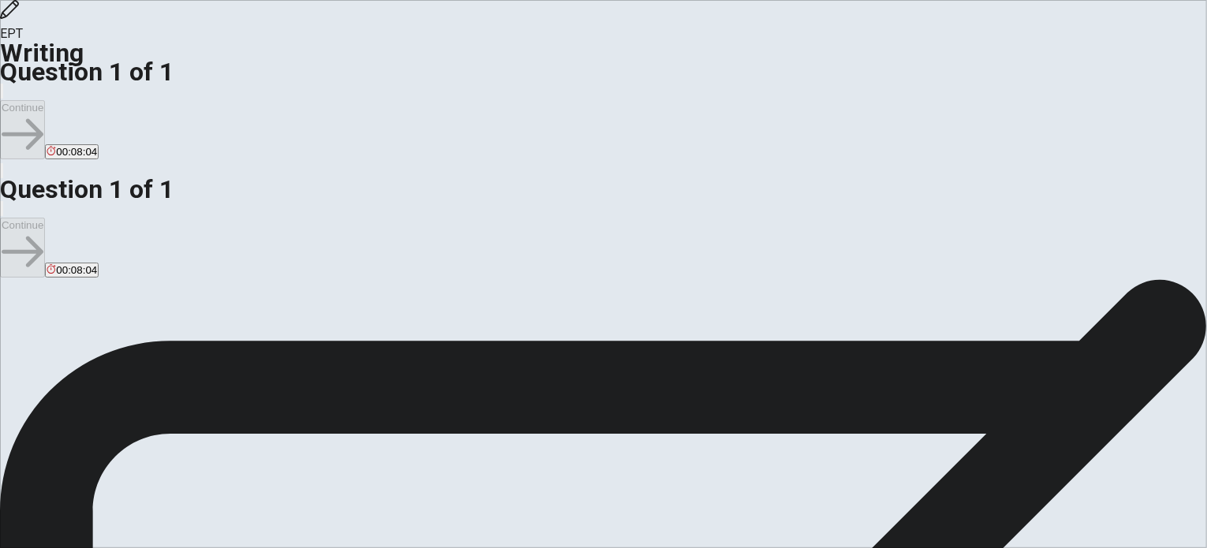
type textarea "x"
type textarea "in my opinion exercise s very important fo"
type textarea "x"
type textarea "in my opinion exercise s very important for"
type textarea "x"
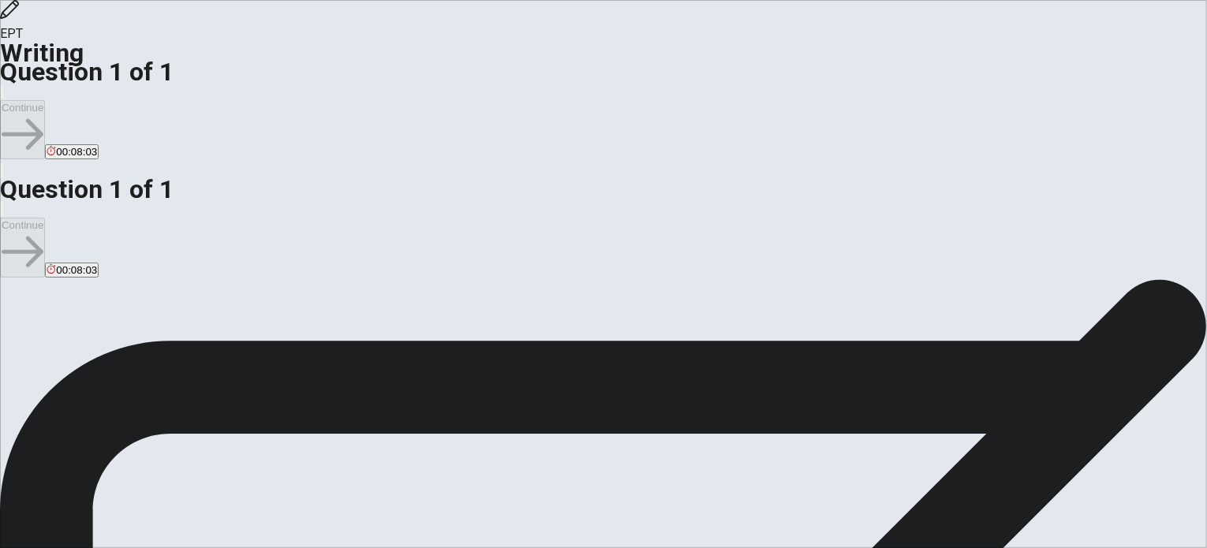
type textarea "in my opinion exercise s very important for"
type textarea "x"
type textarea "in my opinion exercise s very important for e"
type textarea "x"
type textarea "in my opinion exercise s very important for ev"
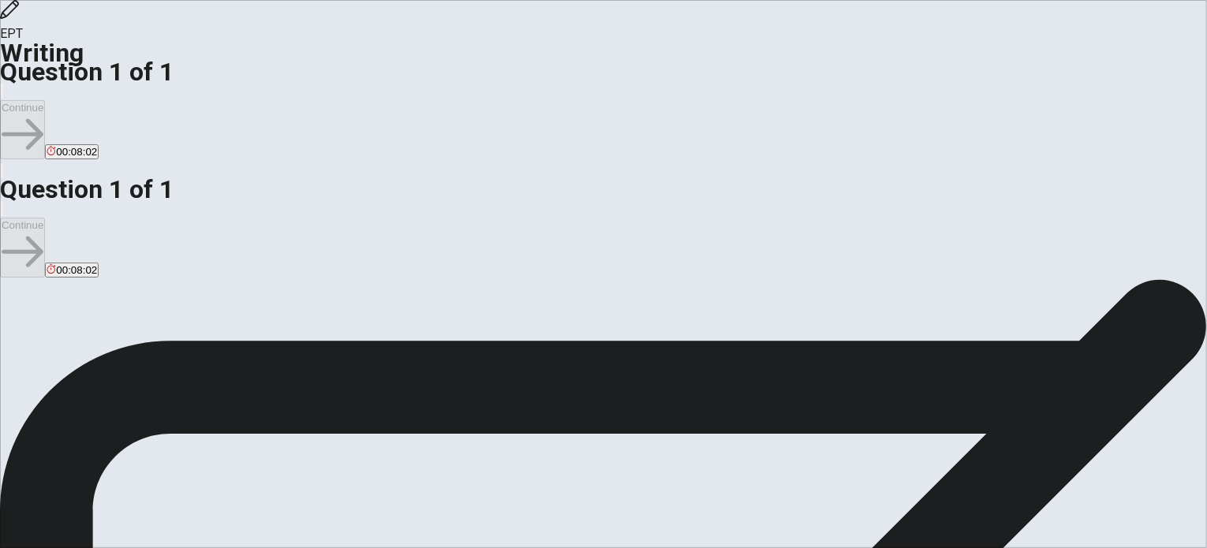
type textarea "x"
type textarea "in my opinion exercise s very important for eve"
type textarea "x"
type textarea "in my opinion exercise s very important for ever"
type textarea "x"
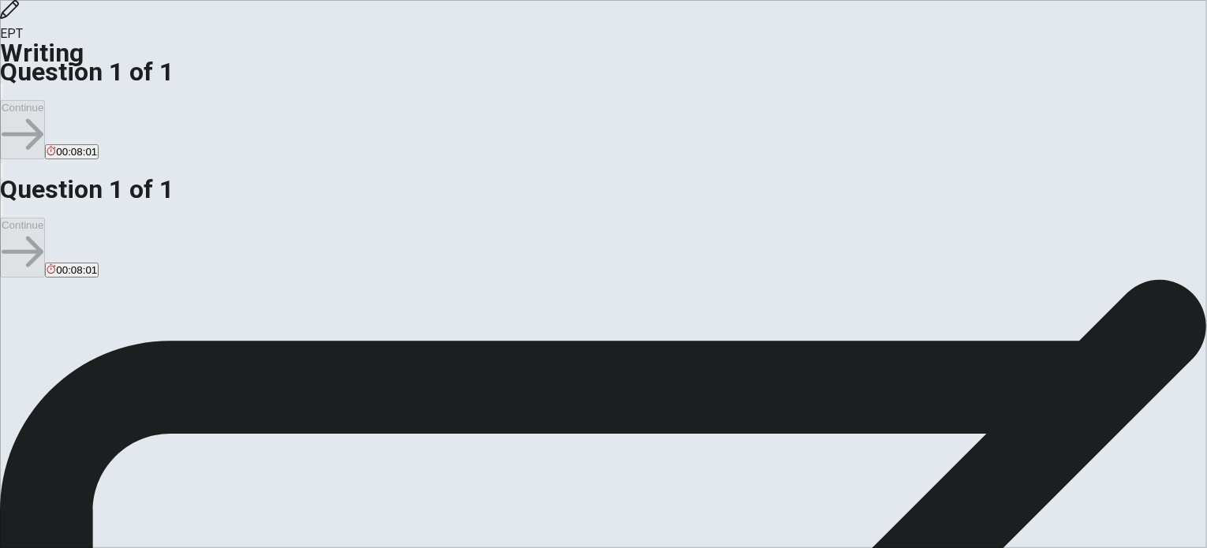
type textarea "in my opinion exercise s very important for every"
type textarea "x"
type textarea "in my opinion exercise s very important for everyo"
type textarea "x"
type textarea "in my opinion exercise s very important for everyon"
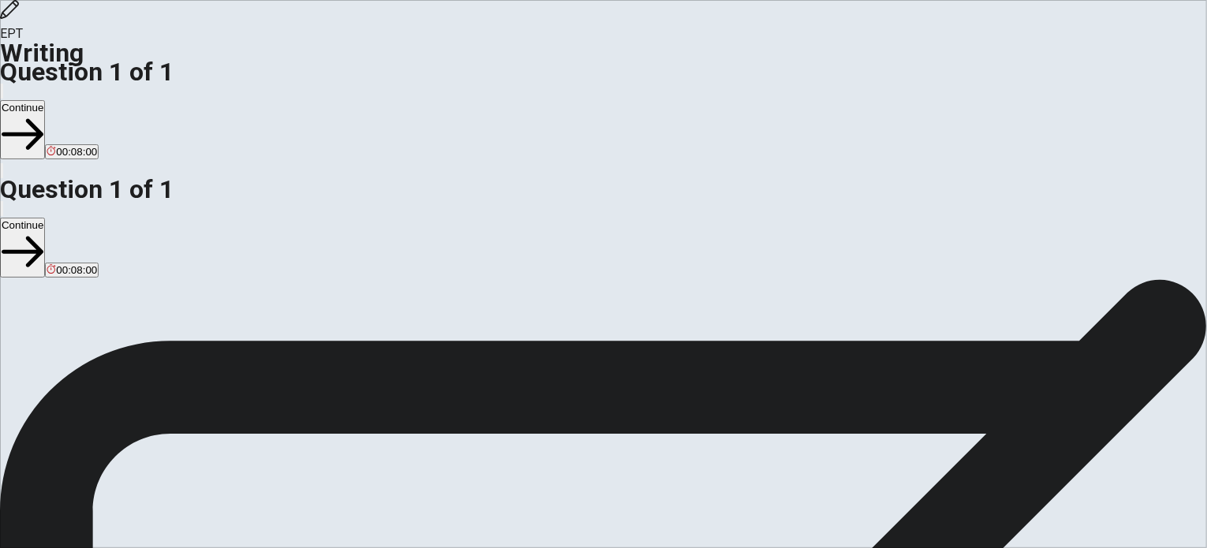
type textarea "x"
type textarea "in my opinion exercise s very important for everyone"
type textarea "x"
type textarea "in my opinion exercise s very important for everyone."
type textarea "x"
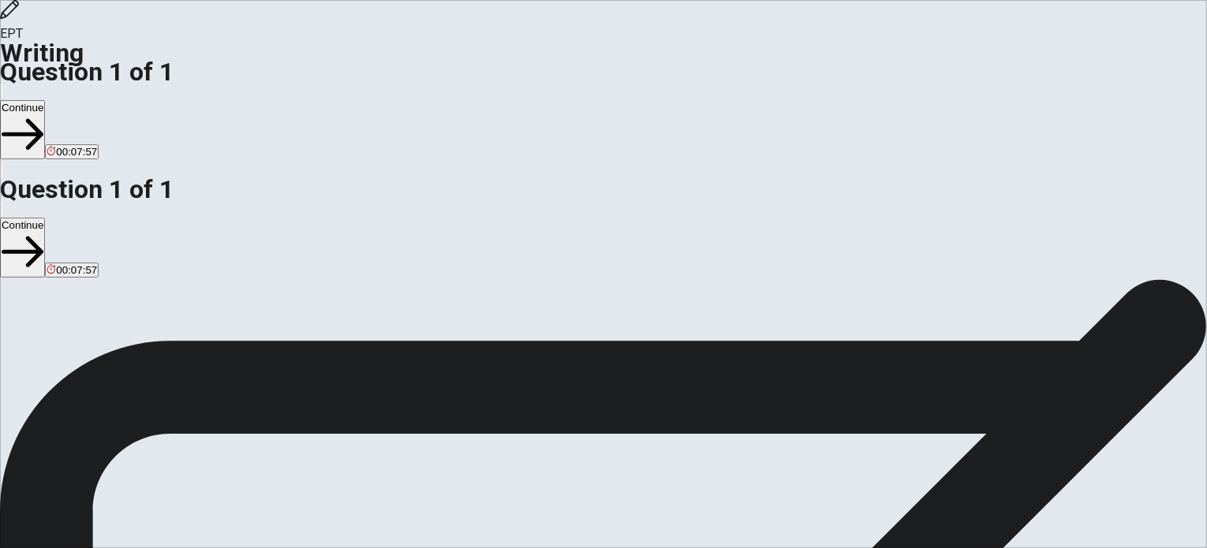
type textarea "in my opinion exercise s very important for everyone."
type textarea "x"
type textarea "in my opinion exercise s very important for everyone. f"
type textarea "x"
type textarea "in my opinion exercise s very important for everyone. fi"
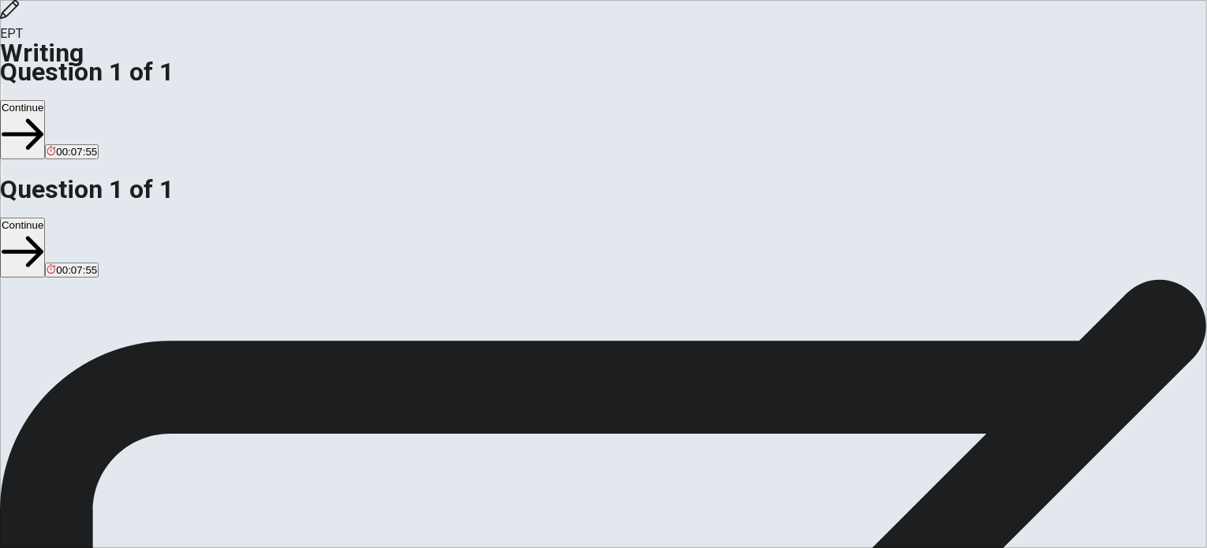
type textarea "x"
type textarea "in my opinion exercise s very important for everyone. fir"
type textarea "x"
type textarea "in my opinion exercise s very important for everyone. firs"
type textarea "x"
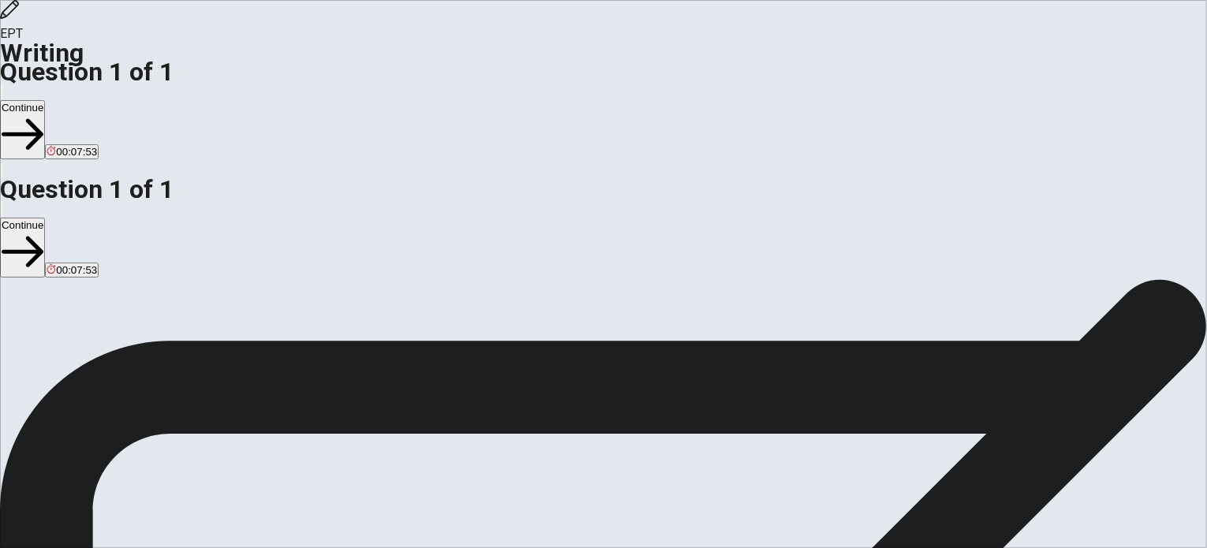
type textarea "in my opinion exercise s very important for everyone. first"
type textarea "x"
type textarea "in my opinion exercise s very important for everyone. firstl"
type textarea "x"
type textarea "in my opinion exercise s very important for everyone. firstly"
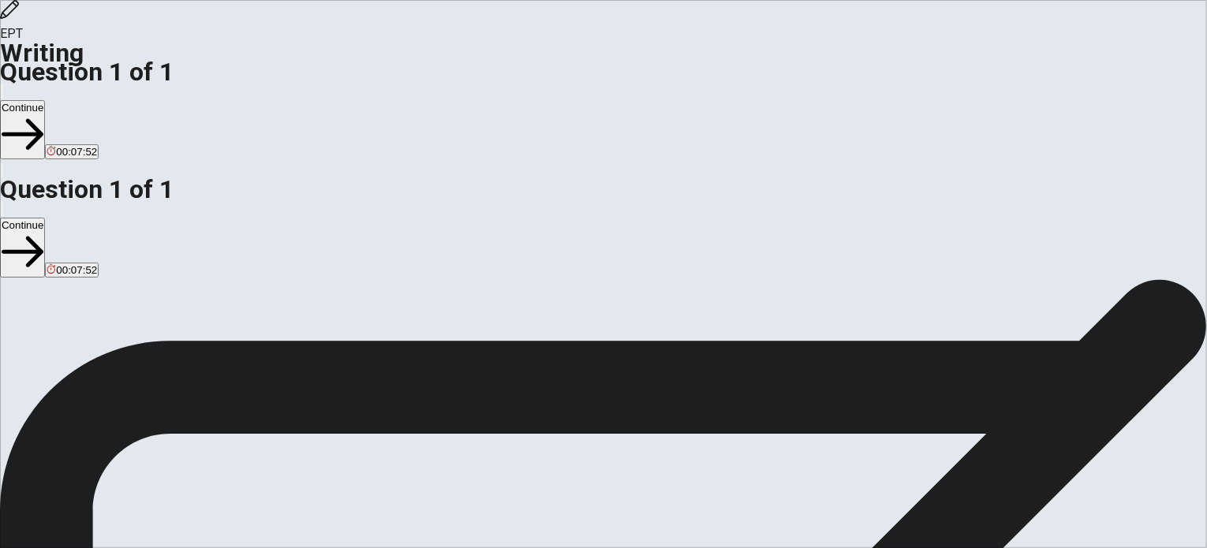
type textarea "x"
type textarea "in my opinion exercise s very important for everyone. firstly"
type textarea "x"
type textarea "in my opinion exercise s very important for everyone. firstly i"
type textarea "x"
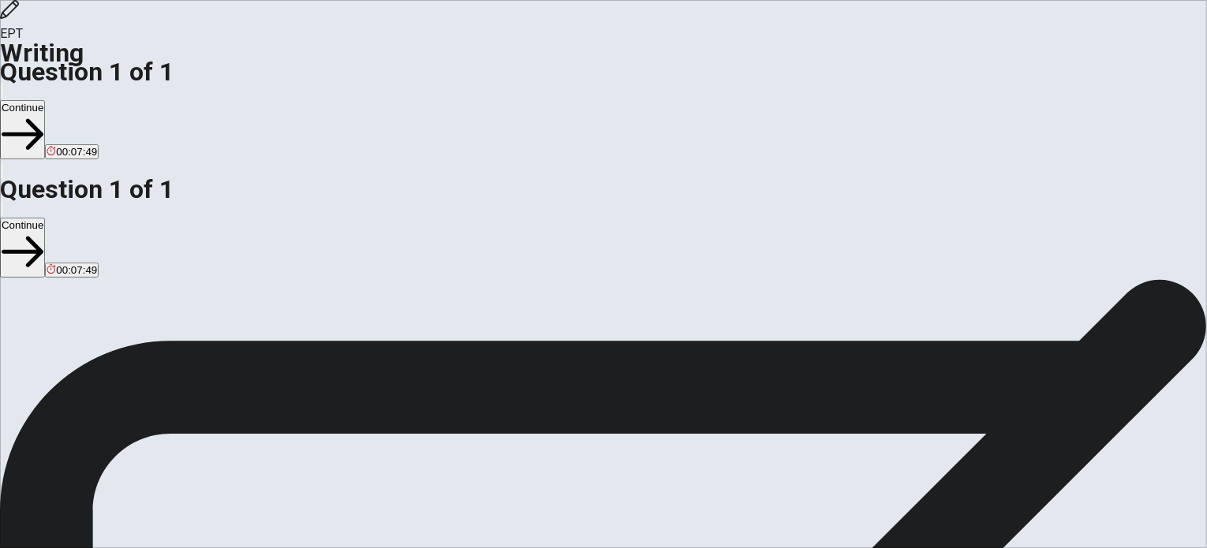
type textarea "in my opinion exercise s very important for everyone. firstly it"
type textarea "x"
type textarea "in my opinion exercise s very important for everyone. firstly it"
type textarea "x"
type textarea "in my opinion exercise s very important for everyone. firstly it h"
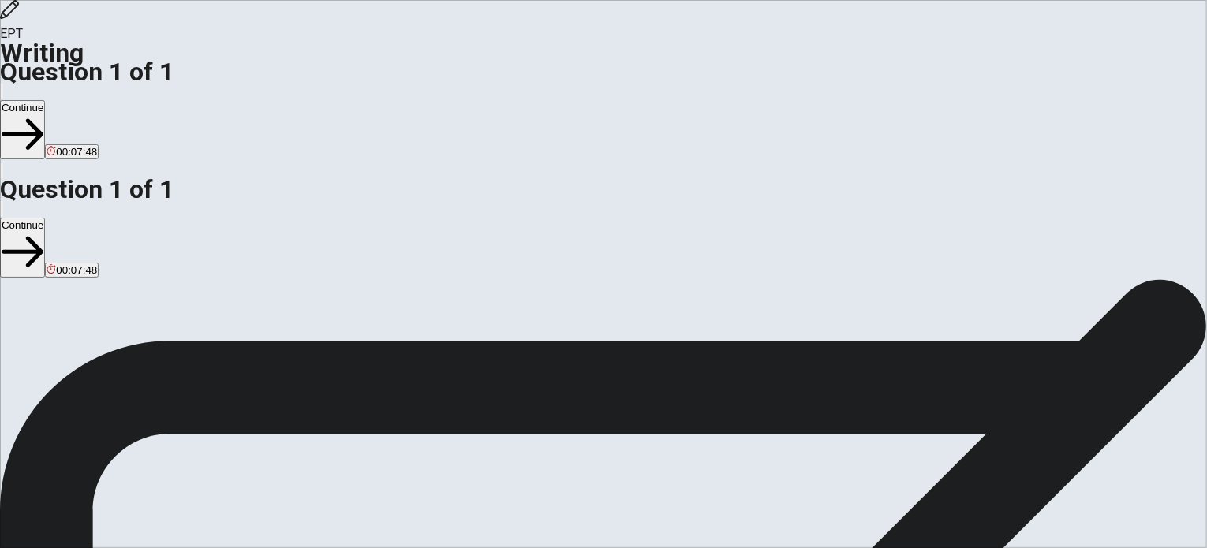
type textarea "x"
type textarea "in my opinion exercise s very important for everyone. firstly it he"
type textarea "x"
type textarea "in my opinion exercise s very important for everyone. firstly it hel"
type textarea "x"
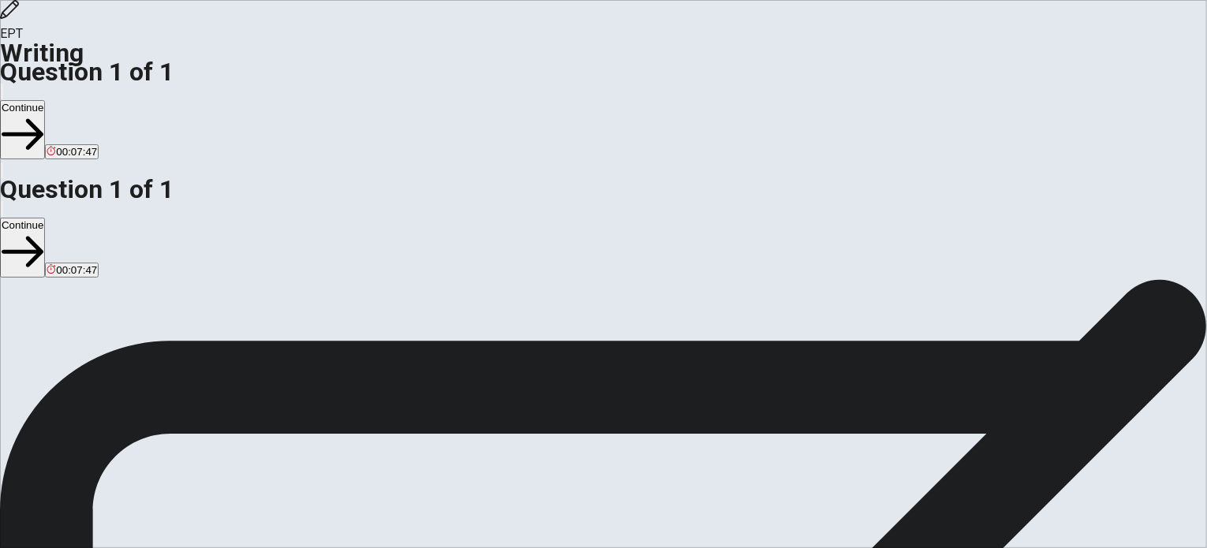
type textarea "in my opinion exercise s very important for everyone. firstly it help"
type textarea "x"
type textarea "in my opinion exercise s very important for everyone. firstly it helps"
type textarea "x"
type textarea "in my opinion exercise s very important for everyone. firstly it helps"
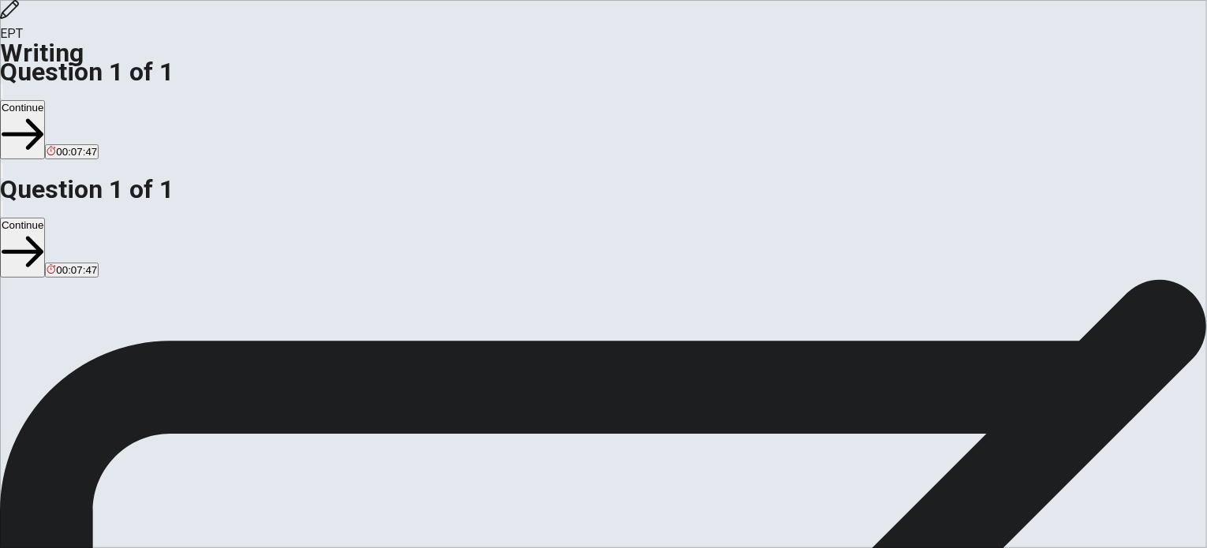
type textarea "x"
type textarea "in my opinion exercise s very important for everyone. firstly it helps p"
type textarea "x"
type textarea "in my opinion exercise s very important for everyone. firstly it helps pe"
type textarea "x"
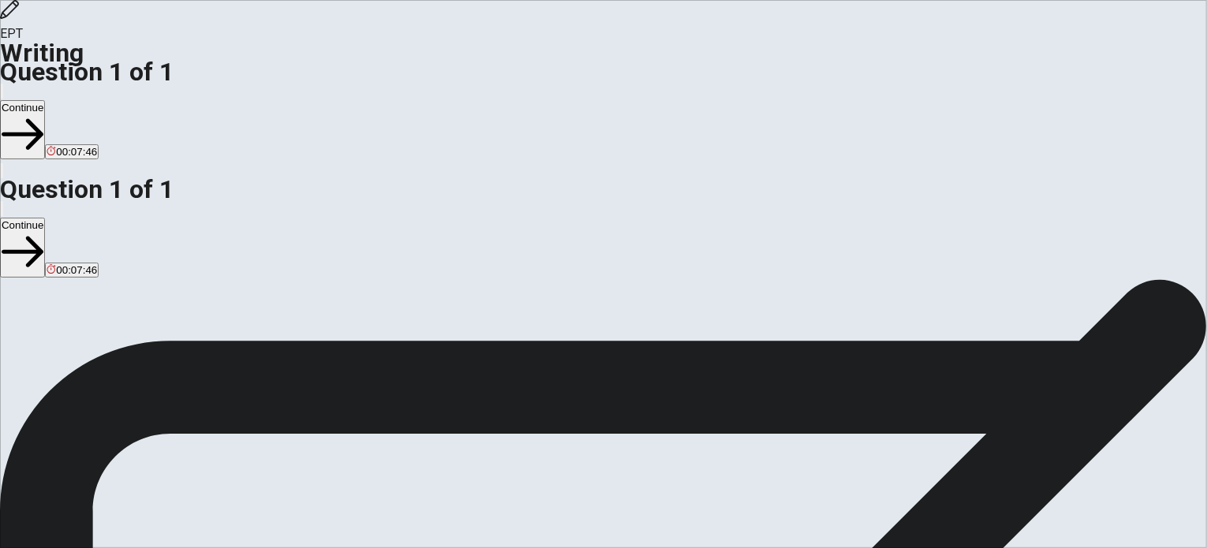
type textarea "in my opinion exercise s very important for everyone. firstly it helps peo"
type textarea "x"
type textarea "in my opinion exercise s very important for everyone. firstly it helps peol"
type textarea "x"
type textarea "in my opinion exercise s very important for everyone. firstly it helps peo"
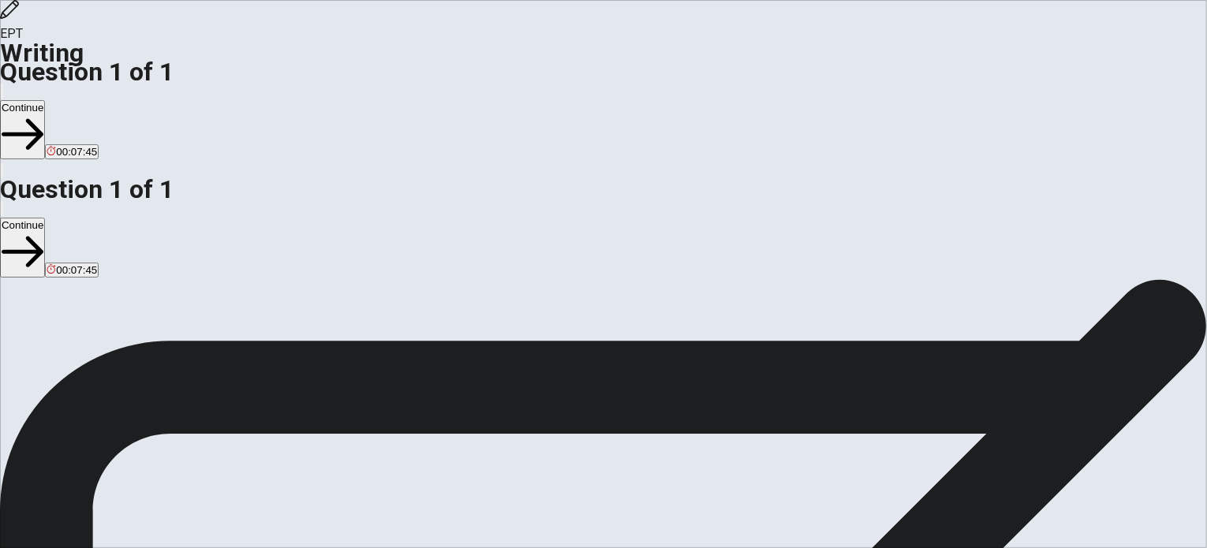
type textarea "x"
type textarea "in my opinion exercise s very important for everyone. firstly it helps peop"
type textarea "x"
type textarea "in my opinion exercise s very important for everyone. firstly it helps peopl"
type textarea "x"
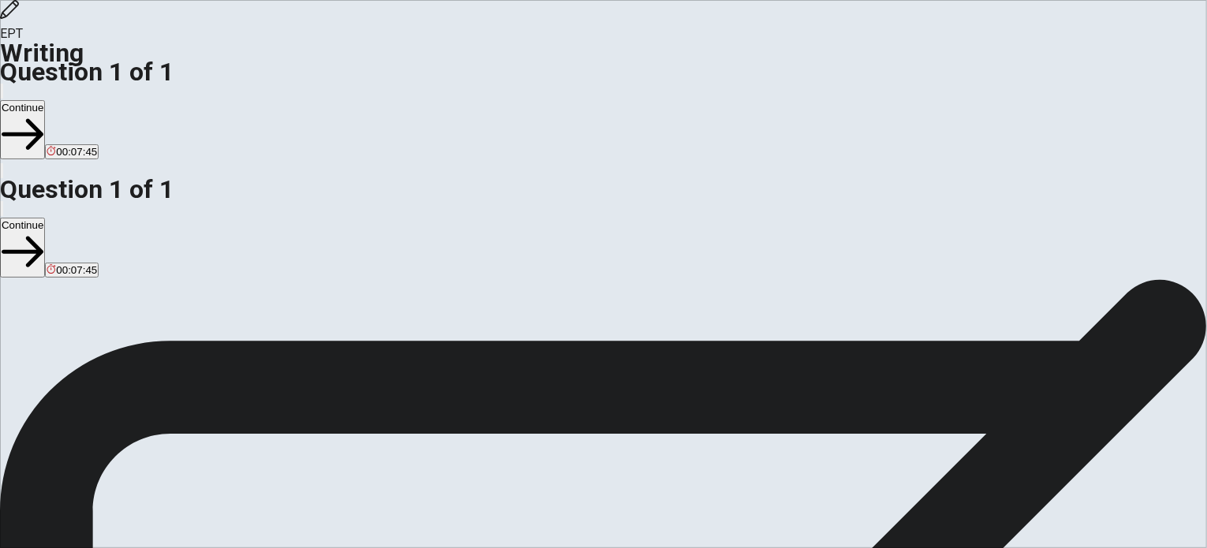
type textarea "in my opinion exercise s very important for everyone. firstly it helps people"
type textarea "x"
type textarea "in my opinion exercise s very important for everyone. firstly it helps people"
type textarea "x"
type textarea "in my opinion exercise s very important for everyone. firstly it helps people s"
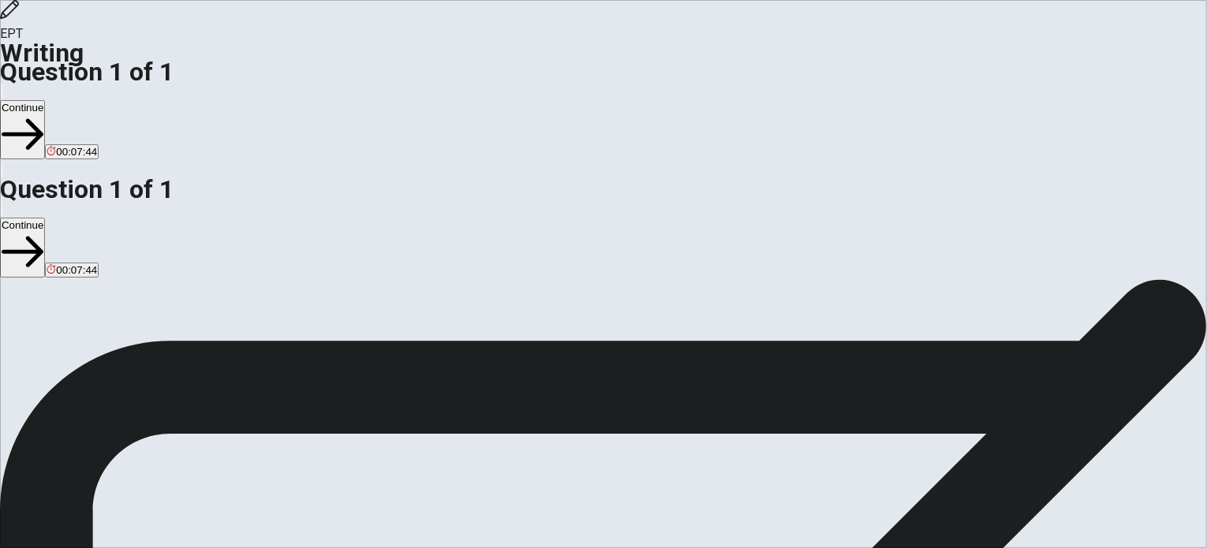
type textarea "x"
type textarea "in my opinion exercise s very important for everyone. firstly it helps people st"
type textarea "x"
type textarea "in my opinion exercise s very important for everyone. firstly it helps people s…"
type textarea "x"
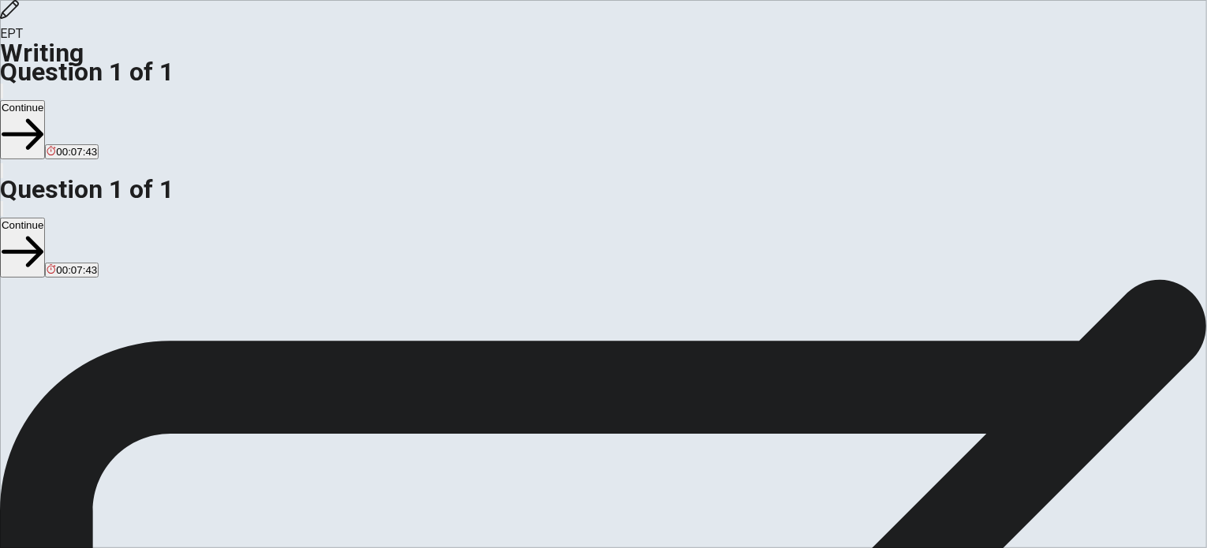
type textarea "in my opinion exercise s very important for everyone. firstly it helps people s…"
type textarea "x"
type textarea "in my opinion exercise s very important for everyone. firstly it helps people s…"
type textarea "x"
type textarea "in my opinion exercise s very important for everyone. firstly it helps people s…"
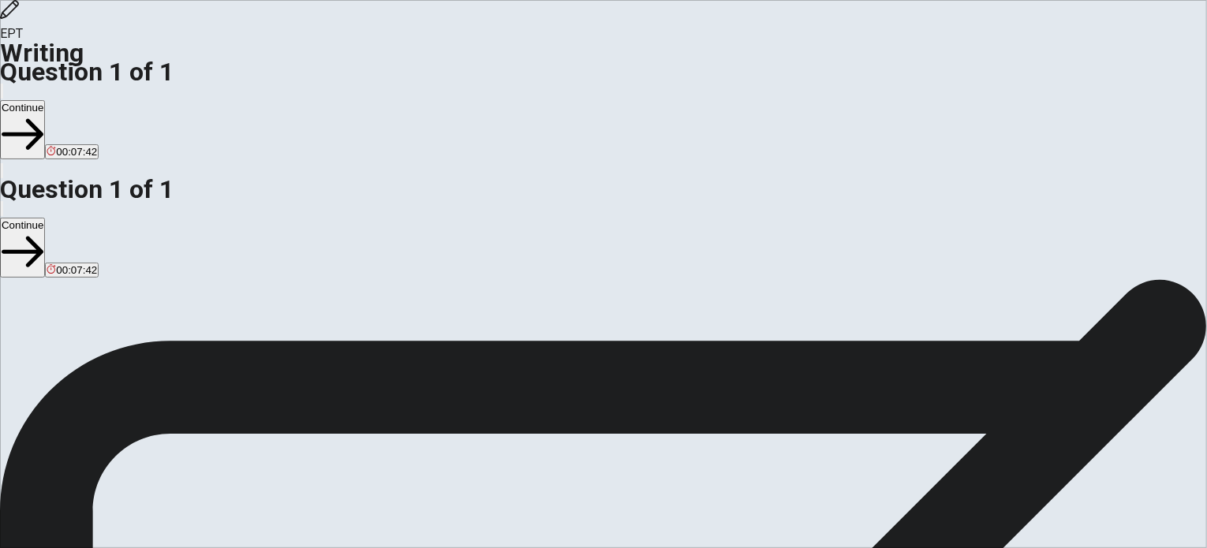
type textarea "x"
type textarea "in my opinion exercise s very important for everyone. firstly it helps people s…"
type textarea "x"
type textarea "in my opinion exercise s very important for everyone. firstly it helps people s…"
type textarea "x"
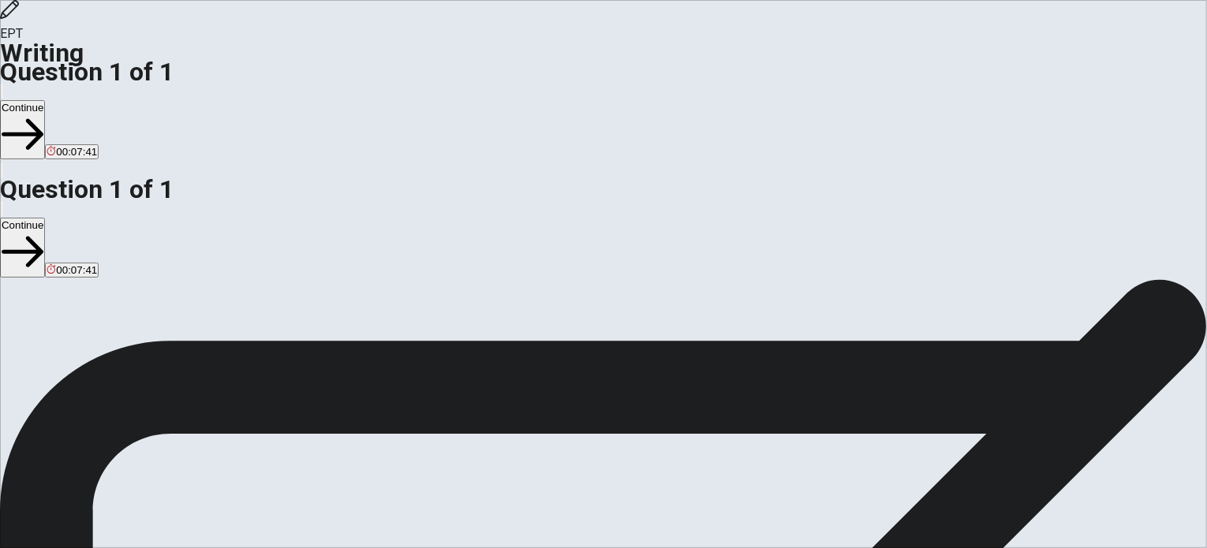
type textarea "in my opinion exercise s very important for everyone. firstly it helps people s…"
type textarea "x"
type textarea "in my opinion exercise s very important for everyone. firstly it helps people s…"
type textarea "x"
type textarea "in my opinion exercise s very important for everyone. firstly it helps people s…"
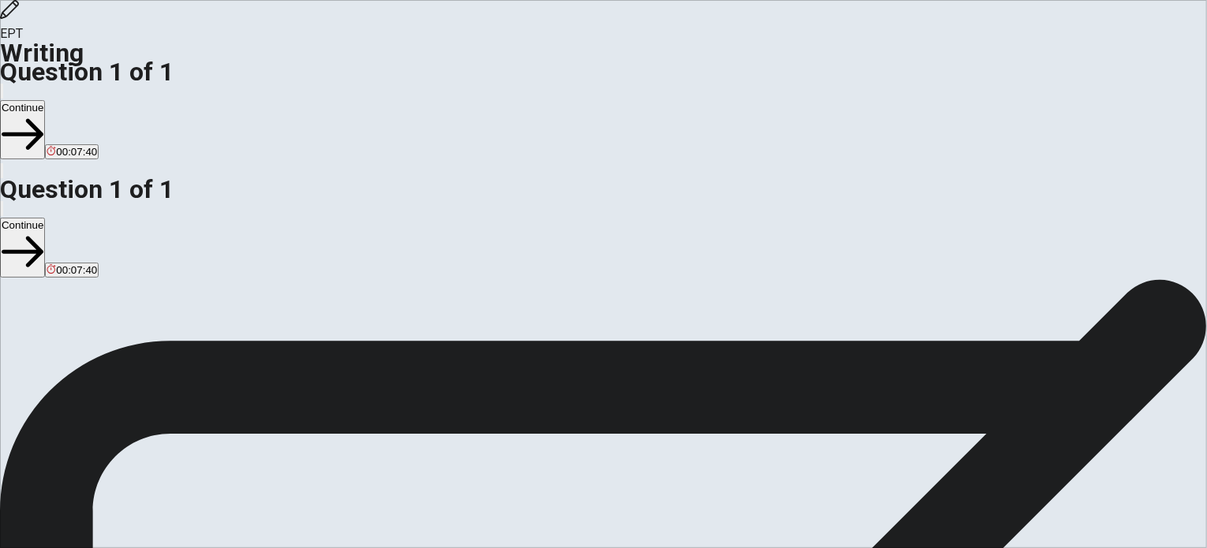
type textarea "x"
type textarea "in my opinion exercise s very important for everyone. firstly it helps people s…"
type textarea "x"
type textarea "in my opinion exercise s very important for everyone. firstly it helps people s…"
type textarea "x"
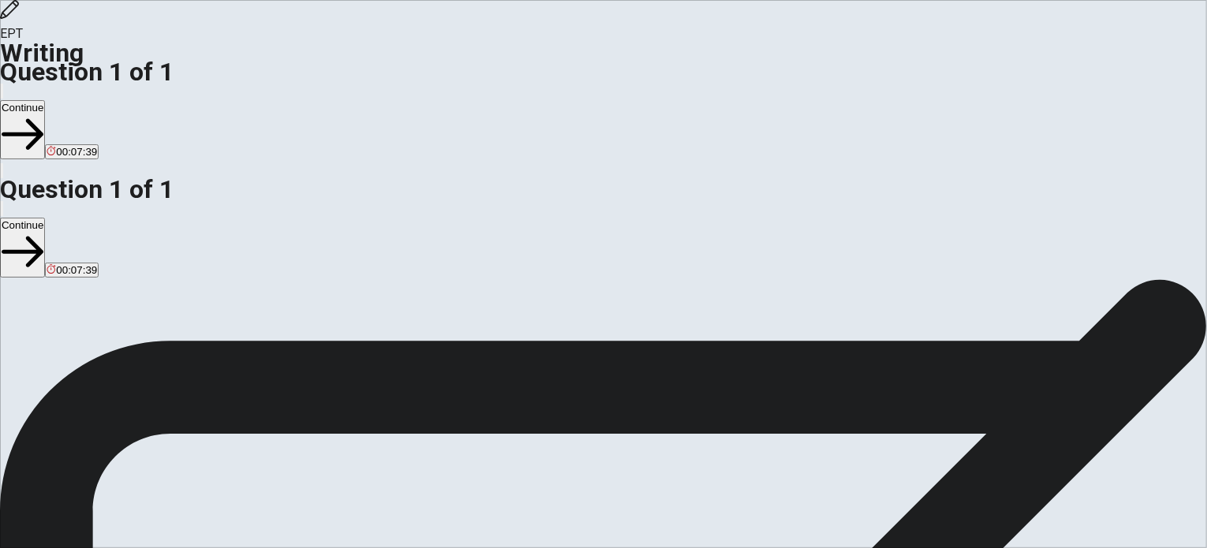
type textarea "in my opinion exercise s very important for everyone. firstly it helps people s…"
type textarea "x"
type textarea "in my opinion exercise s very important for everyone. firstly it helps people s…"
type textarea "x"
type textarea "in my opinion exercise s very important for everyone. firstly it helps people s…"
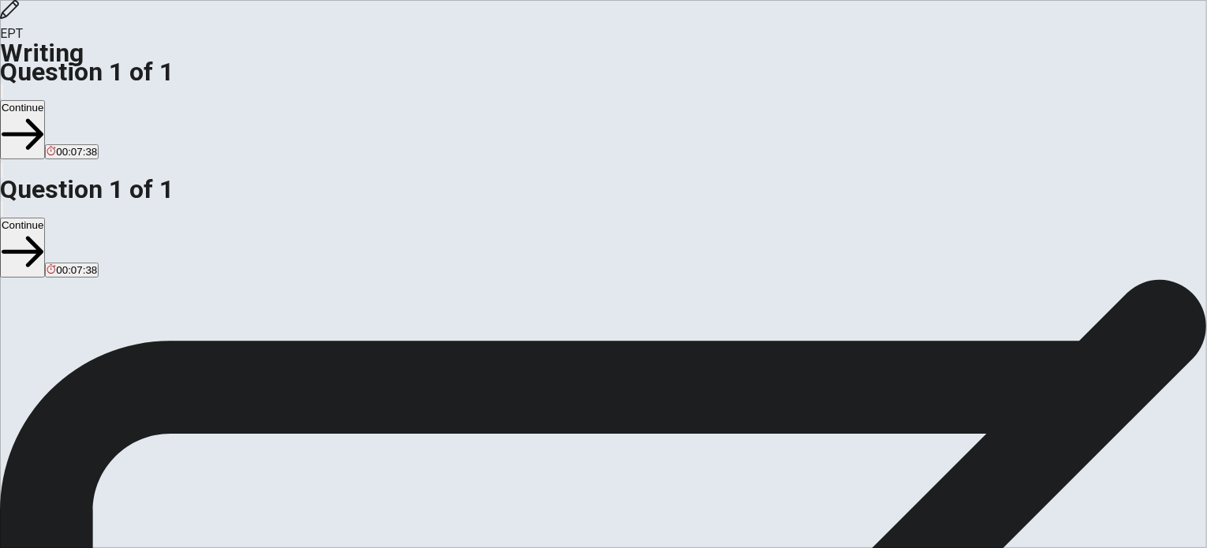
type textarea "x"
type textarea "in my opinion exercise s very important for everyone. firstly it helps people s…"
type textarea "x"
type textarea "in my opinion exercise s very important for everyone. firstly it helps people s…"
type textarea "x"
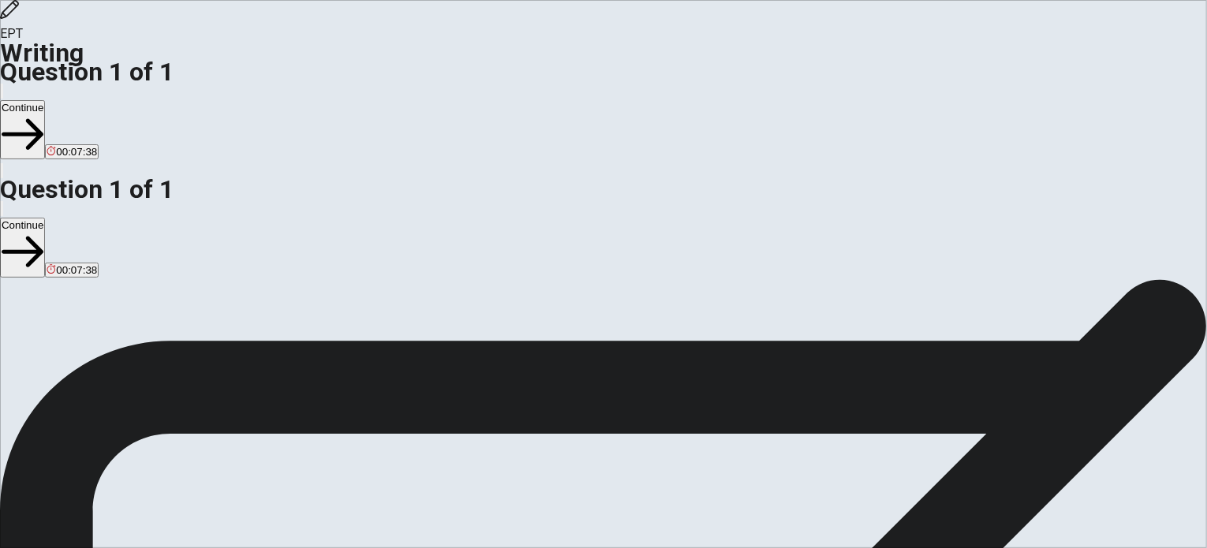
type textarea "in my opinion exercise s very important for everyone. firstly it helps people s…"
click at [45, 100] on button "Continue" at bounding box center [22, 129] width 45 height 59
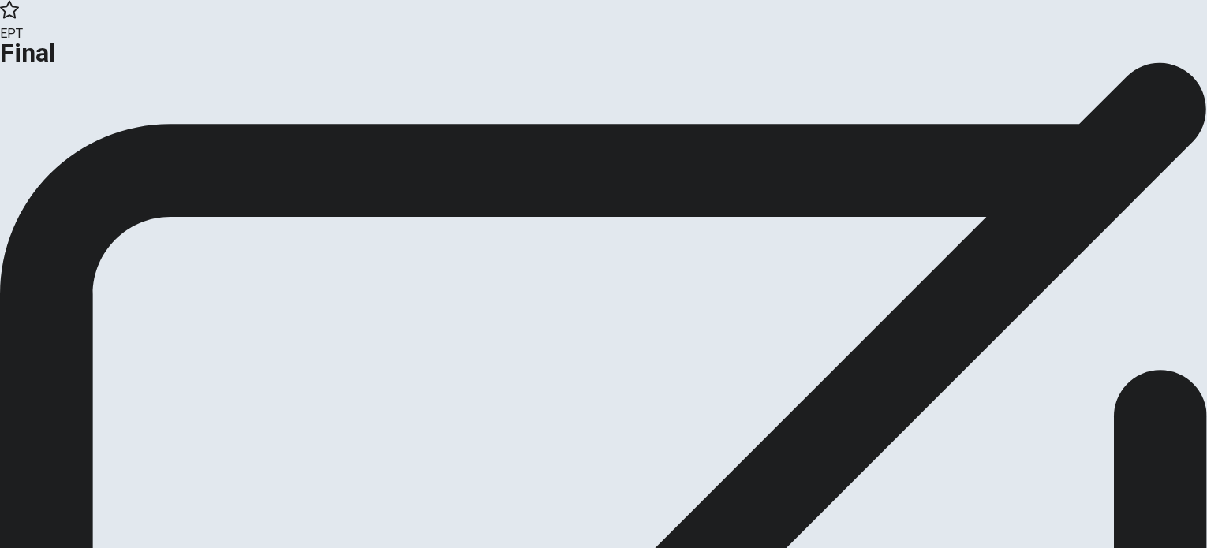
scroll to position [25, 0]
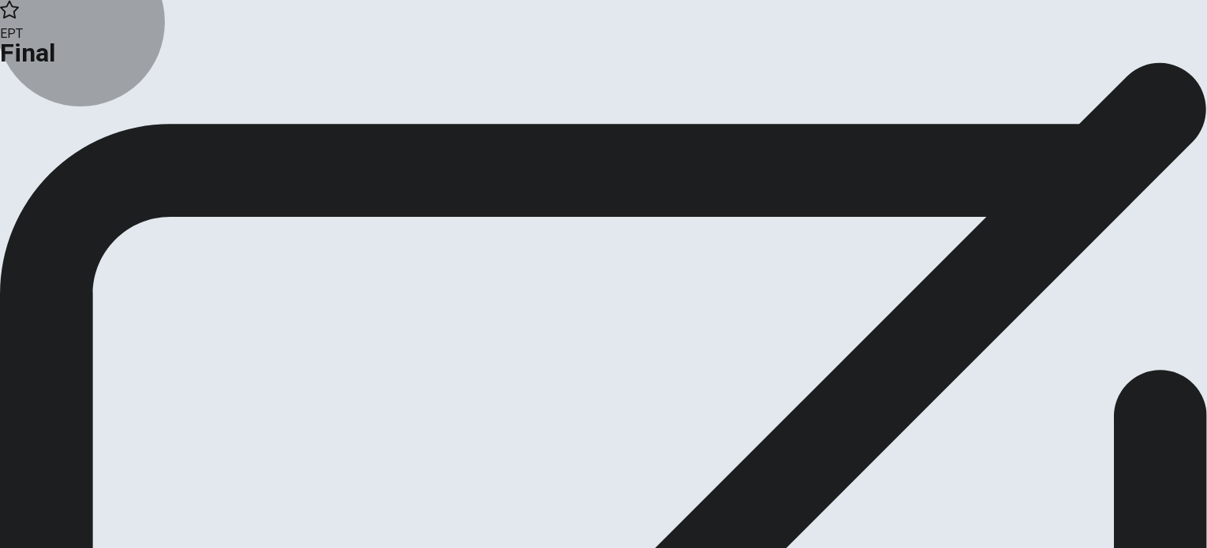
click at [65, 111] on icon "button" at bounding box center [58, 103] width 16 height 16
